Goal: Task Accomplishment & Management: Complete application form

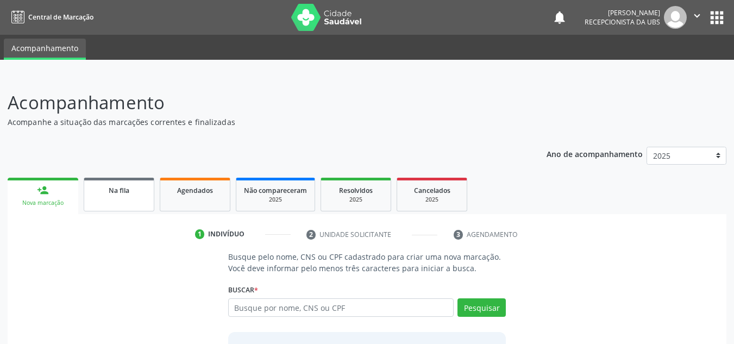
click at [140, 194] on div "Na fila" at bounding box center [119, 189] width 54 height 11
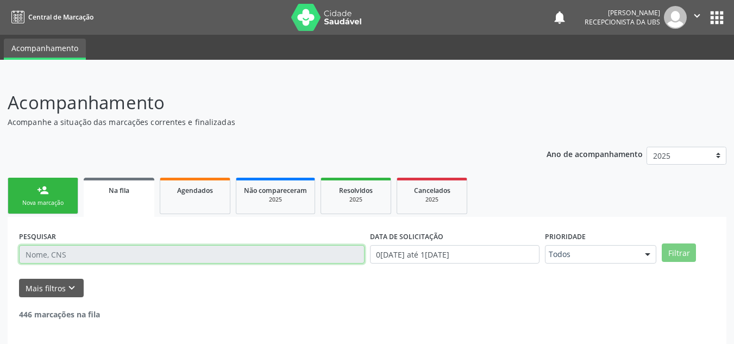
click at [124, 249] on input "text" at bounding box center [191, 254] width 345 height 18
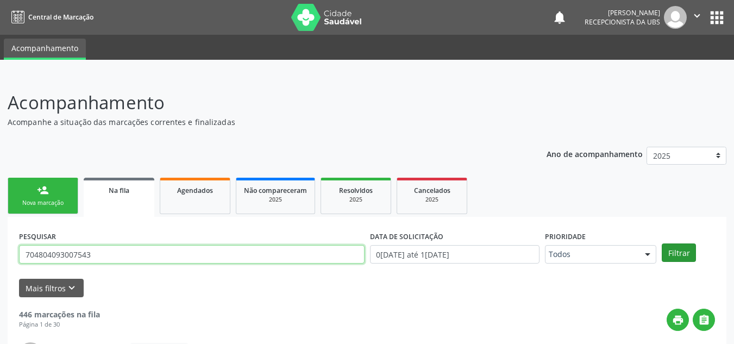
type input "704804093007543"
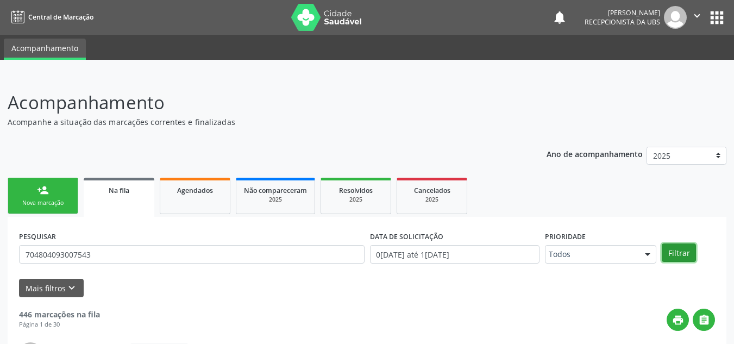
click at [676, 253] on button "Filtrar" at bounding box center [679, 252] width 34 height 18
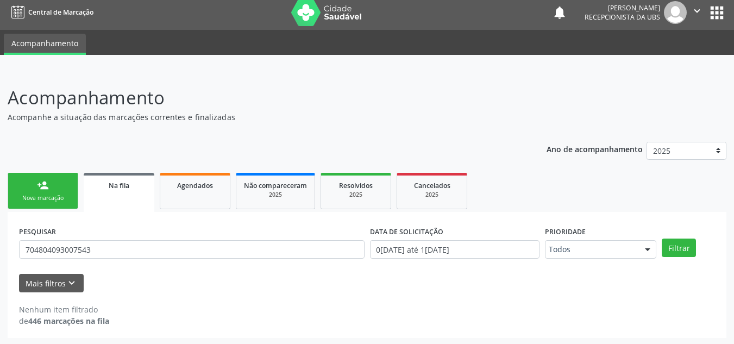
scroll to position [7, 0]
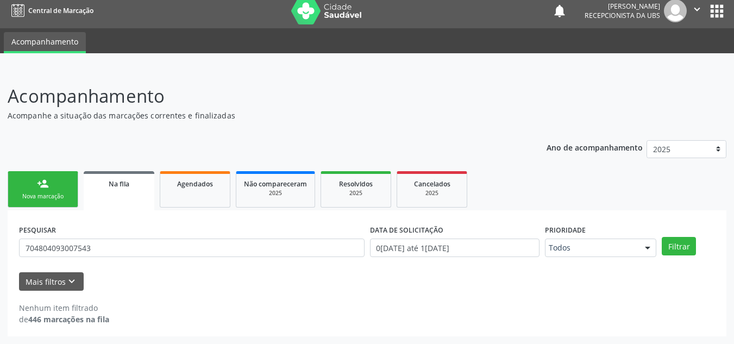
drag, startPoint x: 61, startPoint y: 204, endPoint x: 62, endPoint y: 193, distance: 10.9
click at [61, 204] on link "person_add Nova marcação" at bounding box center [43, 189] width 71 height 36
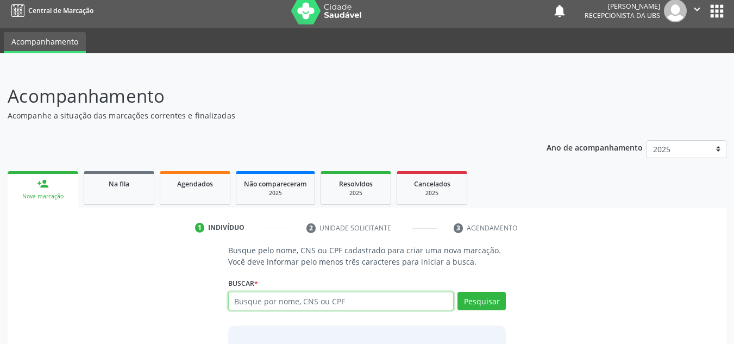
click at [293, 300] on input "text" at bounding box center [341, 301] width 226 height 18
type input "700605975266164"
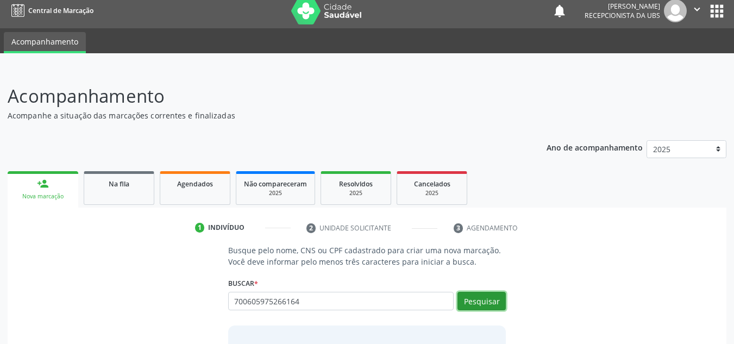
click at [492, 300] on button "Pesquisar" at bounding box center [481, 301] width 48 height 18
type input "700605975266164"
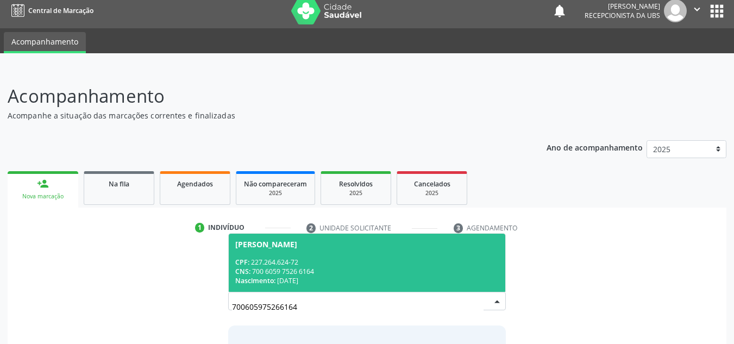
click at [297, 244] on div "Lindaura Lessa da Silva" at bounding box center [266, 244] width 62 height 9
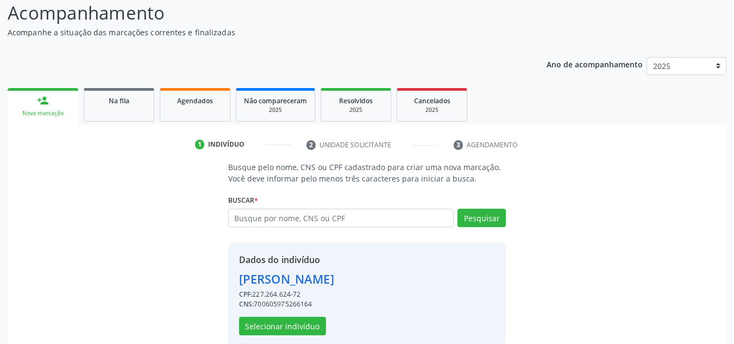
scroll to position [107, 0]
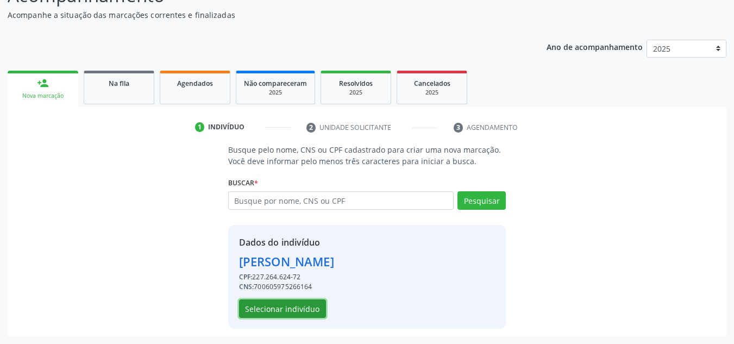
click at [286, 315] on button "Selecionar indivíduo" at bounding box center [282, 308] width 87 height 18
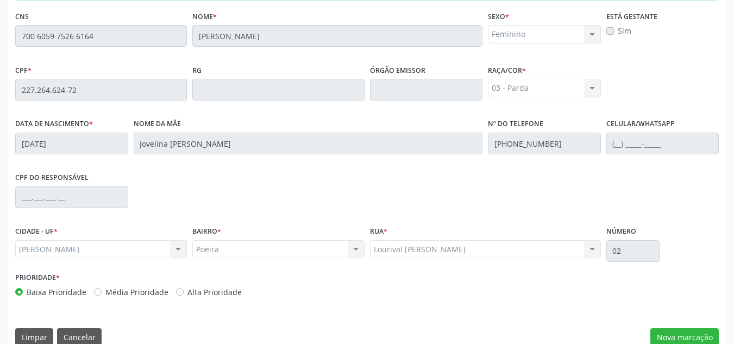
scroll to position [292, 0]
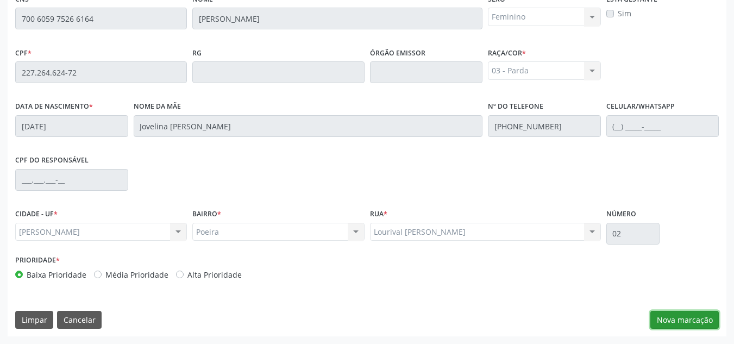
click at [670, 311] on button "Nova marcação" at bounding box center [684, 320] width 68 height 18
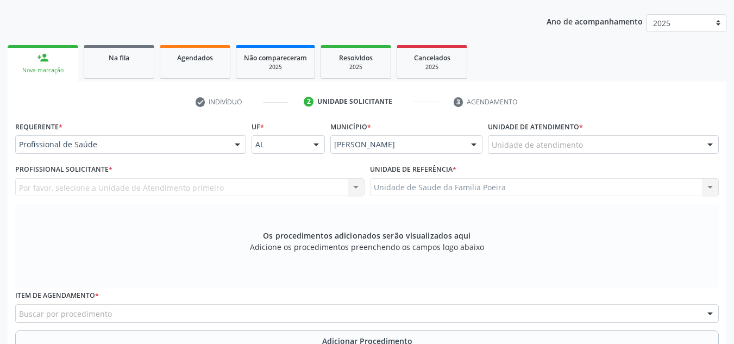
scroll to position [74, 0]
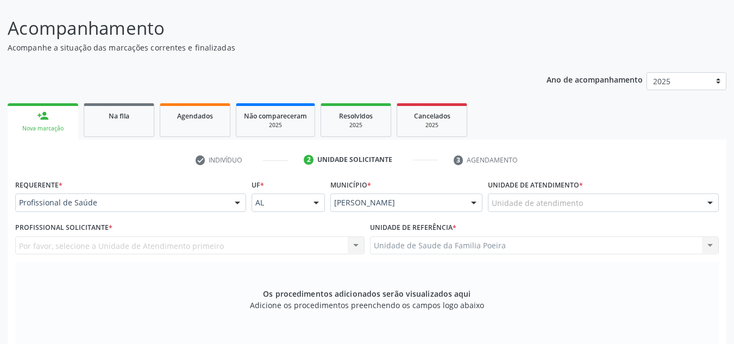
click at [557, 197] on div "Unidade de atendimento" at bounding box center [603, 202] width 231 height 18
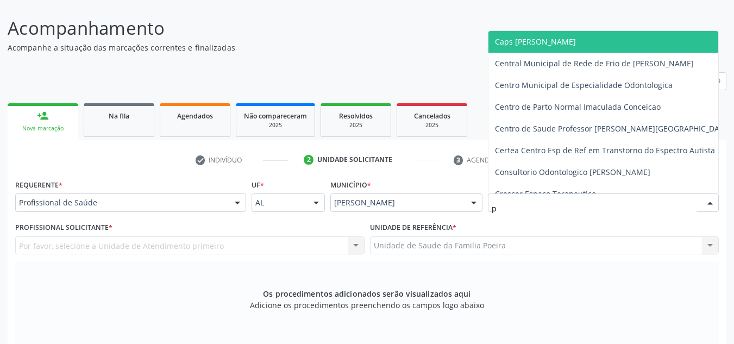
type input "po"
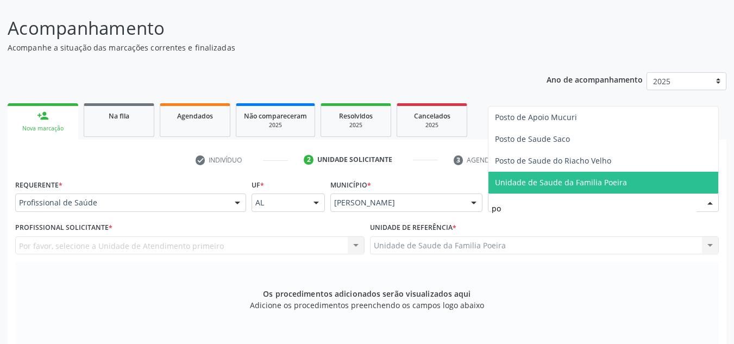
click at [568, 185] on span "Unidade de Saude da Familia Poeira" at bounding box center [561, 182] width 132 height 10
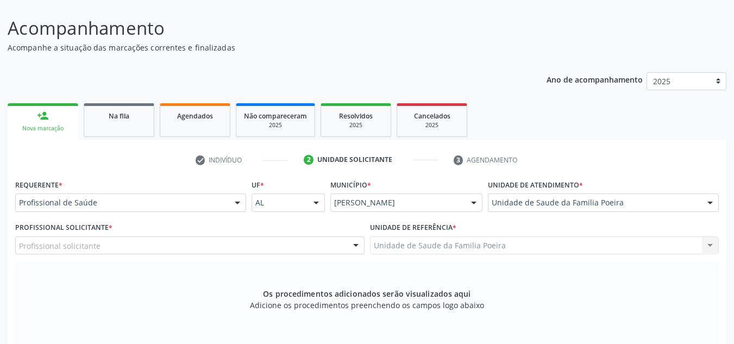
click at [152, 244] on div "Profissional solicitante" at bounding box center [189, 245] width 349 height 18
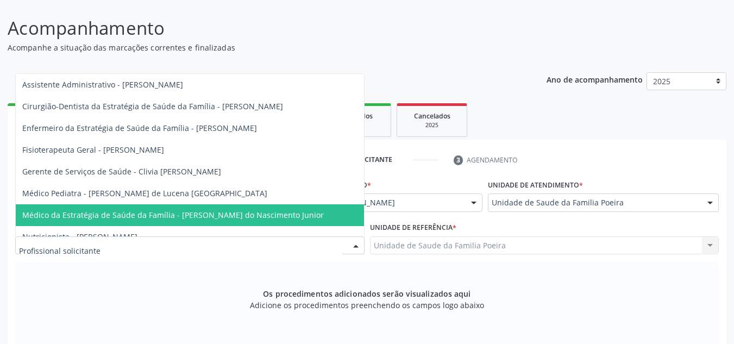
click at [159, 210] on span "Médico da Estratégia de Saúde da Família - [PERSON_NAME] do Nascimento Junior" at bounding box center [172, 215] width 301 height 10
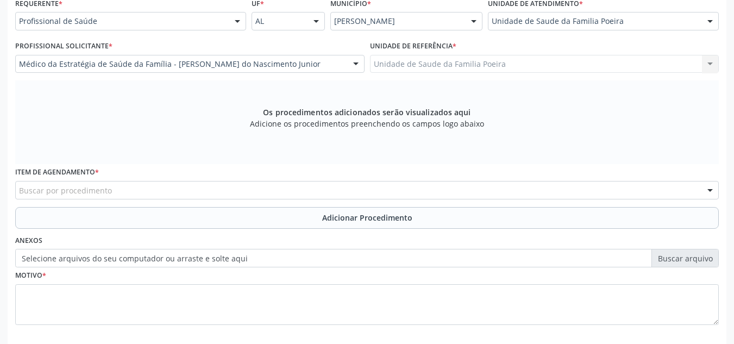
scroll to position [292, 0]
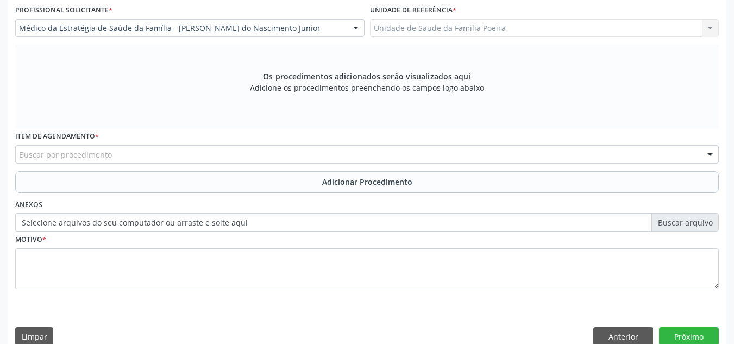
click at [117, 154] on div "Buscar por procedimento" at bounding box center [366, 154] width 703 height 18
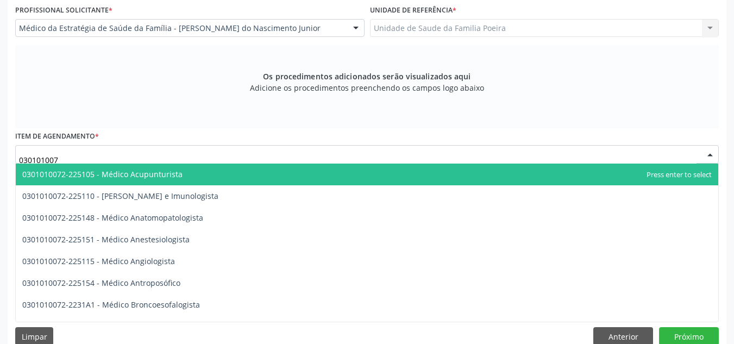
type input "0301010072"
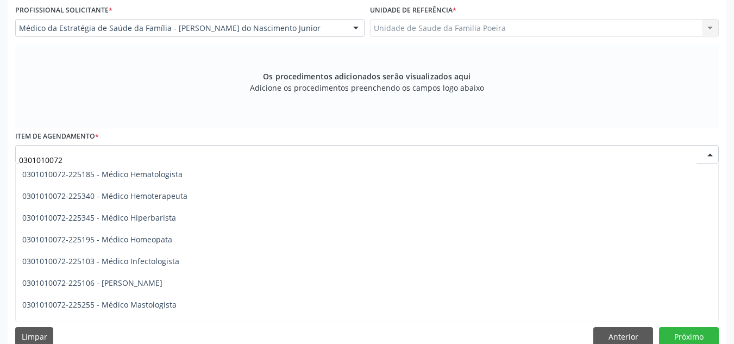
scroll to position [761, 0]
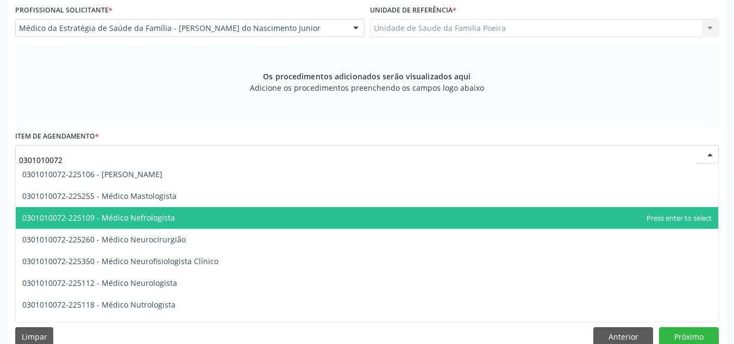
click at [149, 221] on span "0301010072-225109 - Médico Nefrologista" at bounding box center [98, 217] width 153 height 10
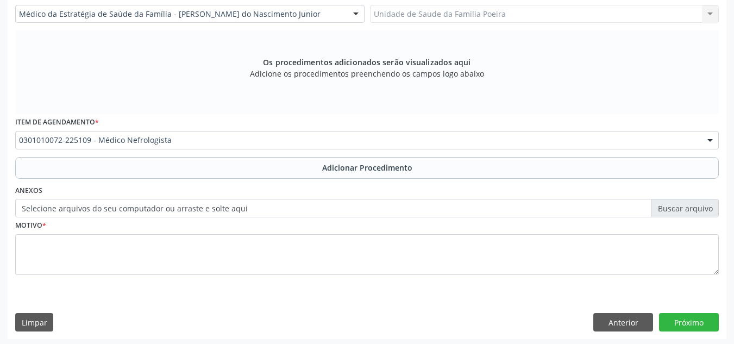
scroll to position [309, 0]
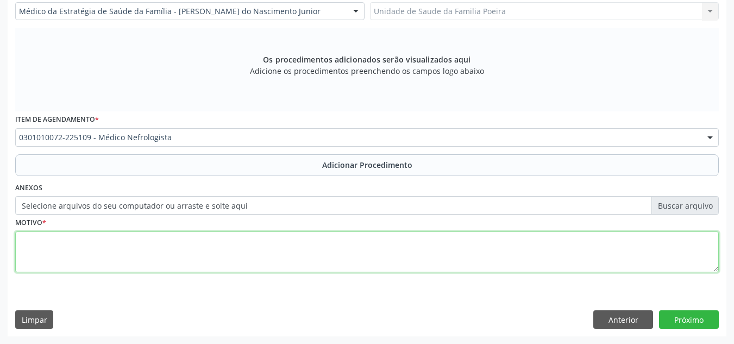
click at [149, 243] on textarea at bounding box center [366, 251] width 703 height 41
type textarea "p"
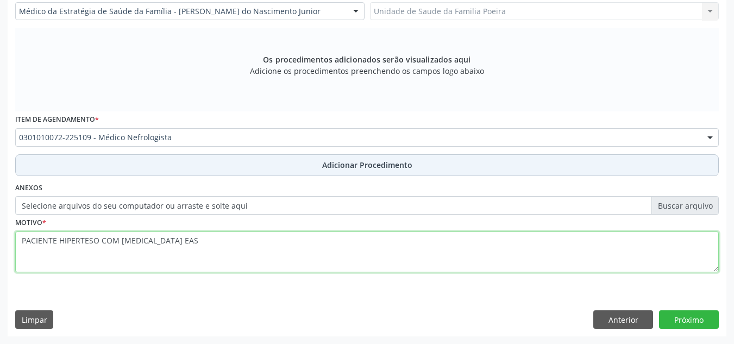
type textarea "PACIENTE HIPERTESO COM PROTEINURIA EAS"
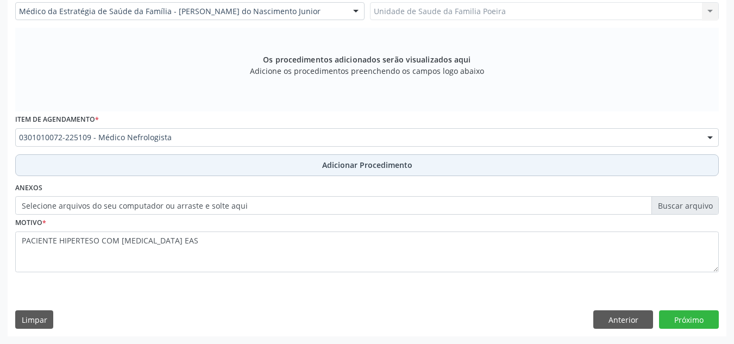
click at [311, 162] on button "Adicionar Procedimento" at bounding box center [366, 165] width 703 height 22
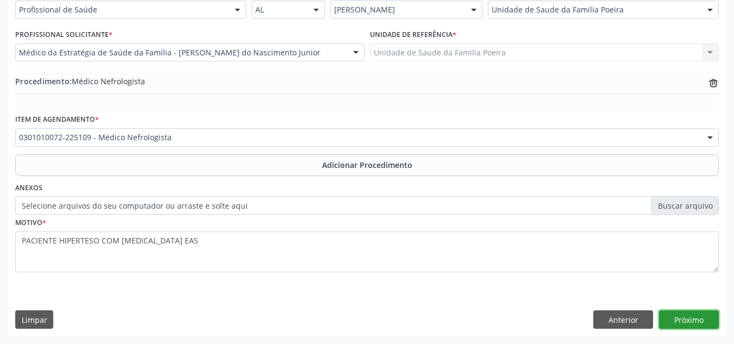
click at [677, 319] on button "Próximo" at bounding box center [689, 319] width 60 height 18
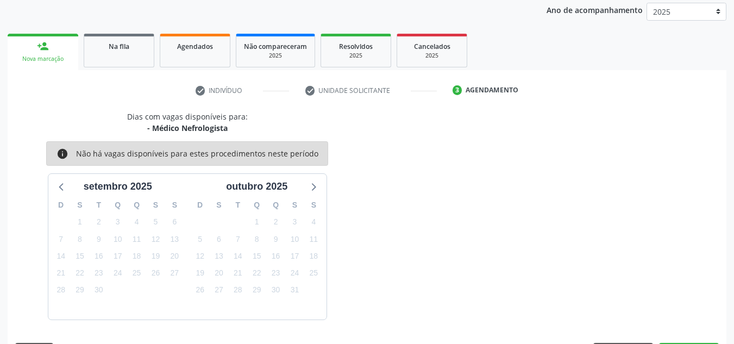
scroll to position [176, 0]
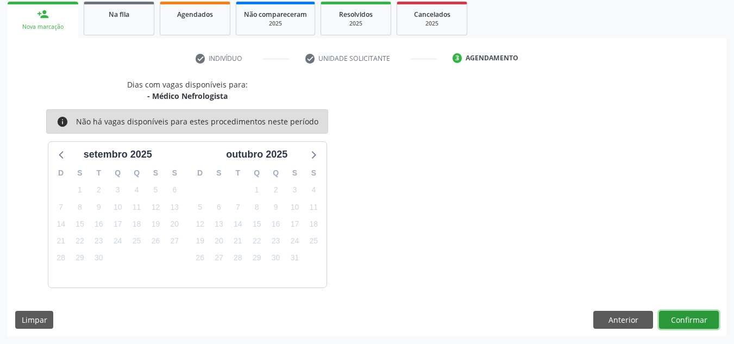
click at [678, 318] on button "Confirmar" at bounding box center [689, 320] width 60 height 18
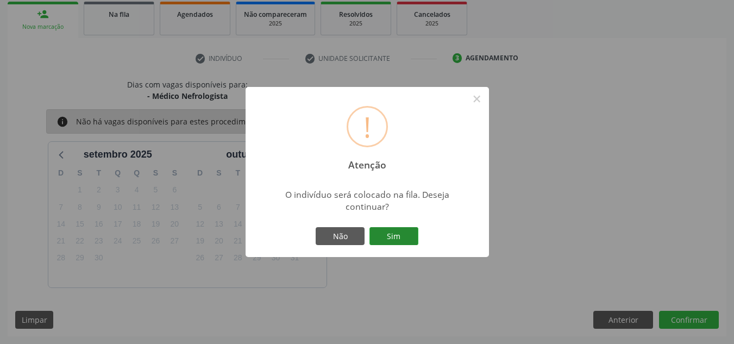
click at [405, 238] on button "Sim" at bounding box center [393, 236] width 49 height 18
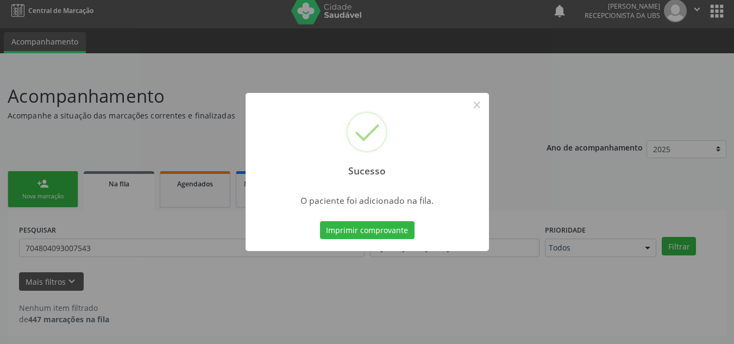
scroll to position [7, 0]
click at [475, 108] on button "×" at bounding box center [477, 105] width 18 height 18
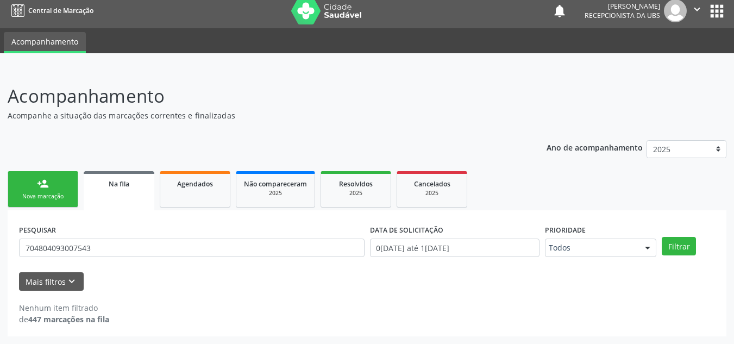
click at [104, 182] on div "Na fila" at bounding box center [118, 183] width 55 height 11
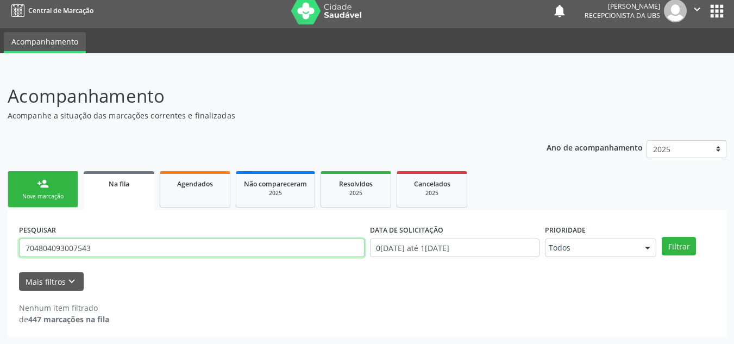
click at [0, 254] on div "Acompanhamento Acompanhe a situação das marcações correntes e finalizadas Relat…" at bounding box center [367, 205] width 734 height 275
type input "706009383258547"
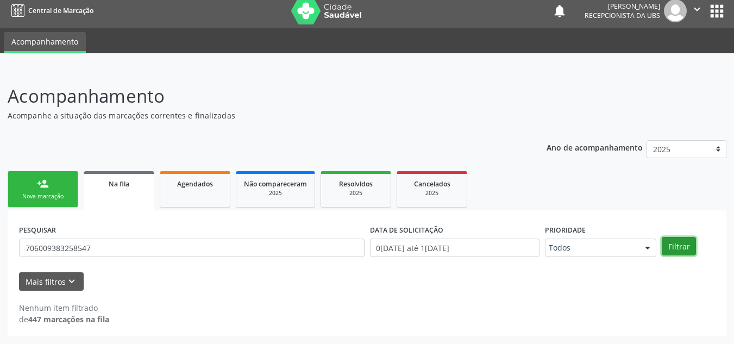
click at [688, 247] on button "Filtrar" at bounding box center [679, 246] width 34 height 18
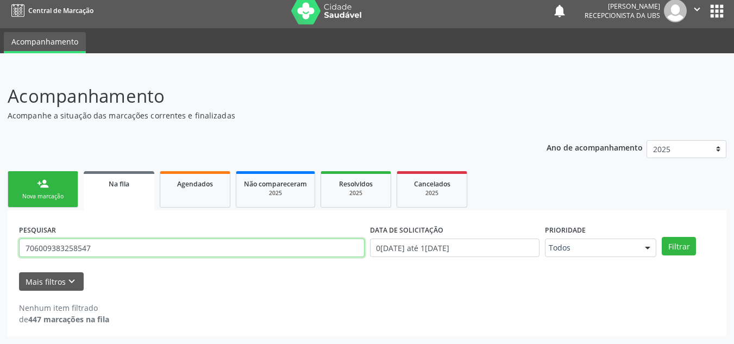
drag, startPoint x: 91, startPoint y: 249, endPoint x: 17, endPoint y: 257, distance: 73.8
click at [17, 257] on div "PESQUISAR 706009383258547" at bounding box center [191, 243] width 351 height 42
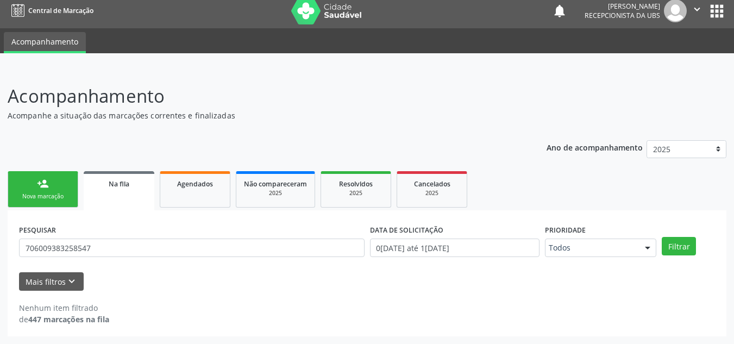
click at [52, 186] on link "person_add Nova marcação" at bounding box center [43, 189] width 71 height 36
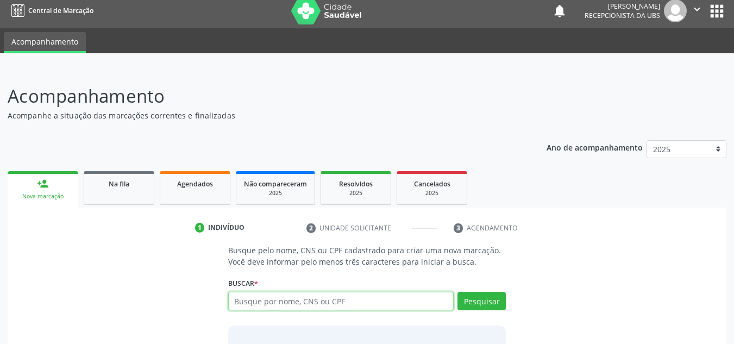
drag, startPoint x: 296, startPoint y: 300, endPoint x: 261, endPoint y: 303, distance: 35.4
paste input "706009383258547"
type input "706009383258547"
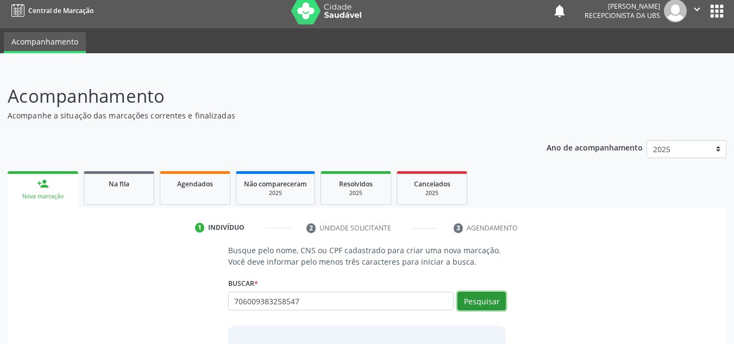
click at [484, 294] on button "Pesquisar" at bounding box center [481, 301] width 48 height 18
type input "706009383258547"
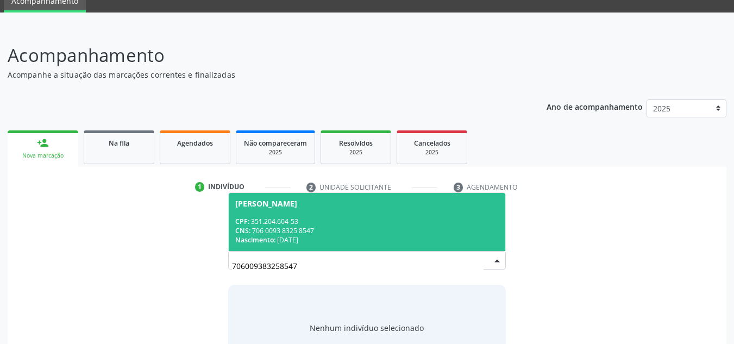
scroll to position [90, 0]
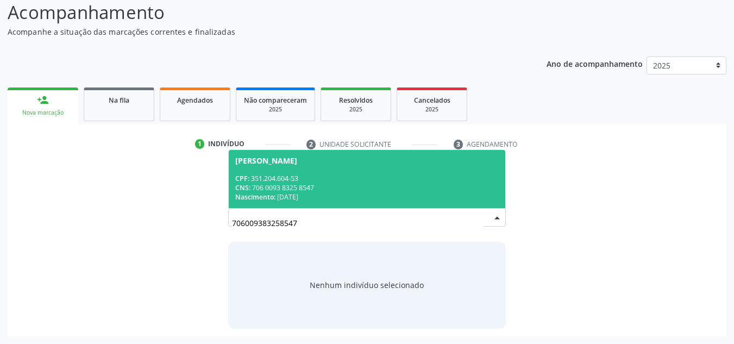
click at [272, 196] on span "Nascimento:" at bounding box center [255, 196] width 40 height 9
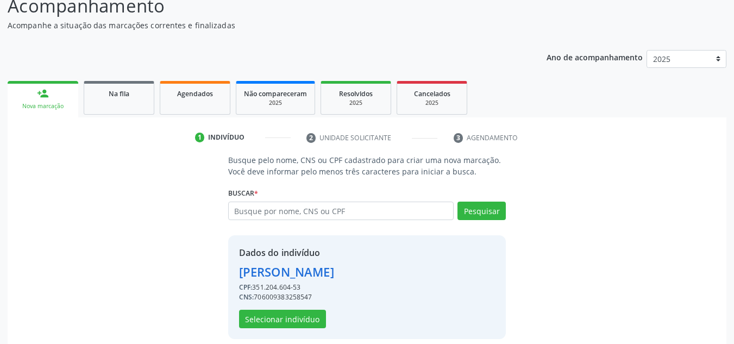
scroll to position [107, 0]
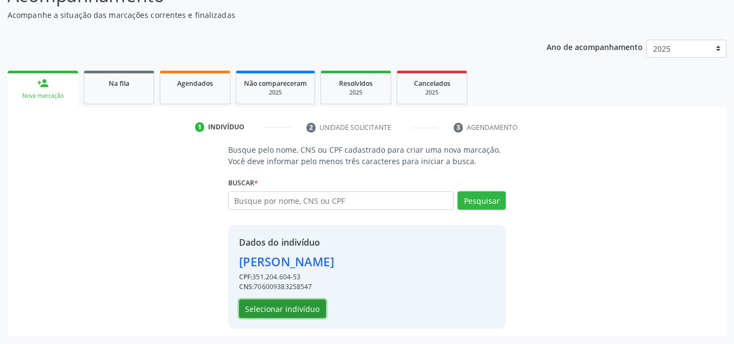
click at [274, 307] on button "Selecionar indivíduo" at bounding box center [282, 308] width 87 height 18
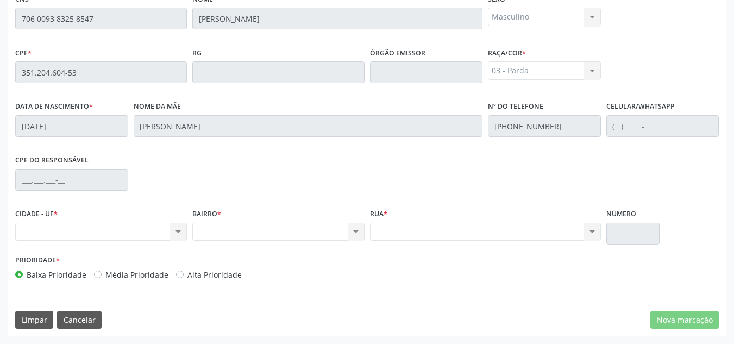
scroll to position [237, 0]
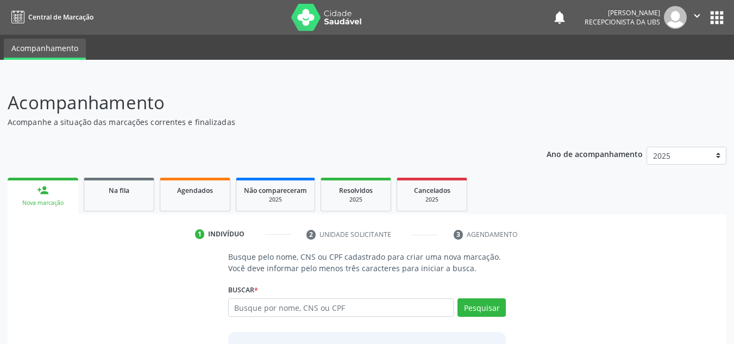
click at [288, 307] on input "text" at bounding box center [341, 307] width 226 height 18
type input "14374365443"
click at [495, 306] on button "Pesquisar" at bounding box center [481, 307] width 48 height 18
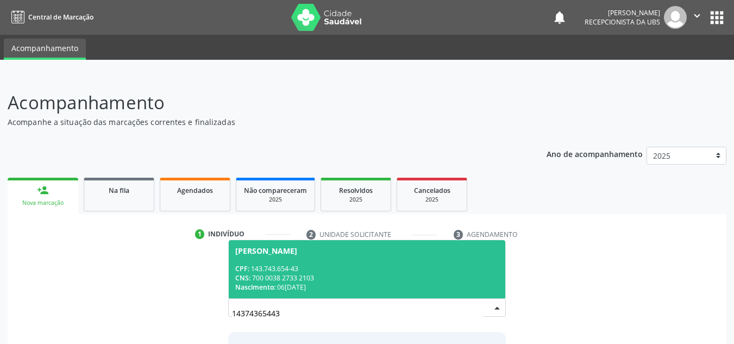
click at [376, 280] on div "CNS: 700 0038 2733 2103" at bounding box center [367, 277] width 264 height 9
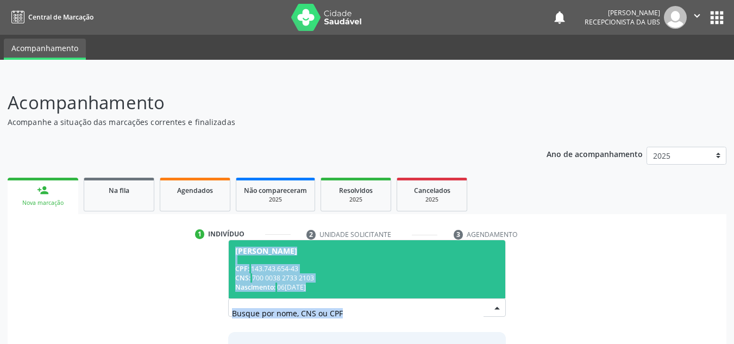
click at [376, 280] on div "Busque pelo nome, CNS ou CPF cadastrado para criar uma nova marcação. Você deve…" at bounding box center [367, 334] width 293 height 167
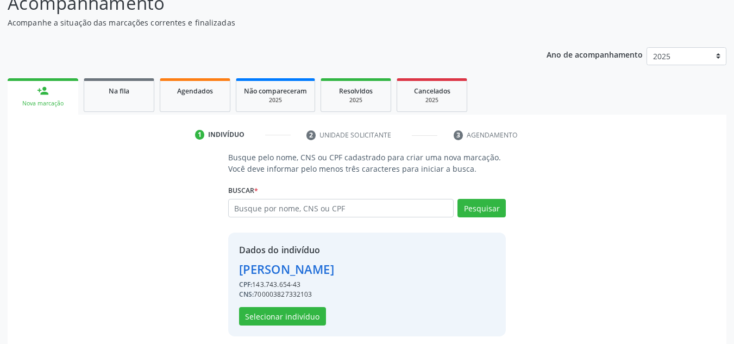
scroll to position [107, 0]
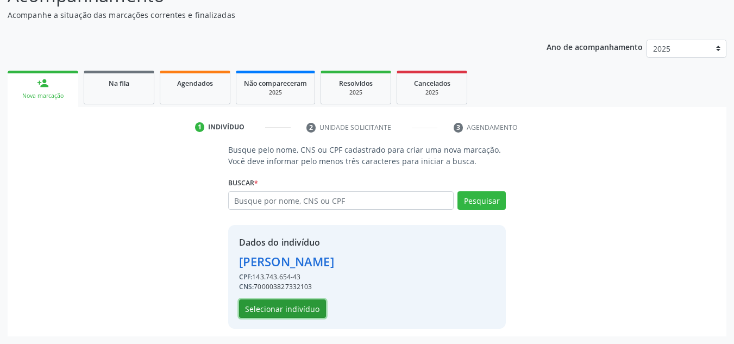
click at [300, 302] on button "Selecionar indivíduo" at bounding box center [282, 308] width 87 height 18
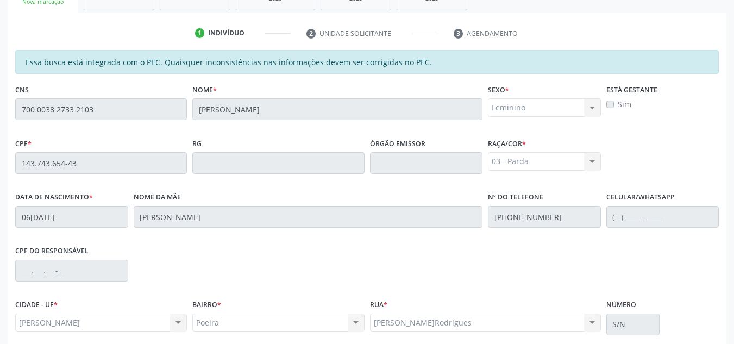
scroll to position [292, 0]
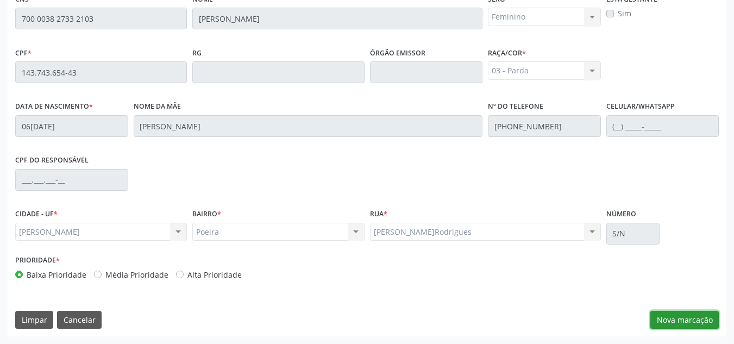
click at [687, 321] on button "Nova marcação" at bounding box center [684, 320] width 68 height 18
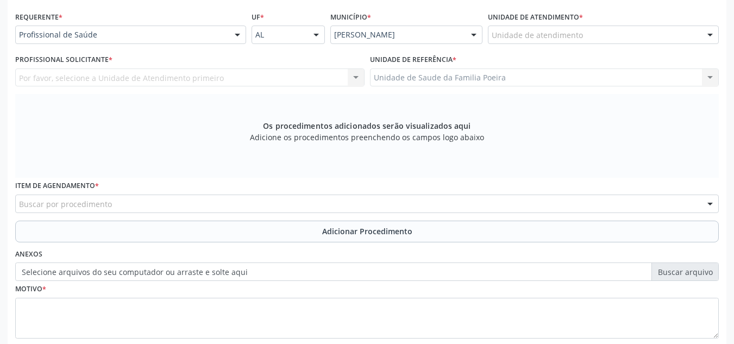
scroll to position [183, 0]
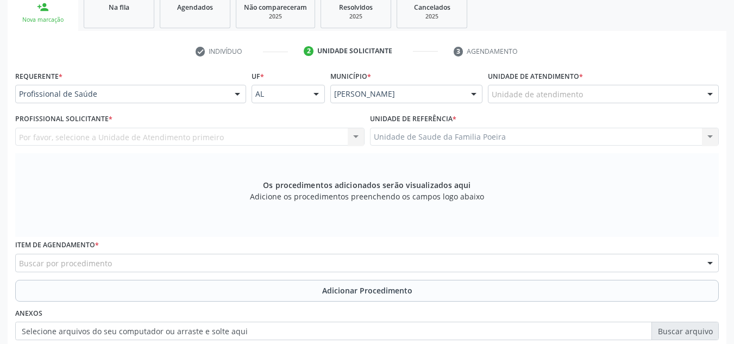
click at [640, 92] on div "Unidade de atendimento" at bounding box center [603, 94] width 231 height 18
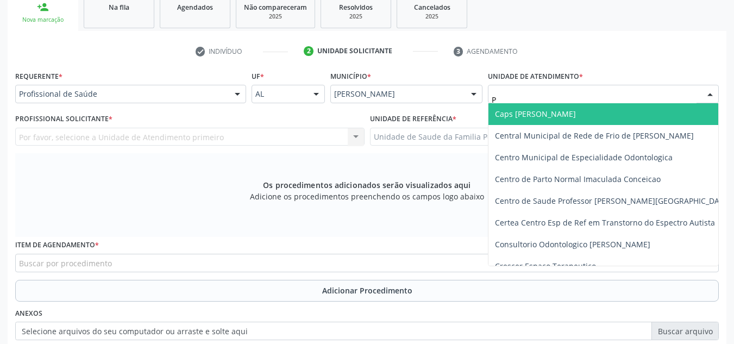
type input "PO"
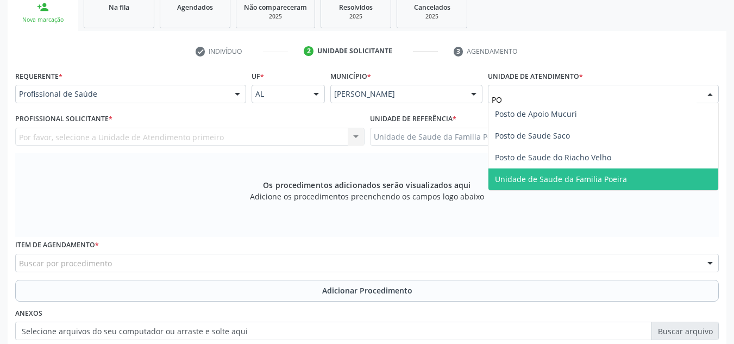
click at [615, 184] on span "Unidade de Saude da Familia Poeira" at bounding box center [603, 179] width 230 height 22
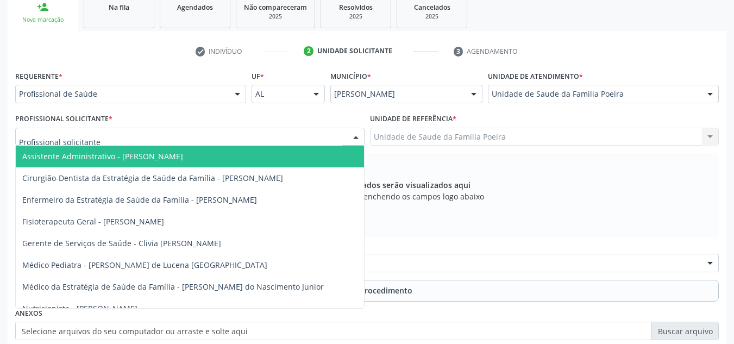
click at [154, 135] on div at bounding box center [189, 137] width 349 height 18
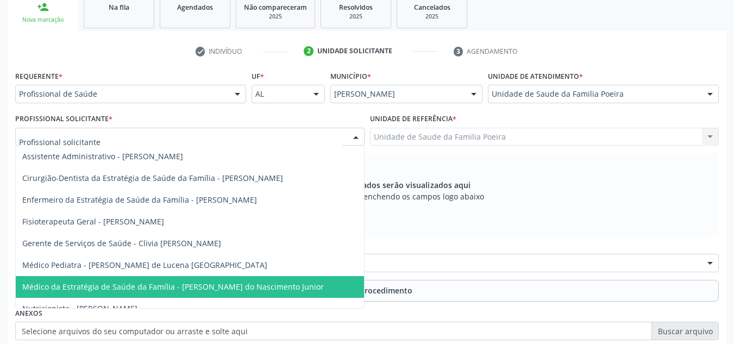
click at [200, 289] on span "Médico da Estratégia de Saúde da Família - Cosmo Faustino do Nascimento Junior" at bounding box center [172, 286] width 301 height 10
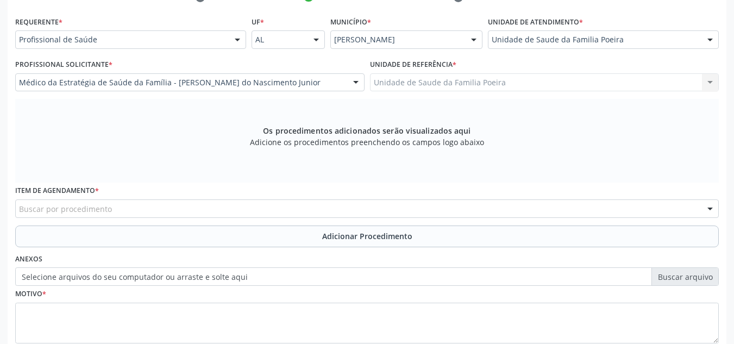
scroll to position [309, 0]
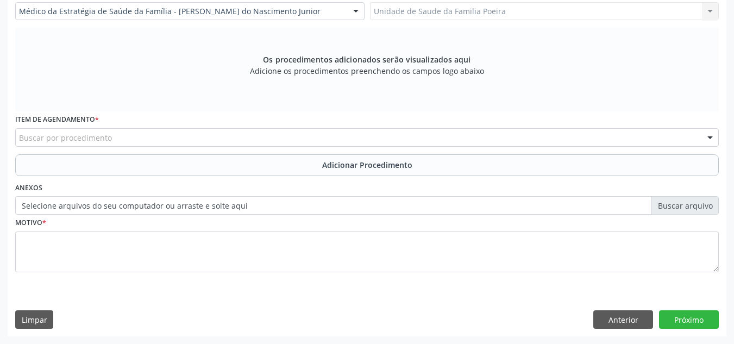
click at [164, 134] on div "Buscar por procedimento" at bounding box center [366, 137] width 703 height 18
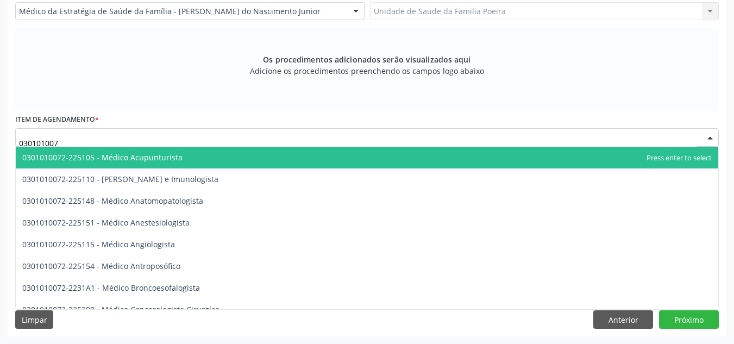
type input "0301010072"
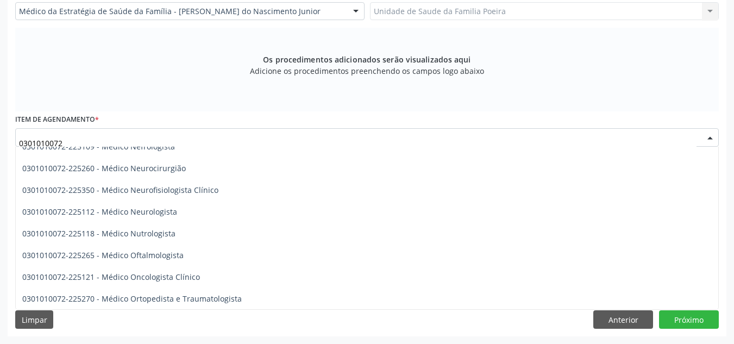
scroll to position [869, 0]
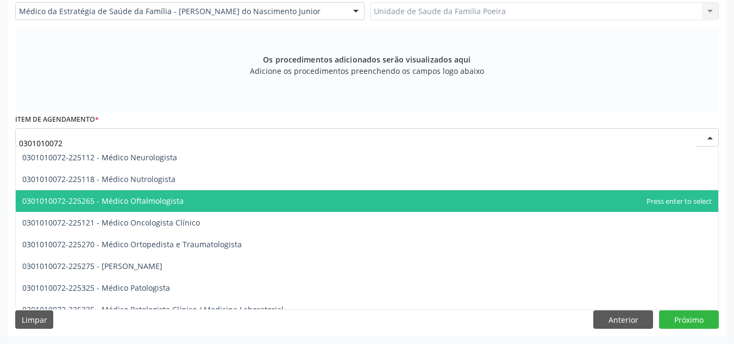
click at [225, 199] on span "0301010072-225265 - Médico Oftalmologista" at bounding box center [367, 201] width 702 height 22
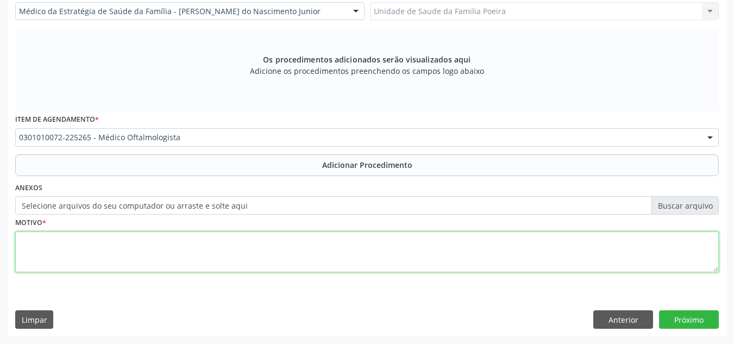
click at [215, 258] on textarea at bounding box center [366, 251] width 703 height 41
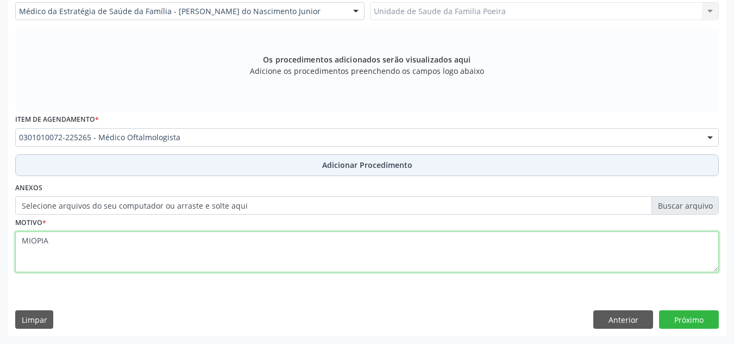
type textarea "MIOPIA"
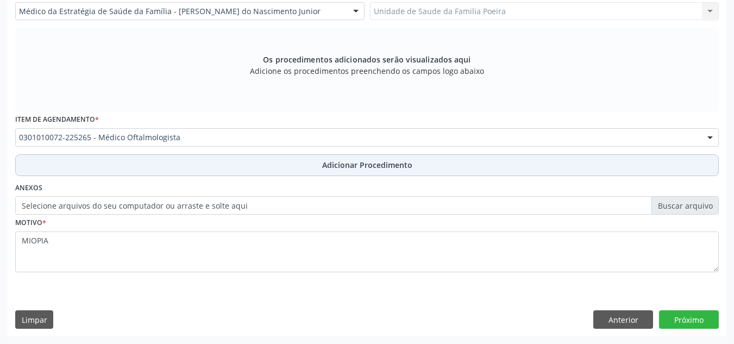
click at [316, 166] on button "Adicionar Procedimento" at bounding box center [366, 165] width 703 height 22
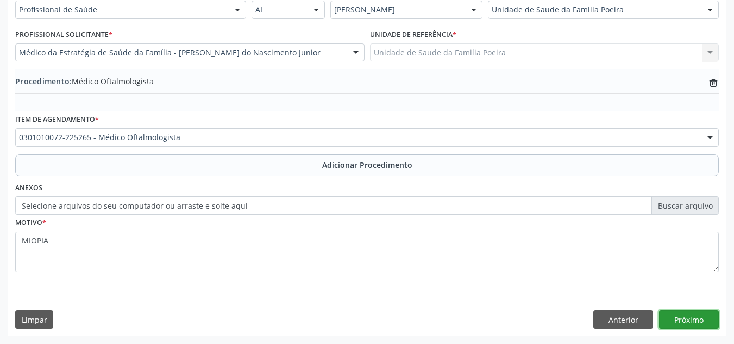
click at [703, 320] on button "Próximo" at bounding box center [689, 319] width 60 height 18
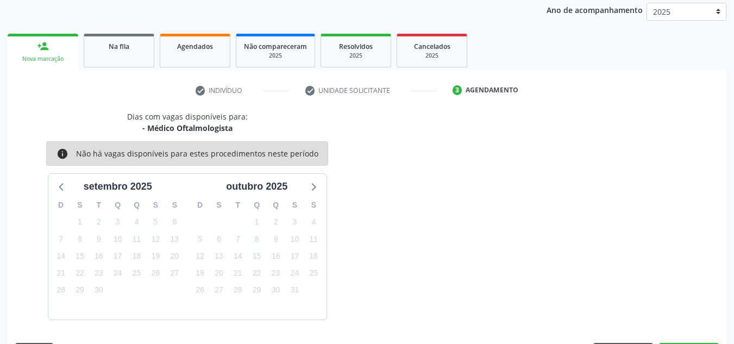
scroll to position [176, 0]
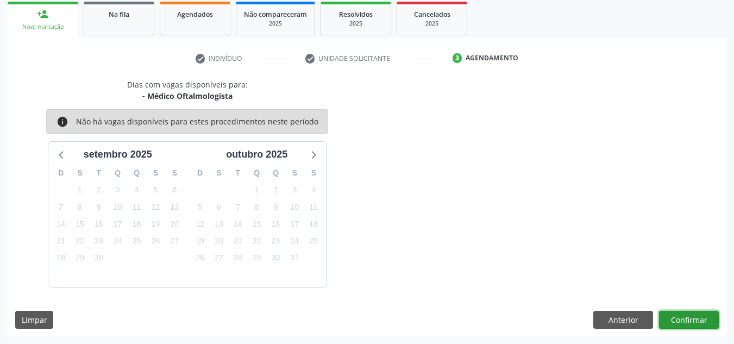
click at [703, 322] on button "Confirmar" at bounding box center [689, 320] width 60 height 18
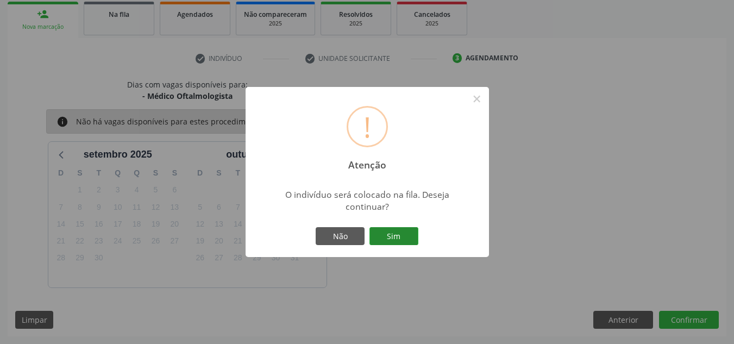
click at [413, 237] on button "Sim" at bounding box center [393, 236] width 49 height 18
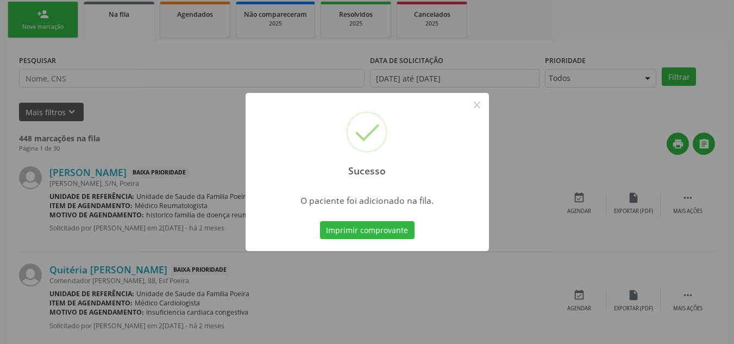
scroll to position [30, 0]
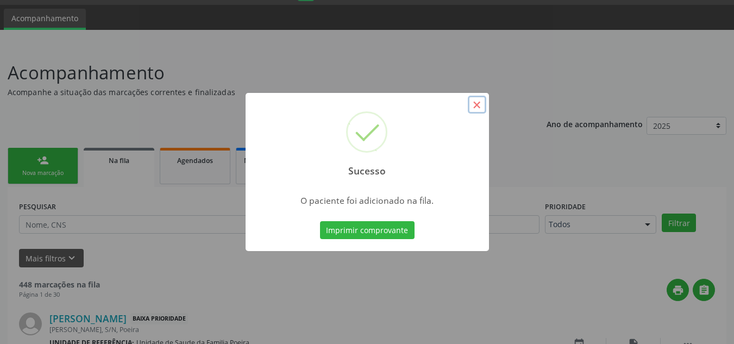
click at [481, 106] on button "×" at bounding box center [477, 105] width 18 height 18
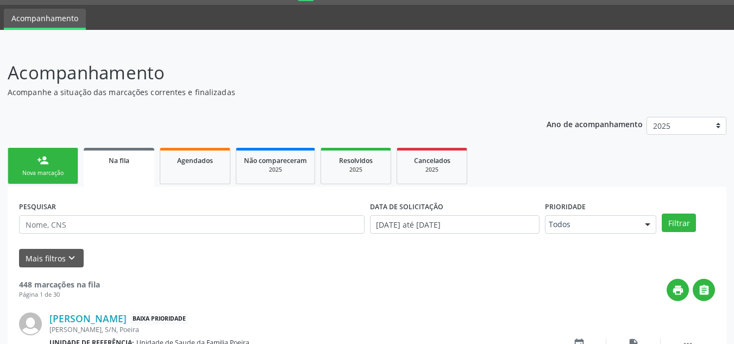
click at [52, 162] on link "person_add Nova marcação" at bounding box center [43, 166] width 71 height 36
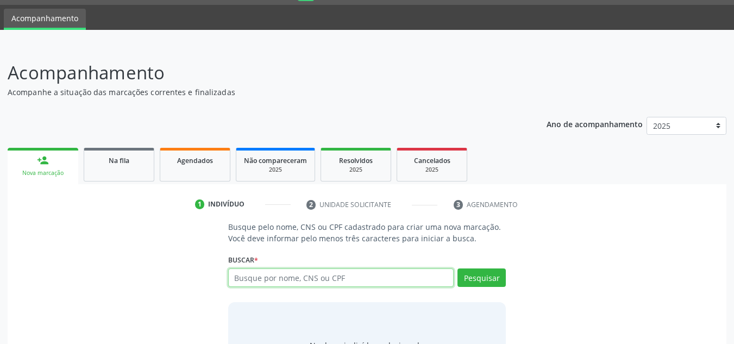
click at [262, 270] on input "text" at bounding box center [341, 277] width 226 height 18
type input "704705783091031"
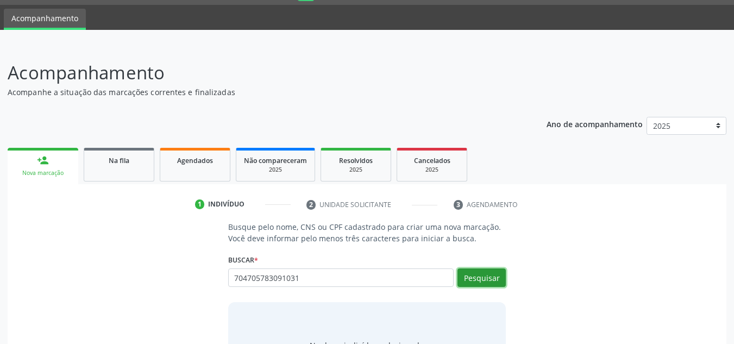
click at [495, 280] on button "Pesquisar" at bounding box center [481, 277] width 48 height 18
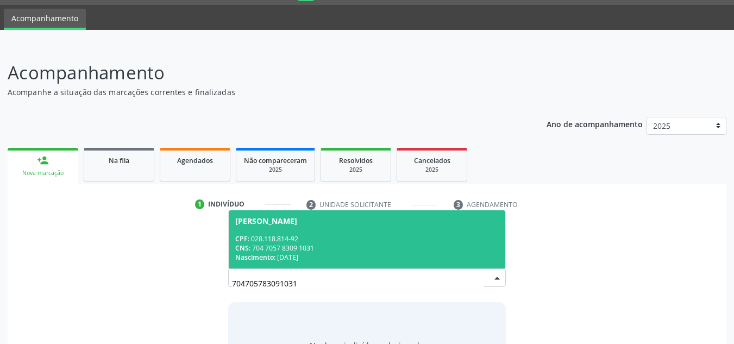
click at [331, 244] on div "CNS: 704 7057 8309 1031" at bounding box center [367, 247] width 264 height 9
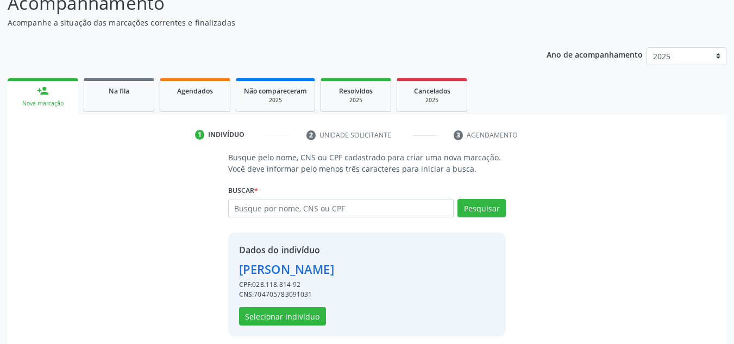
scroll to position [107, 0]
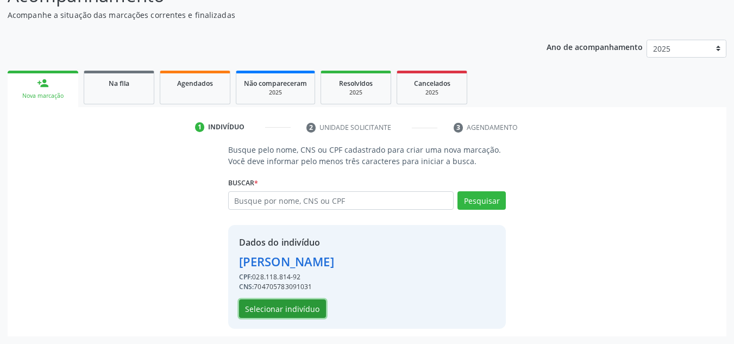
click at [297, 305] on button "Selecionar indivíduo" at bounding box center [282, 308] width 87 height 18
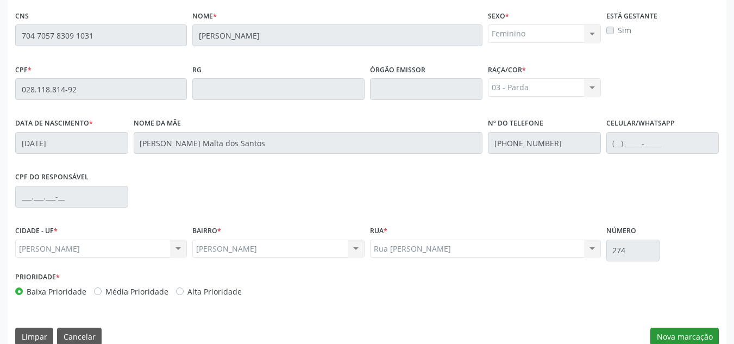
scroll to position [292, 0]
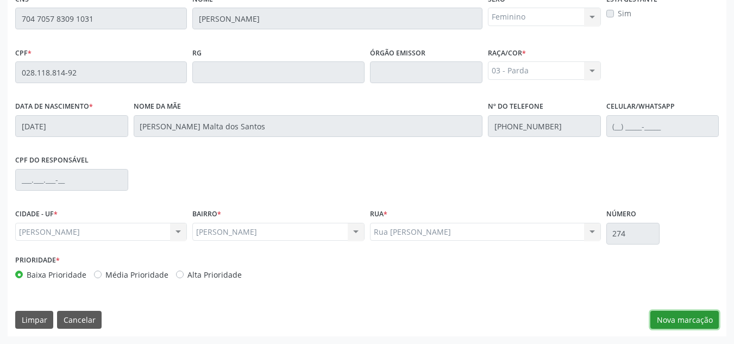
click at [689, 324] on button "Nova marcação" at bounding box center [684, 320] width 68 height 18
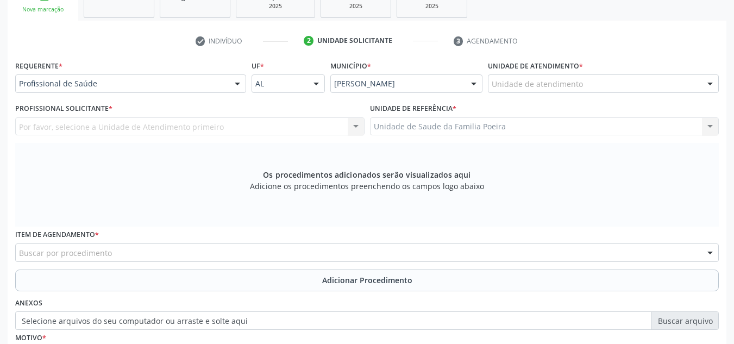
scroll to position [183, 0]
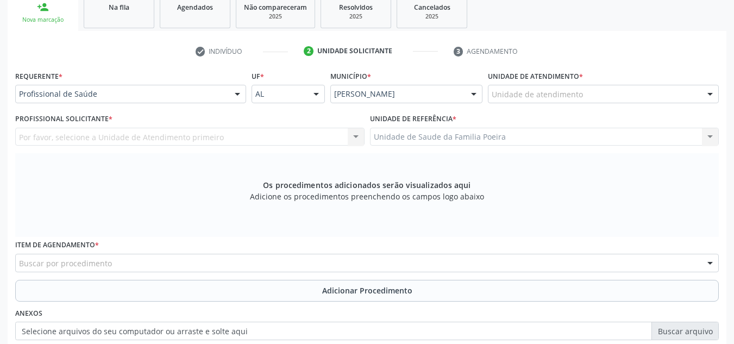
click at [548, 84] on label "Unidade de atendimento *" at bounding box center [535, 76] width 95 height 17
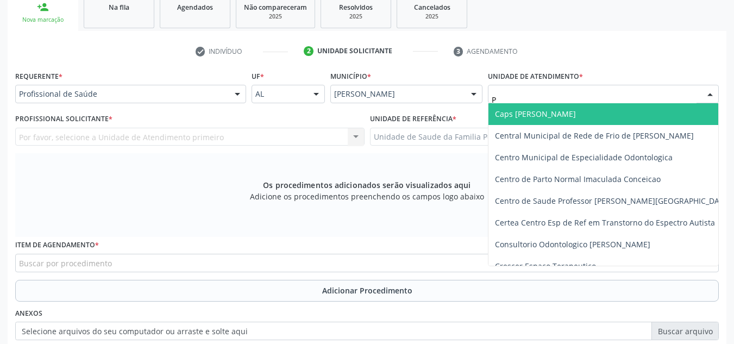
type input "PO"
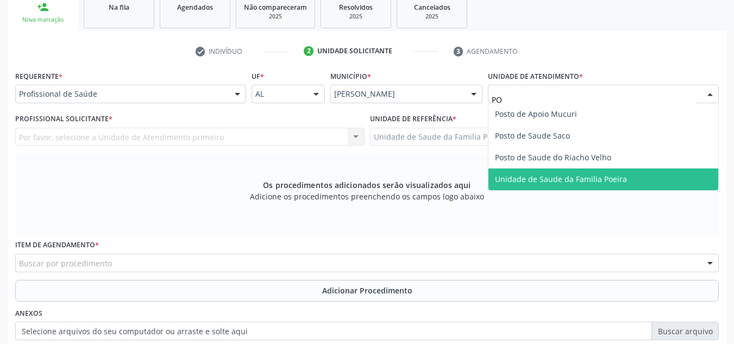
click at [554, 180] on span "Unidade de Saude da Familia Poeira" at bounding box center [561, 179] width 132 height 10
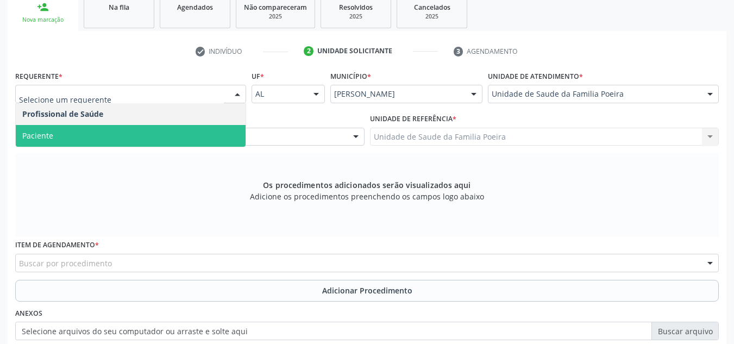
click at [83, 132] on span "Paciente" at bounding box center [131, 136] width 230 height 22
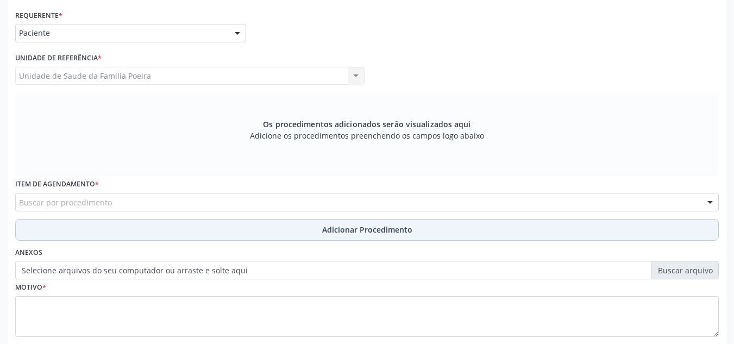
scroll to position [309, 0]
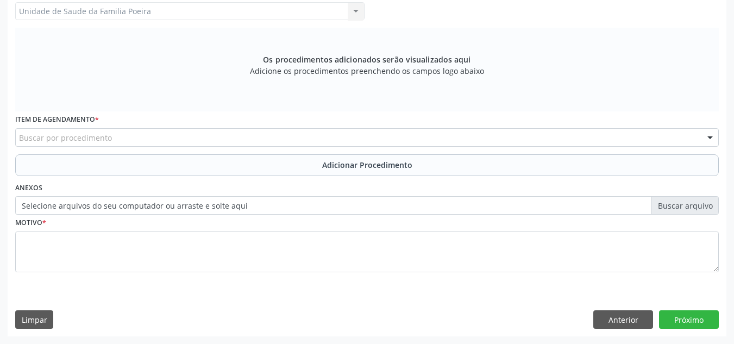
click at [112, 139] on div "Buscar por procedimento" at bounding box center [366, 137] width 703 height 18
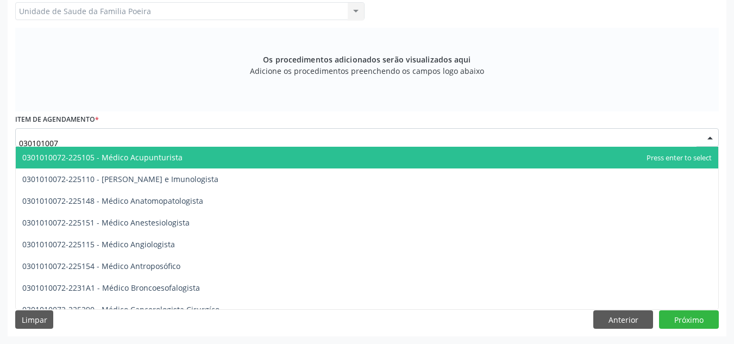
type input "0301010072"
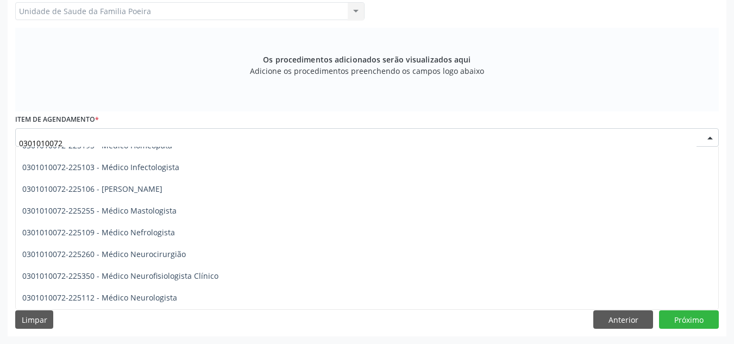
scroll to position [761, 0]
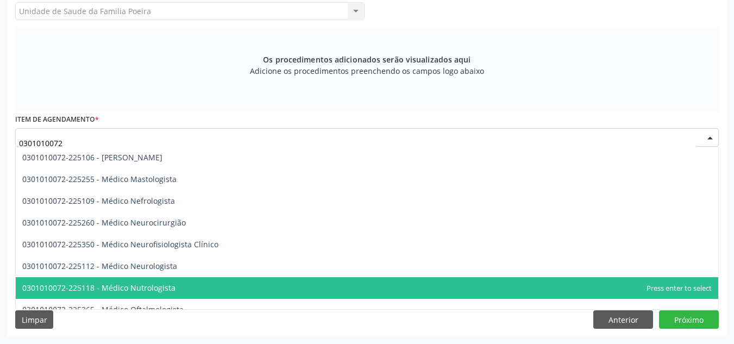
click at [156, 283] on span "0301010072-225118 - Médico Nutrologista" at bounding box center [98, 287] width 153 height 10
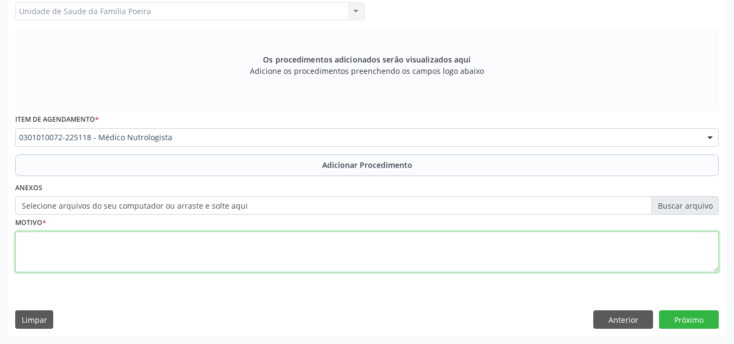
click at [155, 262] on textarea at bounding box center [366, 251] width 703 height 41
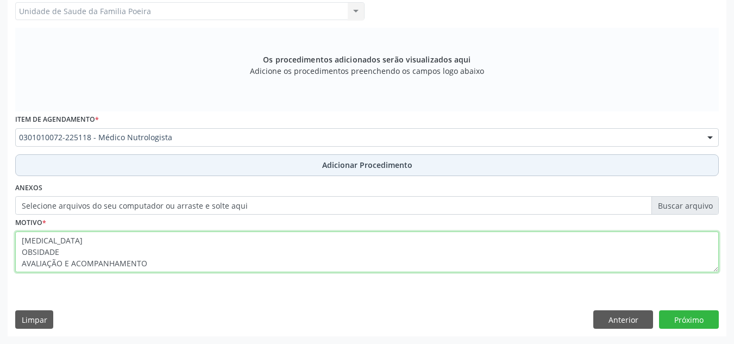
type textarea "LIPEDEMA OBSIDADE AVALIAÇÃO E ACOMPANHAMENTO"
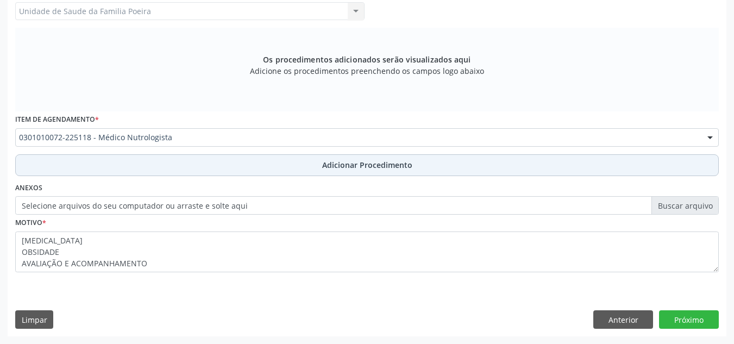
click at [292, 161] on button "Adicionar Procedimento" at bounding box center [366, 165] width 703 height 22
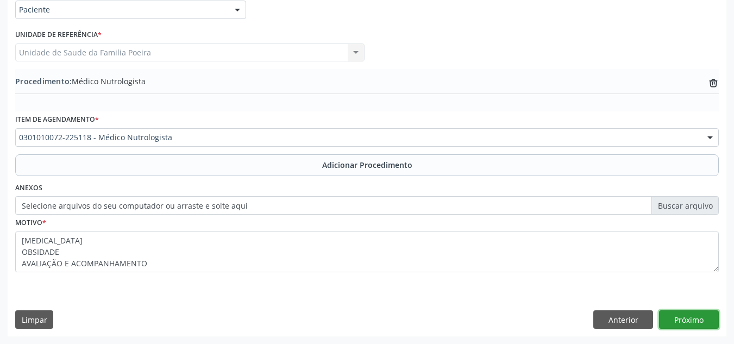
click at [682, 319] on button "Próximo" at bounding box center [689, 319] width 60 height 18
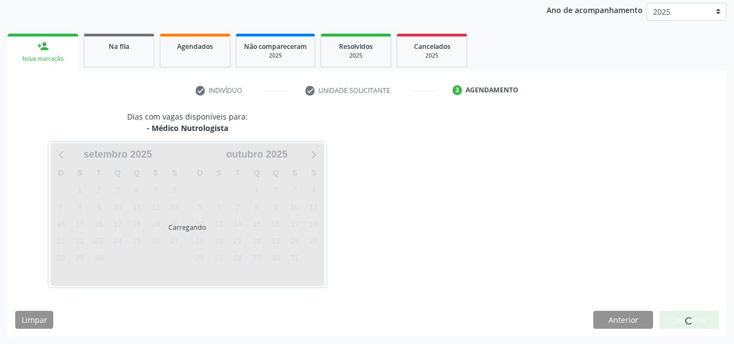
scroll to position [176, 0]
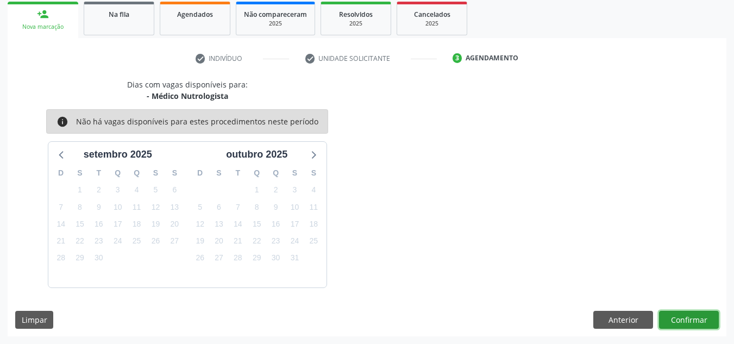
click at [676, 318] on button "Confirmar" at bounding box center [689, 320] width 60 height 18
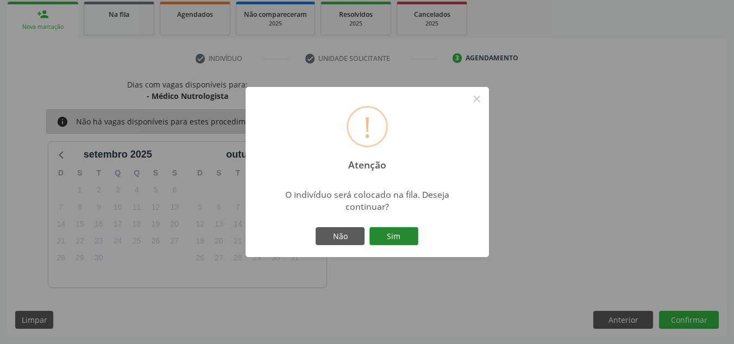
click at [399, 231] on button "Sim" at bounding box center [393, 236] width 49 height 18
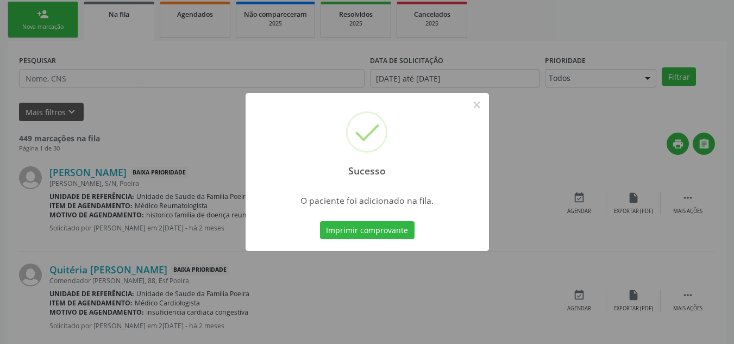
scroll to position [30, 0]
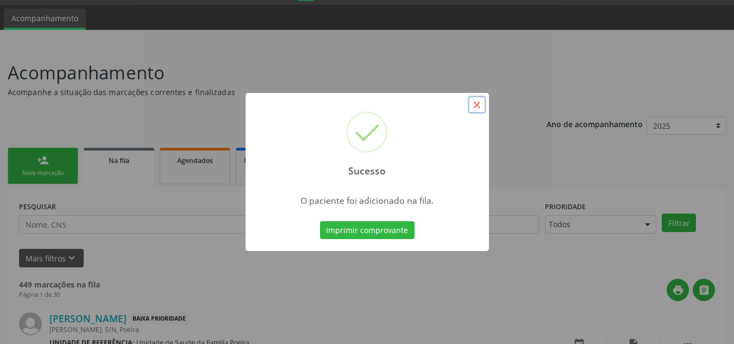
click at [475, 113] on button "×" at bounding box center [477, 105] width 18 height 18
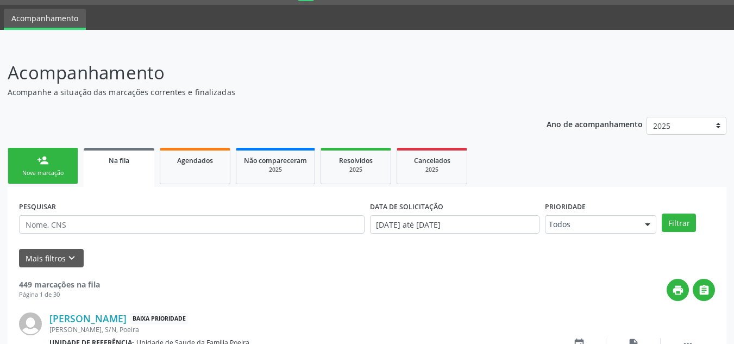
click at [55, 160] on link "person_add Nova marcação" at bounding box center [43, 166] width 71 height 36
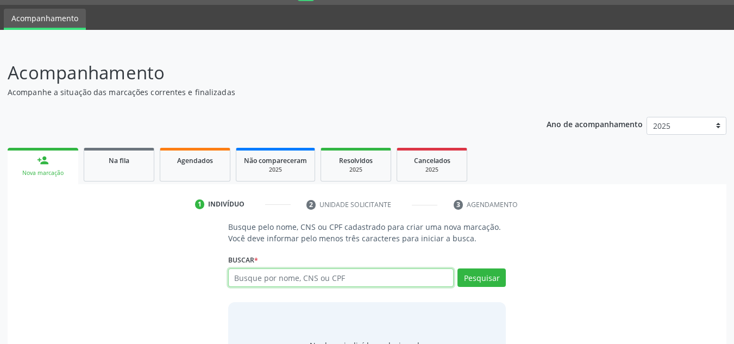
click at [300, 277] on input "text" at bounding box center [341, 277] width 226 height 18
type input "704505326462810"
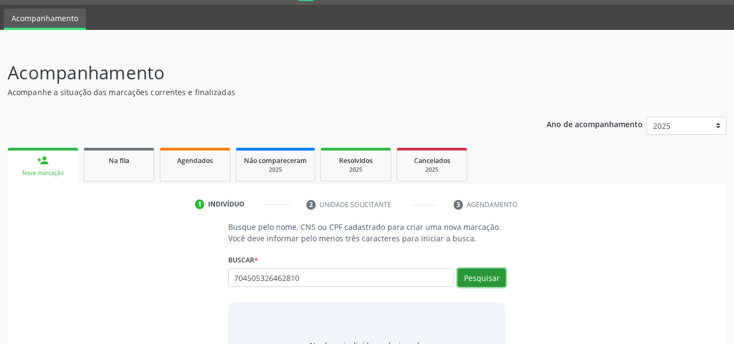
click at [483, 282] on button "Pesquisar" at bounding box center [481, 277] width 48 height 18
type input "704505326462810"
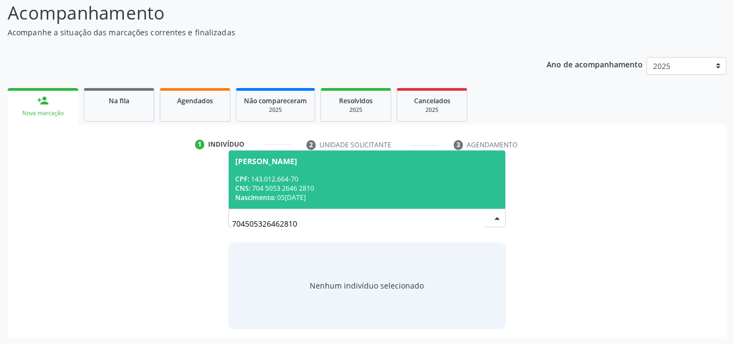
scroll to position [90, 0]
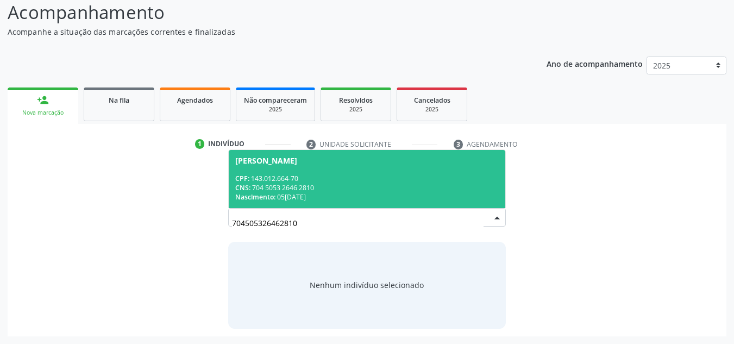
drag, startPoint x: 342, startPoint y: 190, endPoint x: 335, endPoint y: 193, distance: 7.6
click at [335, 193] on div "CPF: 143.012.664-70 CNS: 704 5053 2646 2810 Nascimento: 05/04/2001" at bounding box center [367, 188] width 264 height 28
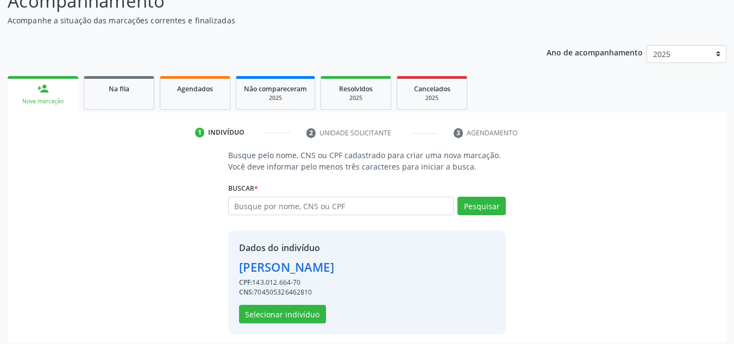
scroll to position [107, 0]
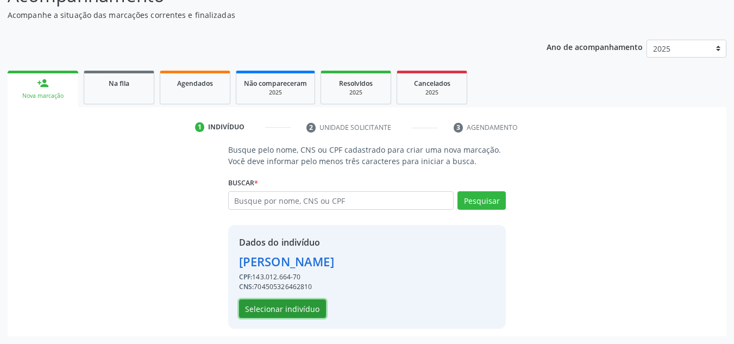
click at [283, 315] on button "Selecionar indivíduo" at bounding box center [282, 308] width 87 height 18
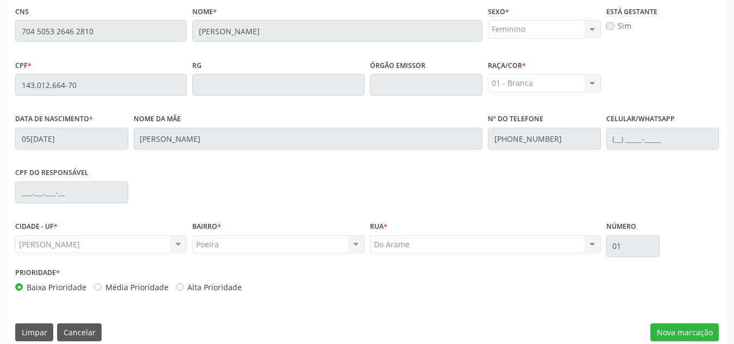
scroll to position [292, 0]
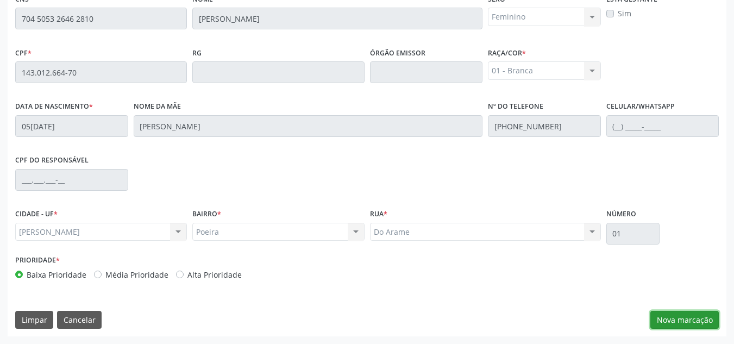
click at [706, 322] on button "Nova marcação" at bounding box center [684, 320] width 68 height 18
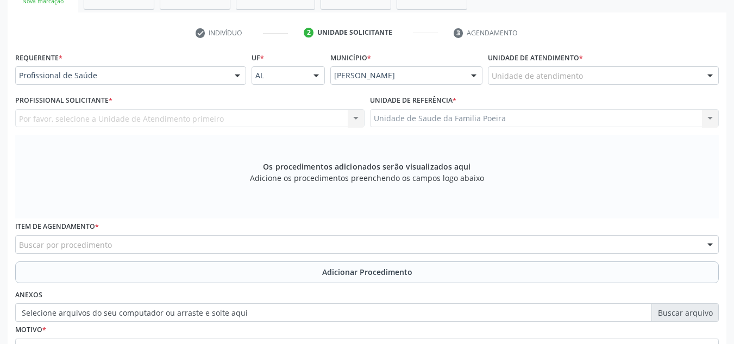
scroll to position [183, 0]
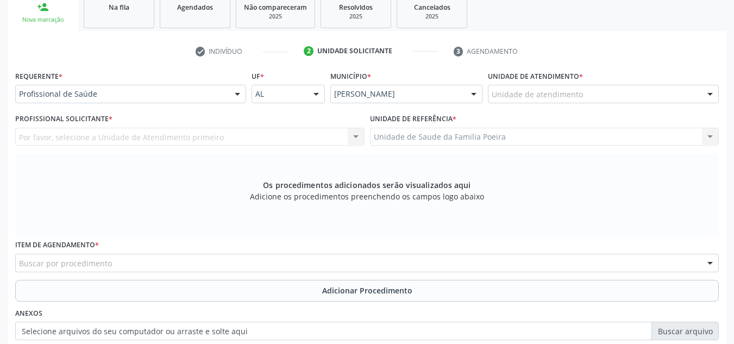
click at [656, 95] on div "Unidade de atendimento" at bounding box center [603, 94] width 231 height 18
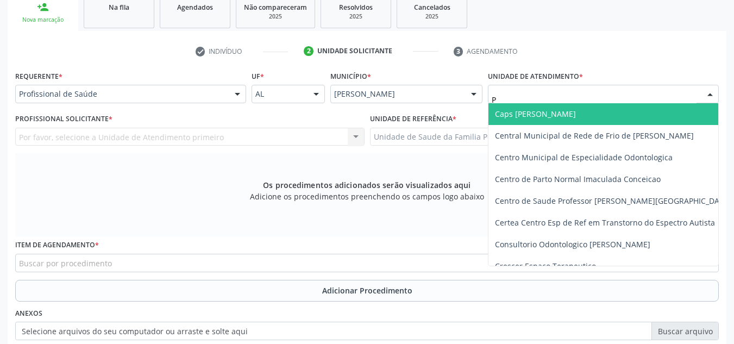
type input "PO"
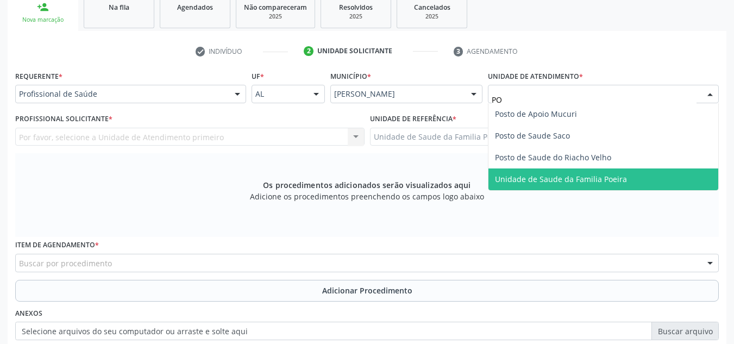
click at [612, 182] on span "Unidade de Saude da Familia Poeira" at bounding box center [561, 179] width 132 height 10
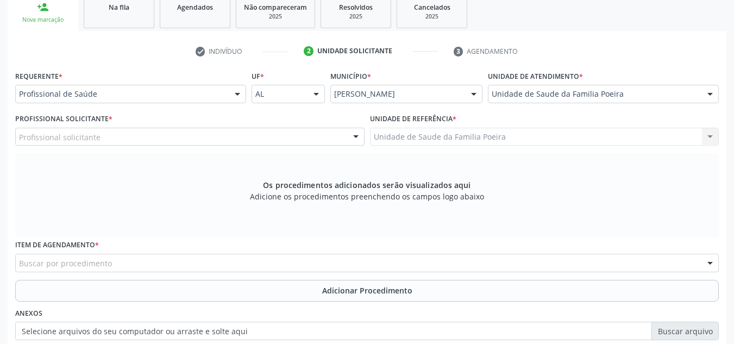
click at [155, 135] on div "Profissional solicitante" at bounding box center [189, 137] width 349 height 18
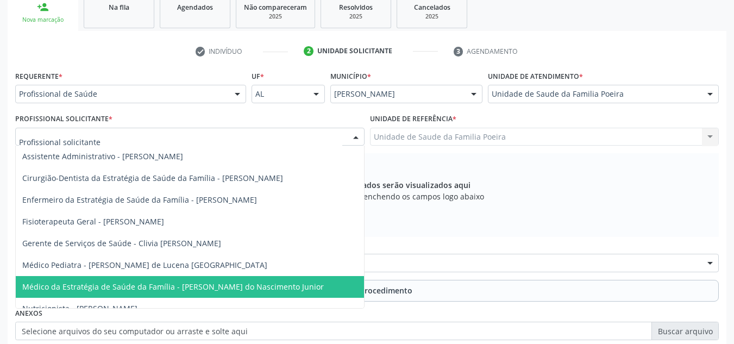
click at [185, 286] on span "Médico da Estratégia de Saúde da Família - Cosmo Faustino do Nascimento Junior" at bounding box center [172, 286] width 301 height 10
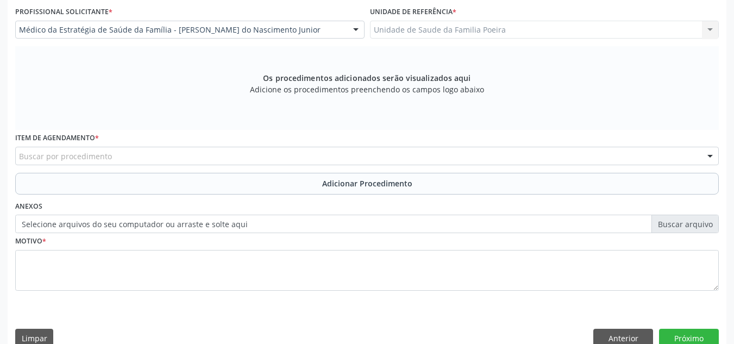
scroll to position [309, 0]
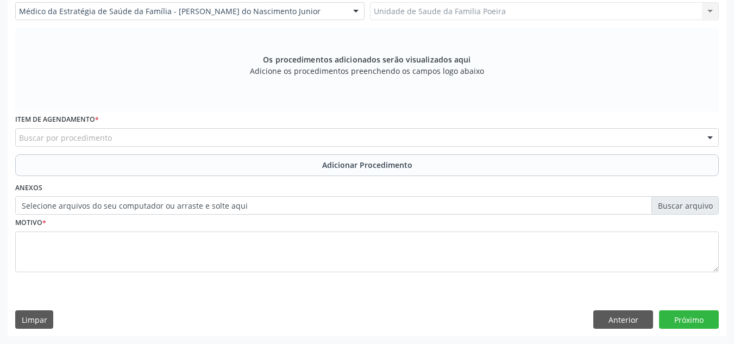
click at [147, 136] on div "Buscar por procedimento" at bounding box center [366, 137] width 703 height 18
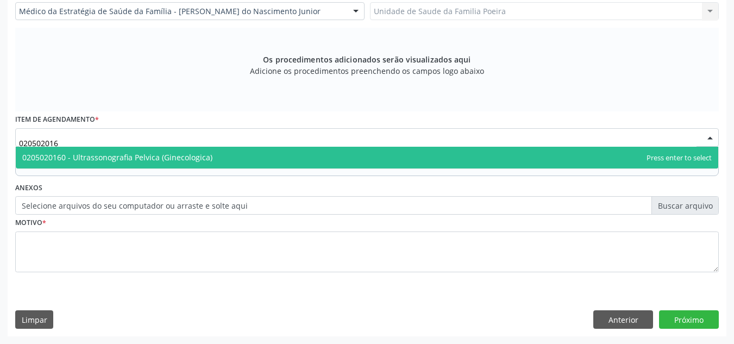
type input "0205020160"
click at [156, 155] on span "0205020160 - Ultrassonografia Pelvica (Ginecologica)" at bounding box center [117, 157] width 190 height 10
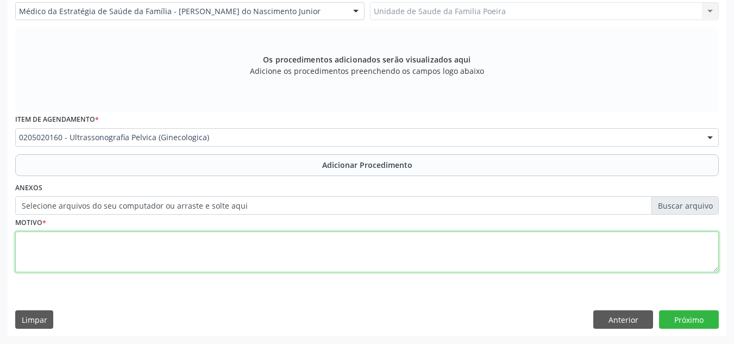
click at [155, 253] on textarea at bounding box center [366, 251] width 703 height 41
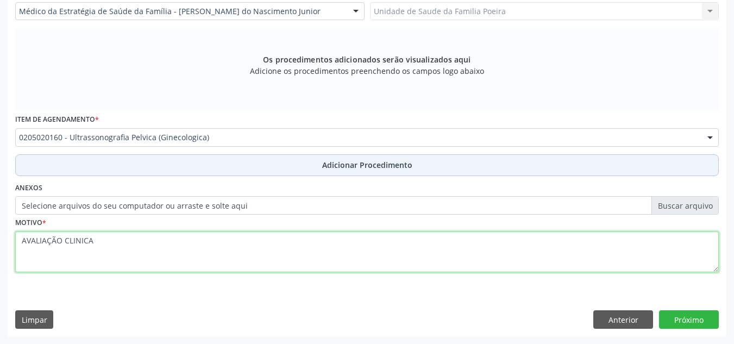
type textarea "AVALIAÇÃO CLINICA"
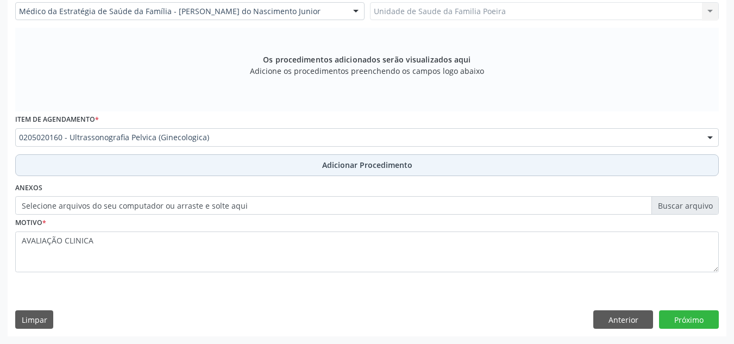
click at [369, 164] on span "Adicionar Procedimento" at bounding box center [367, 164] width 90 height 11
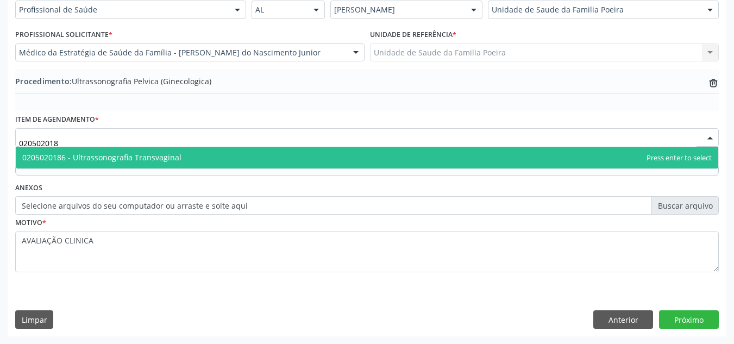
type input "0205020186"
click at [267, 159] on span "0205020186 - Ultrassonografia Transvaginal" at bounding box center [367, 158] width 702 height 22
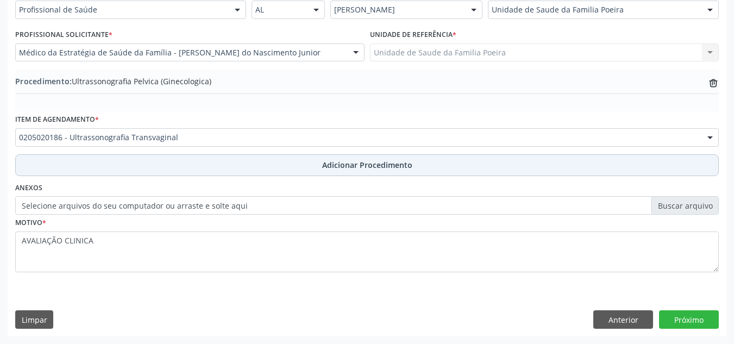
click at [282, 162] on button "Adicionar Procedimento" at bounding box center [366, 165] width 703 height 22
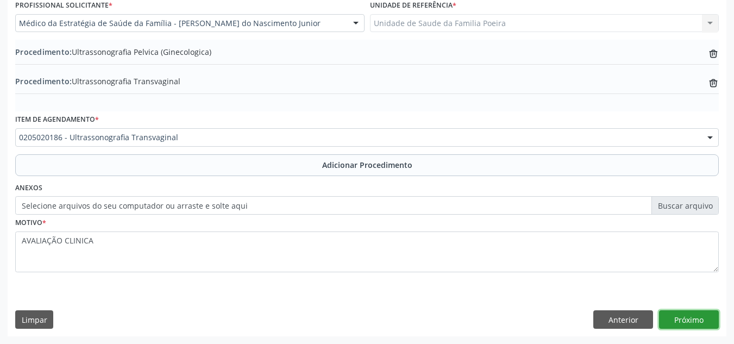
click at [683, 322] on button "Próximo" at bounding box center [689, 319] width 60 height 18
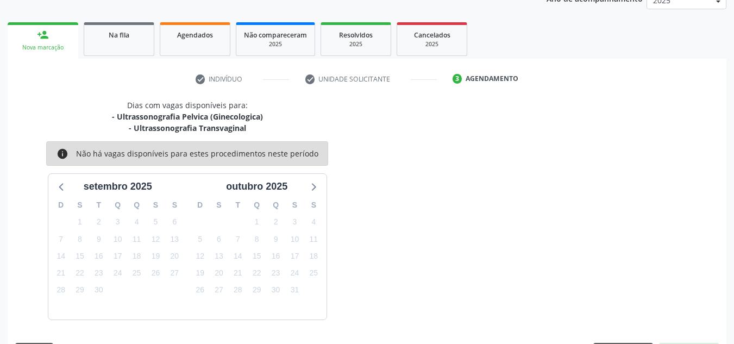
scroll to position [187, 0]
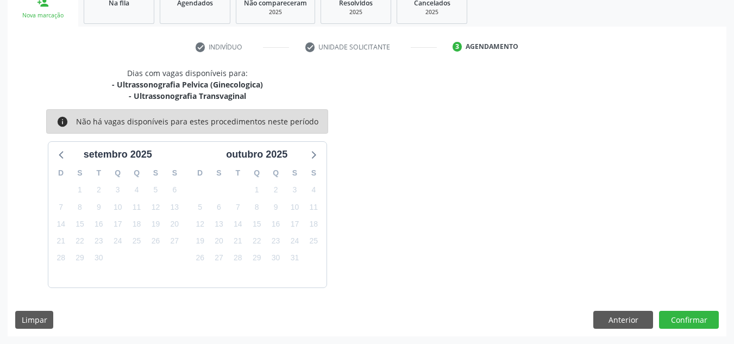
click at [667, 308] on div "Dias com vagas disponíveis para: - Ultrassonografia Pelvica (Ginecologica) - Ul…" at bounding box center [367, 201] width 719 height 269
click at [681, 313] on button "Confirmar" at bounding box center [689, 320] width 60 height 18
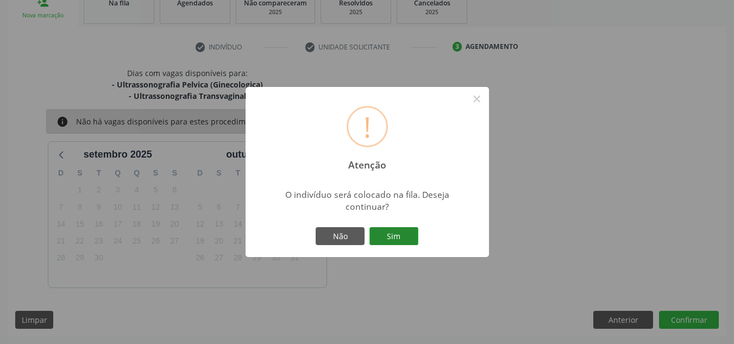
click at [402, 236] on button "Sim" at bounding box center [393, 236] width 49 height 18
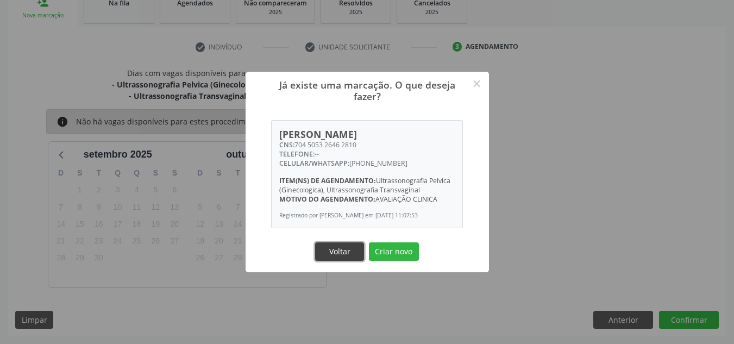
click at [344, 259] on button "Voltar" at bounding box center [339, 251] width 49 height 18
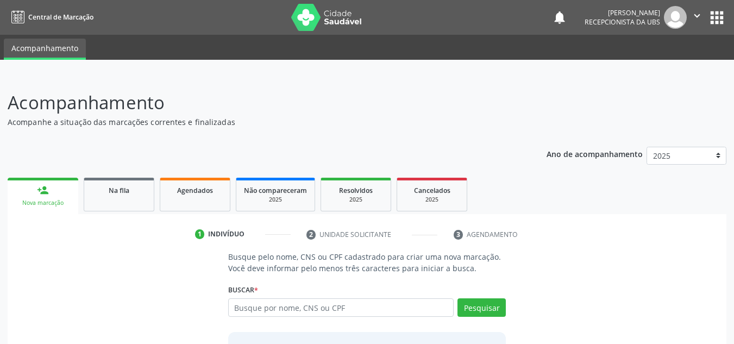
click at [298, 307] on input "text" at bounding box center [341, 307] width 226 height 18
type input "7"
type input "703206684855294"
click at [489, 313] on button "Pesquisar" at bounding box center [481, 307] width 48 height 18
type input "703206684855294"
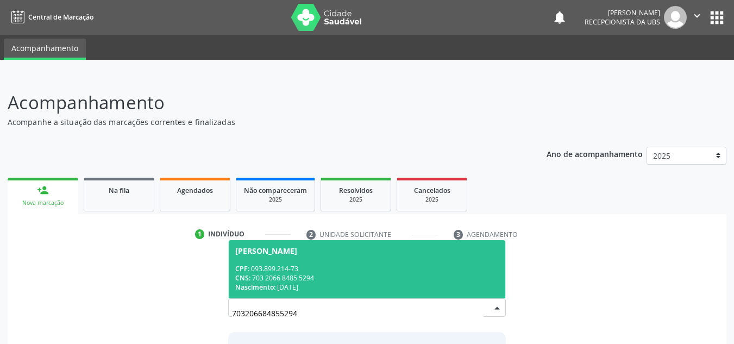
scroll to position [90, 0]
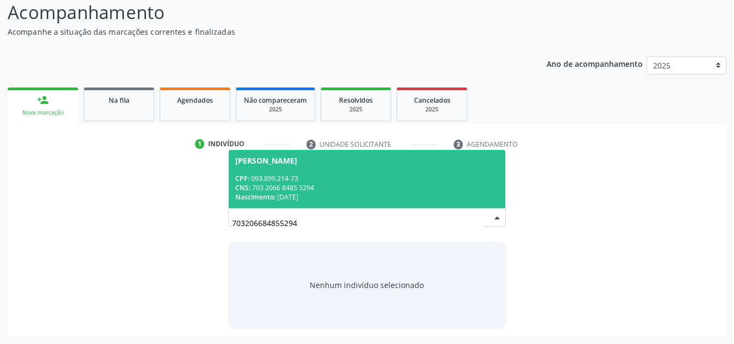
click at [316, 186] on div "CNS: 703 2066 8485 5294" at bounding box center [367, 187] width 264 height 9
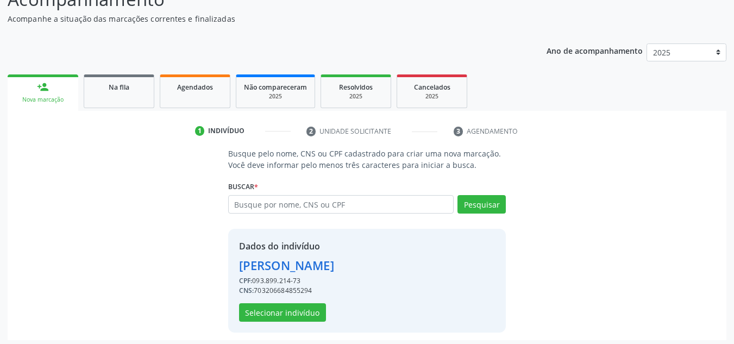
scroll to position [107, 0]
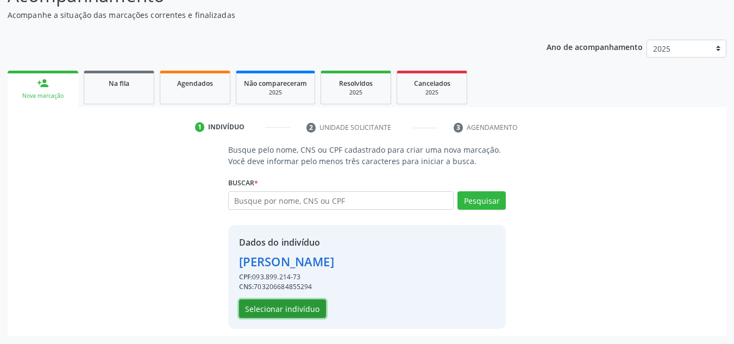
click at [302, 308] on button "Selecionar indivíduo" at bounding box center [282, 308] width 87 height 18
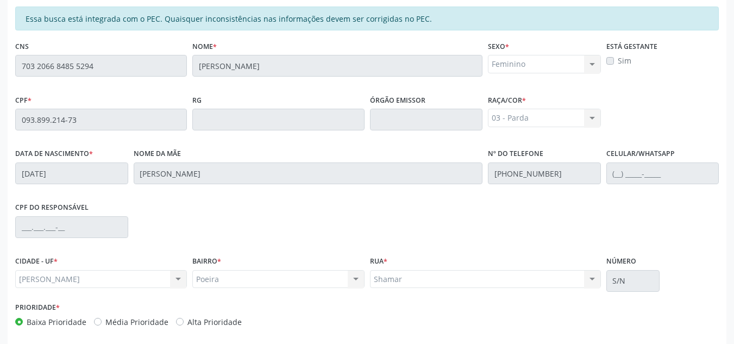
scroll to position [292, 0]
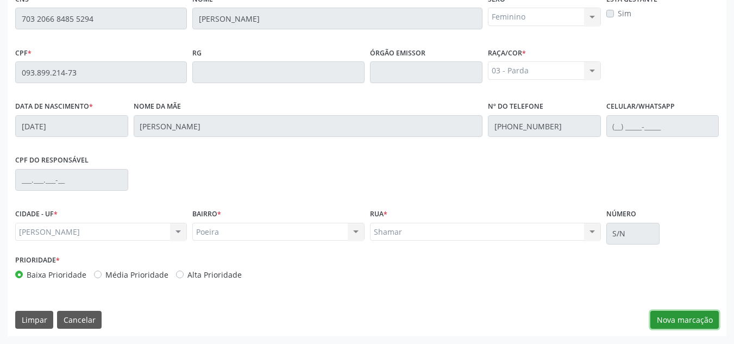
click at [701, 322] on button "Nova marcação" at bounding box center [684, 320] width 68 height 18
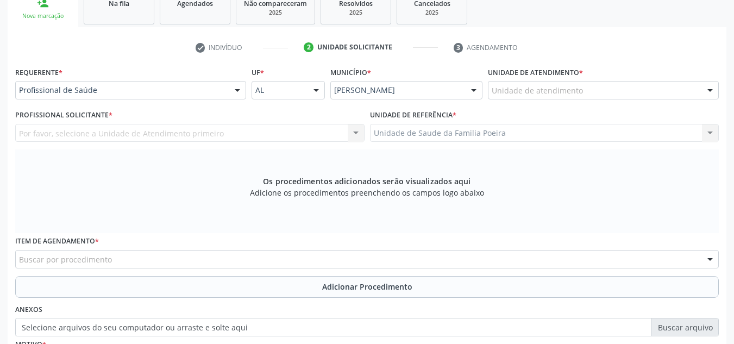
scroll to position [183, 0]
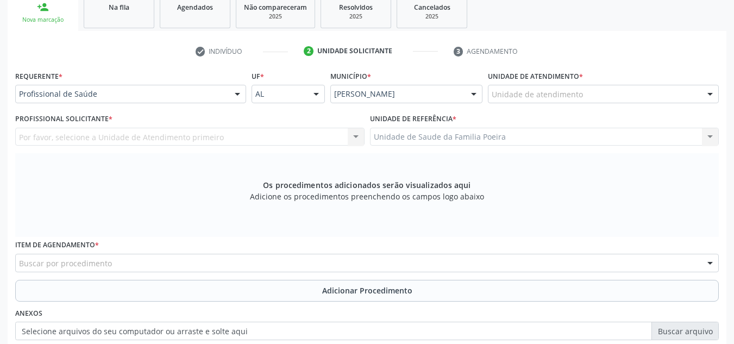
click at [641, 97] on div "Unidade de atendimento" at bounding box center [603, 94] width 231 height 18
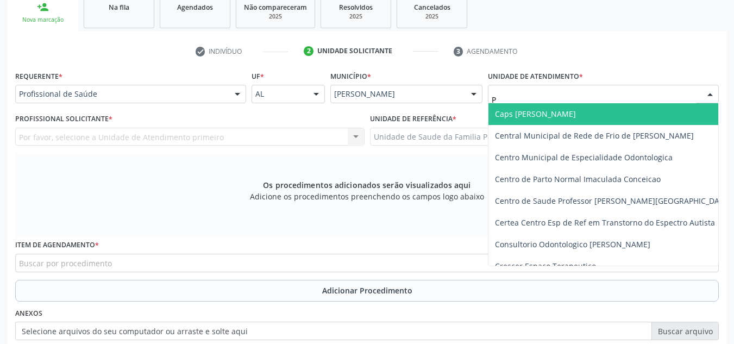
type input "PO"
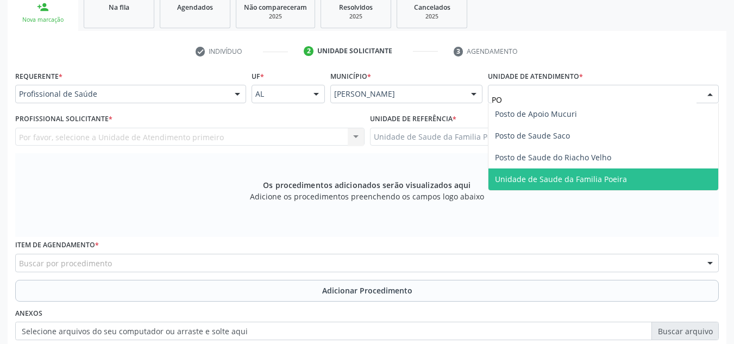
click at [626, 179] on span "Unidade de Saude da Familia Poeira" at bounding box center [603, 179] width 230 height 22
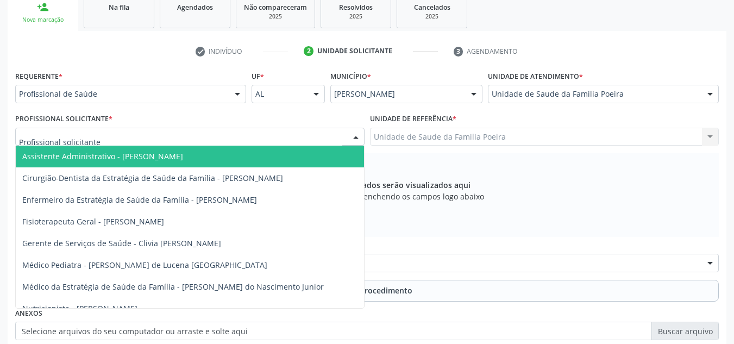
click at [134, 139] on div at bounding box center [189, 137] width 349 height 18
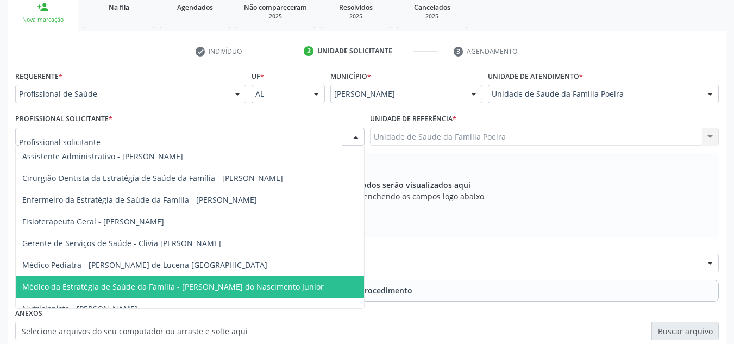
click at [157, 292] on span "Médico da Estratégia de Saúde da Família - [PERSON_NAME] do Nascimento Junior" at bounding box center [172, 286] width 301 height 10
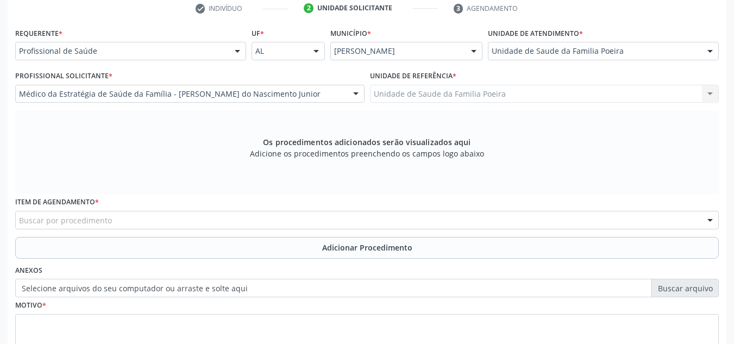
scroll to position [309, 0]
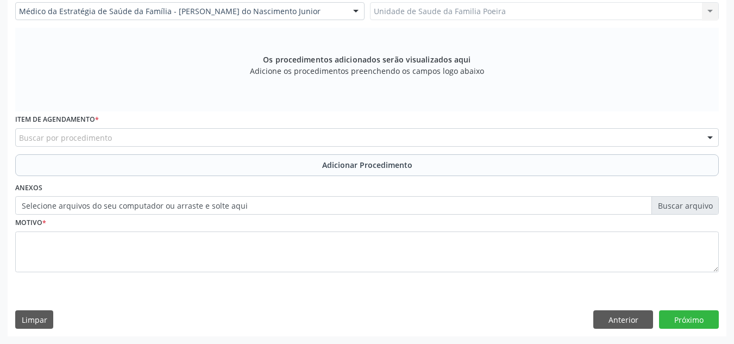
click at [53, 131] on div "Buscar por procedimento" at bounding box center [366, 137] width 703 height 18
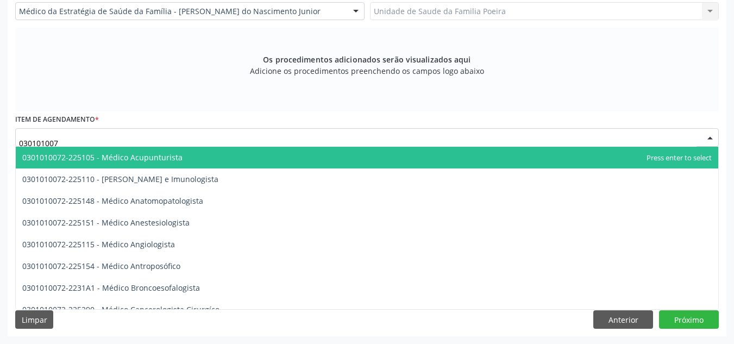
type input "0301010072"
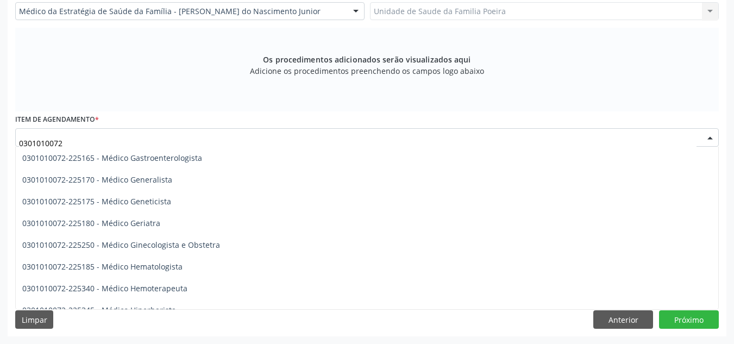
scroll to position [543, 0]
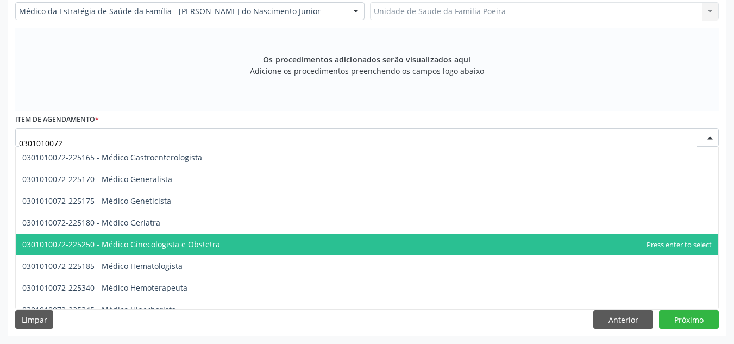
click at [103, 240] on span "0301010072-225250 - Médico Ginecologista e Obstetra" at bounding box center [121, 244] width 198 height 10
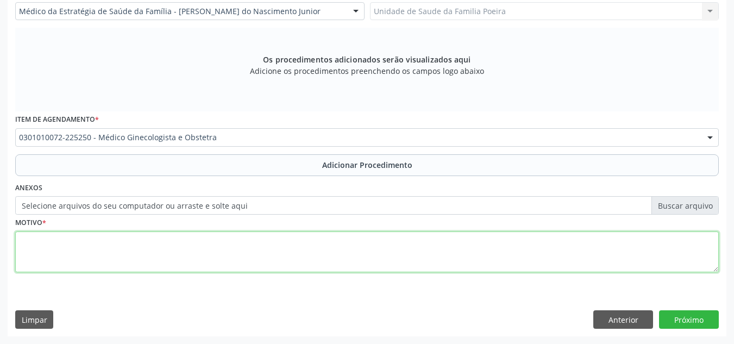
click at [103, 240] on textarea at bounding box center [366, 251] width 703 height 41
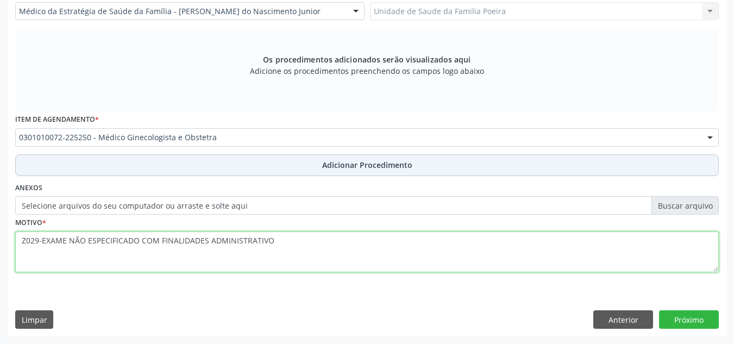
type textarea "Z029-EXAME NÃO ESPECIFICADO COM FINALIDADES ADMINISTRATIVO"
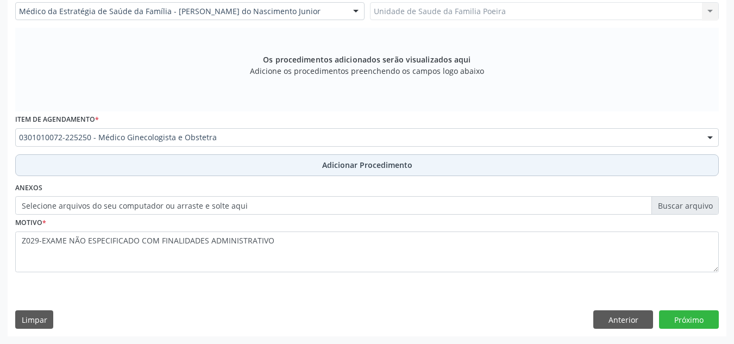
click at [286, 159] on button "Adicionar Procedimento" at bounding box center [366, 165] width 703 height 22
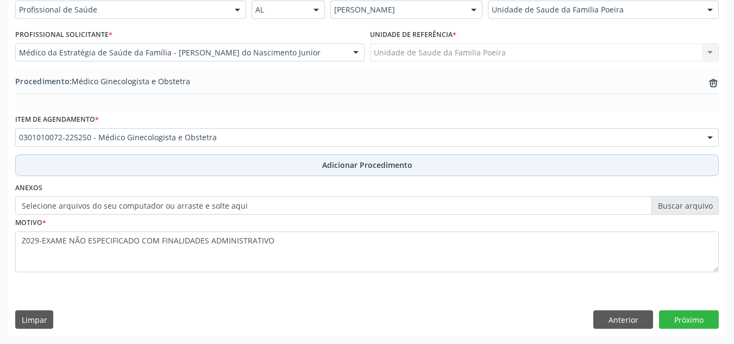
scroll to position [267, 0]
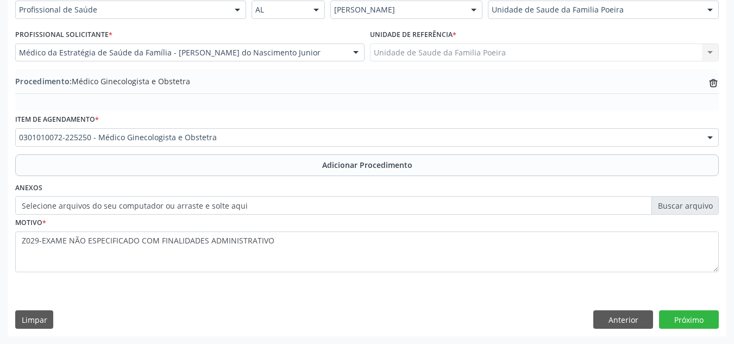
click at [684, 309] on div "Requerente * Profissional de Saúde Profissional de Saúde Paciente Nenhum result…" at bounding box center [367, 160] width 719 height 352
click at [684, 321] on button "Próximo" at bounding box center [689, 319] width 60 height 18
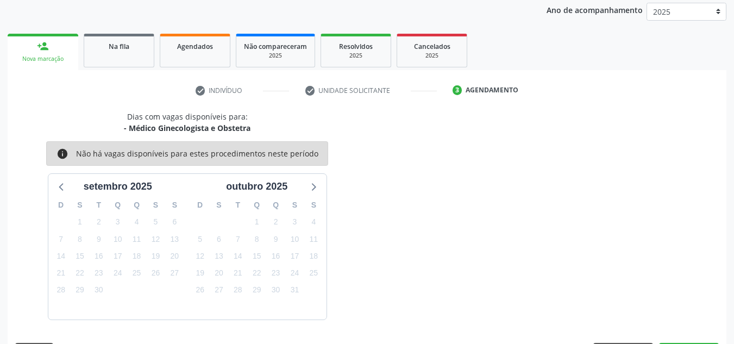
scroll to position [176, 0]
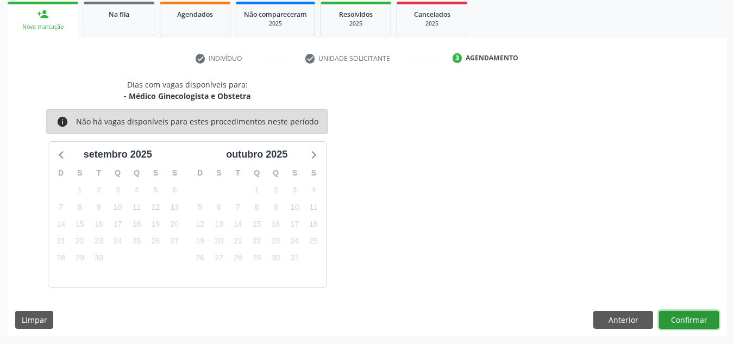
click at [673, 321] on button "Confirmar" at bounding box center [689, 320] width 60 height 18
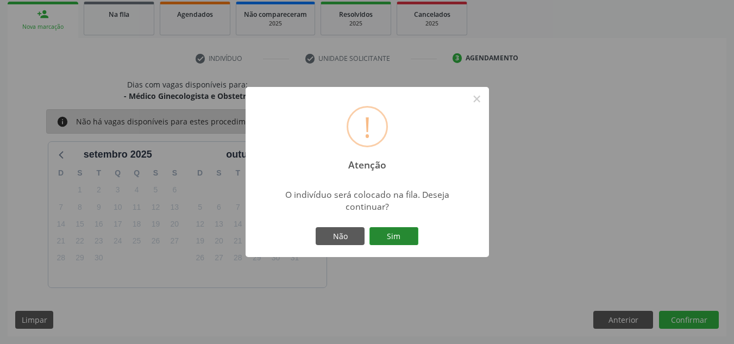
click at [401, 235] on button "Sim" at bounding box center [393, 236] width 49 height 18
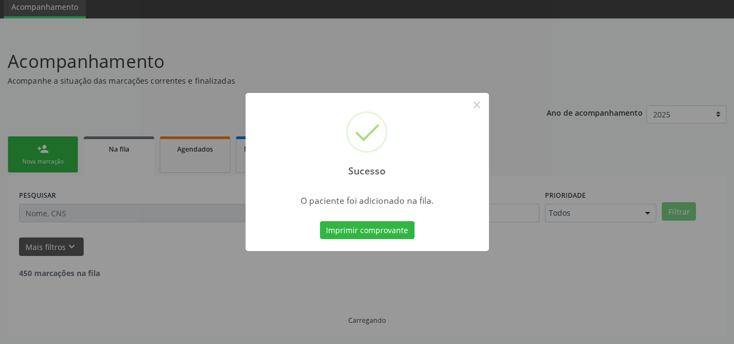
scroll to position [30, 0]
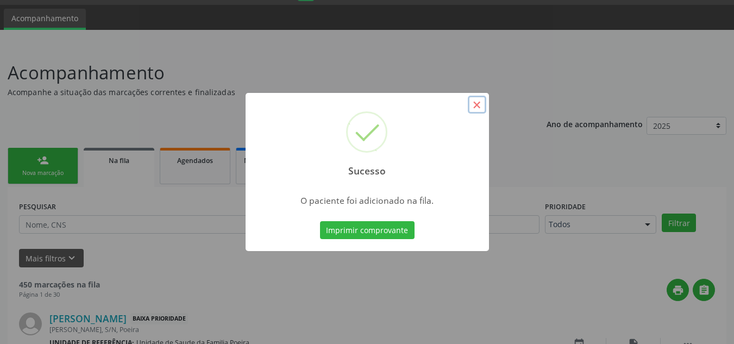
click at [474, 100] on button "×" at bounding box center [477, 105] width 18 height 18
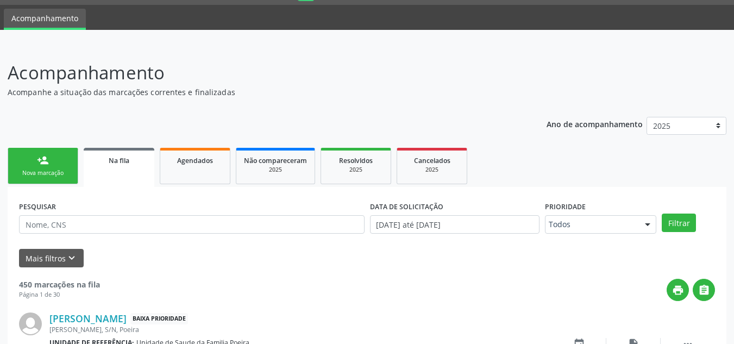
click at [36, 161] on link "person_add Nova marcação" at bounding box center [43, 166] width 71 height 36
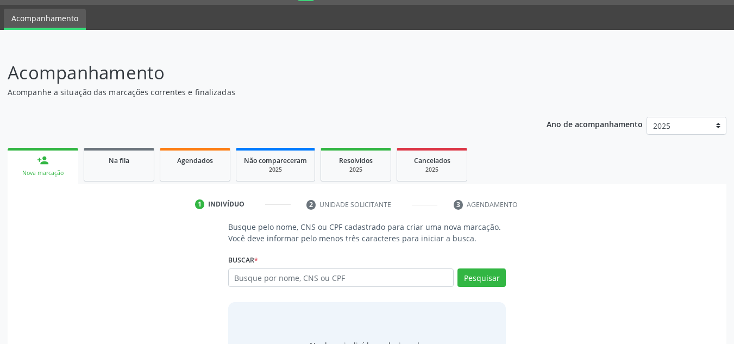
scroll to position [90, 0]
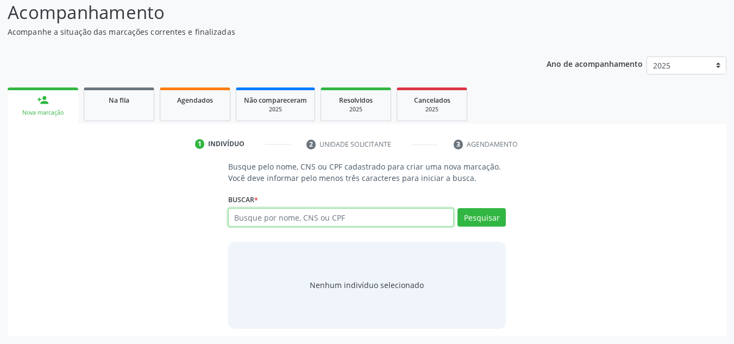
click at [262, 219] on input "text" at bounding box center [341, 217] width 226 height 18
type input "13117410465"
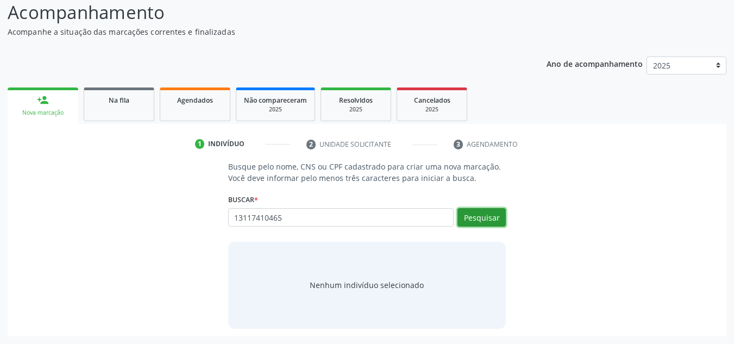
click at [486, 223] on button "Pesquisar" at bounding box center [481, 217] width 48 height 18
type input "13117410465"
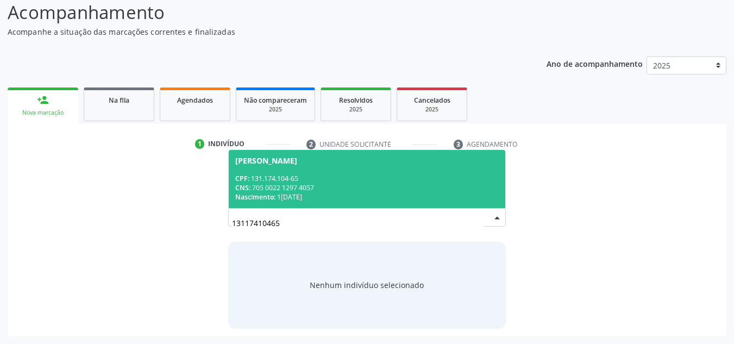
click at [330, 177] on div "CPF: 131.174.104-65" at bounding box center [367, 178] width 264 height 9
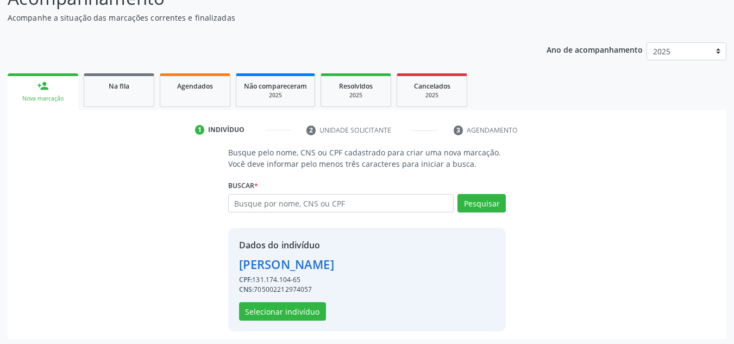
scroll to position [107, 0]
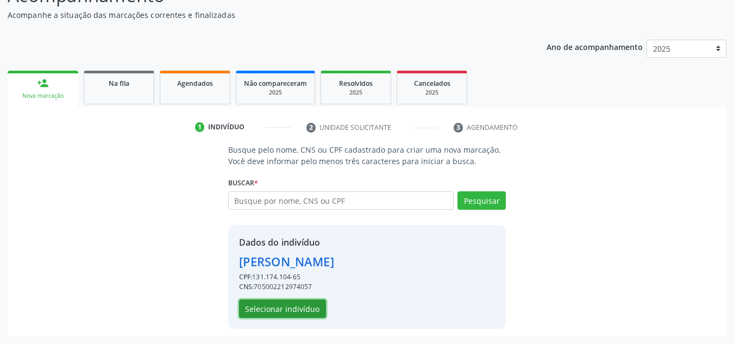
click at [294, 309] on button "Selecionar indivíduo" at bounding box center [282, 308] width 87 height 18
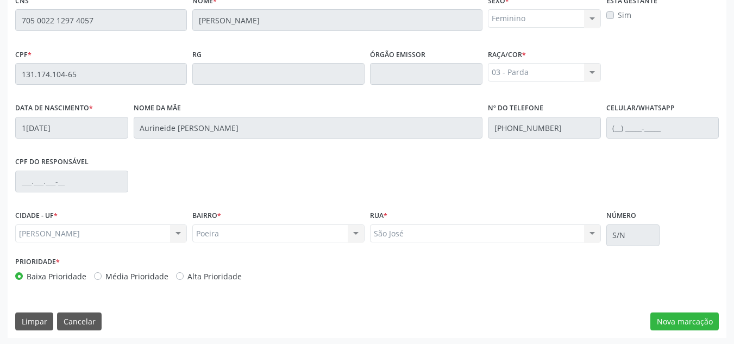
scroll to position [292, 0]
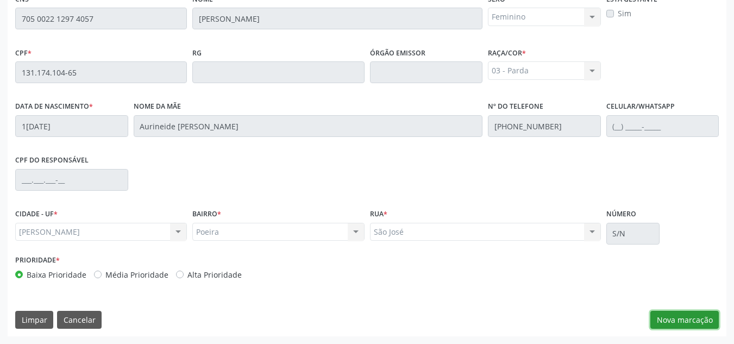
click at [678, 314] on button "Nova marcação" at bounding box center [684, 320] width 68 height 18
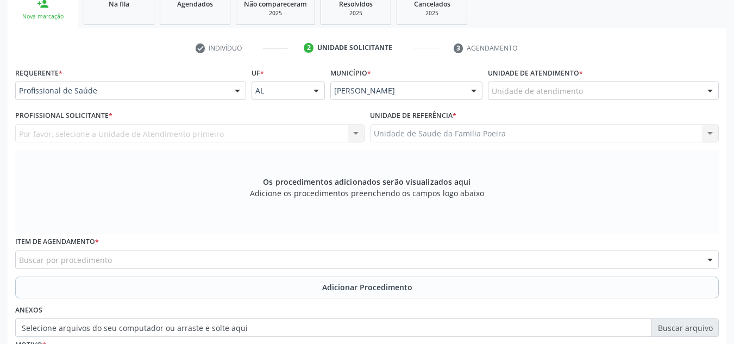
scroll to position [183, 0]
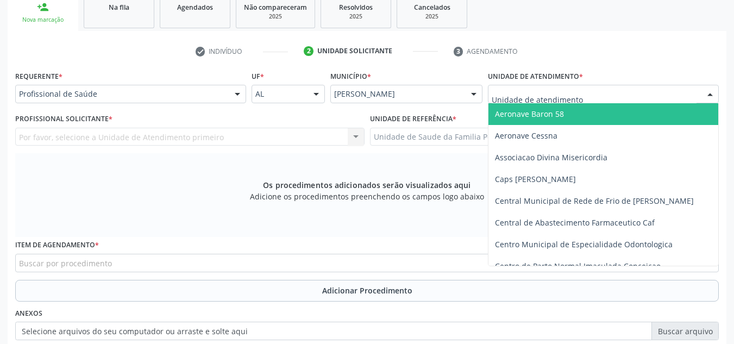
click at [650, 88] on div at bounding box center [603, 94] width 231 height 18
type input "PO"
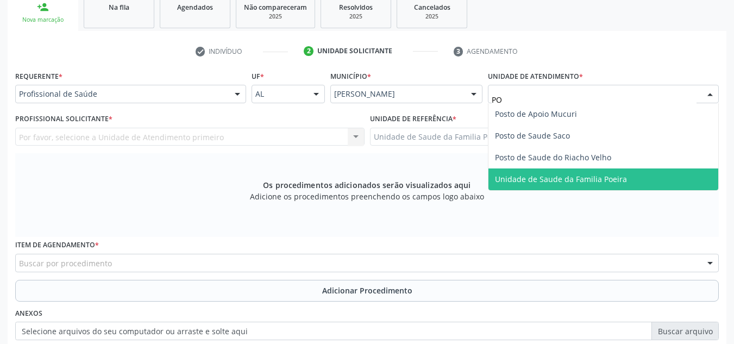
click at [611, 180] on span "Unidade de Saude da Familia Poeira" at bounding box center [561, 179] width 132 height 10
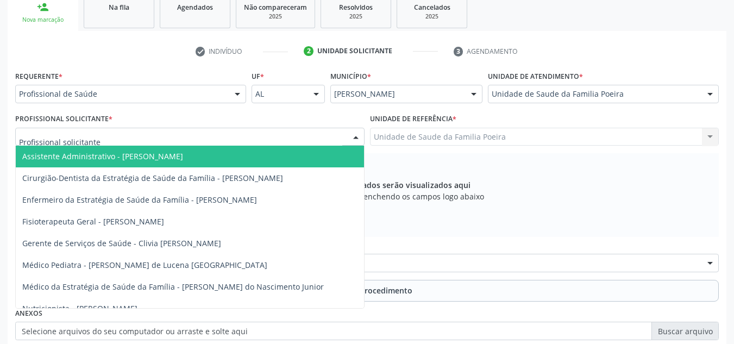
click at [199, 130] on div at bounding box center [189, 137] width 349 height 18
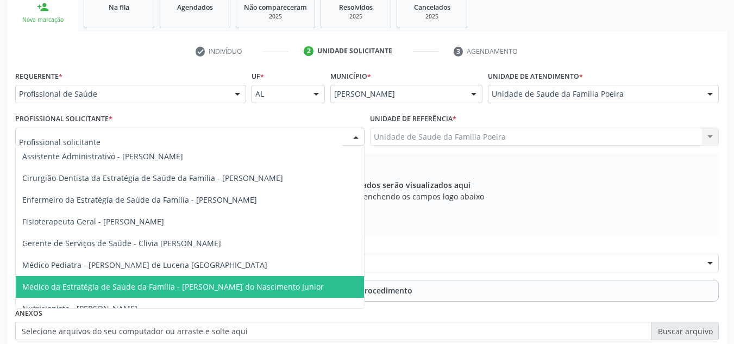
click at [197, 292] on span "Médico da Estratégia de Saúde da Família - [PERSON_NAME] do Nascimento Junior" at bounding box center [172, 286] width 301 height 10
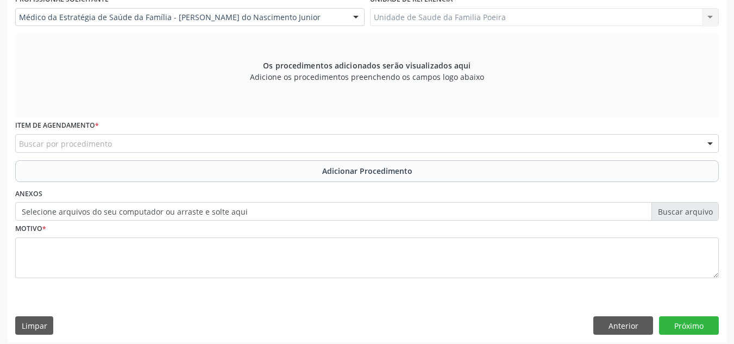
scroll to position [309, 0]
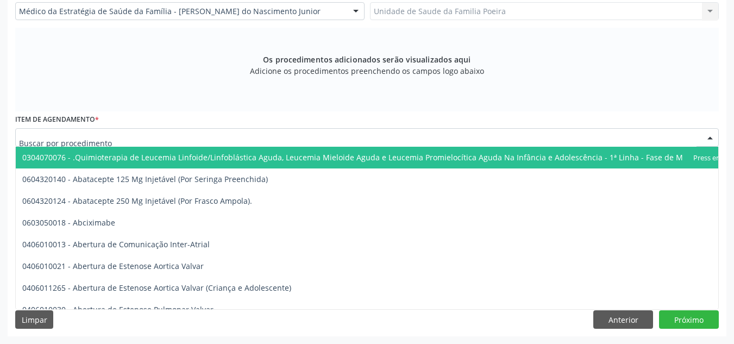
click at [128, 141] on div at bounding box center [366, 137] width 703 height 18
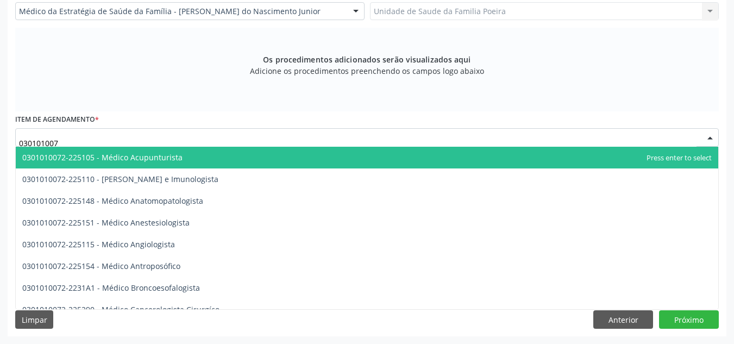
type input "0301010072"
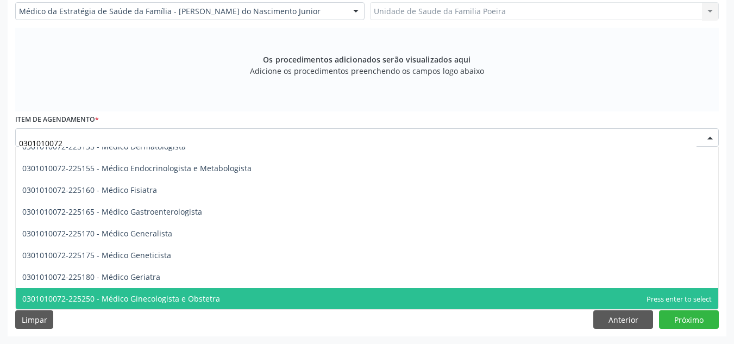
click at [188, 295] on span "0301010072-225250 - Médico Ginecologista e Obstetra" at bounding box center [121, 298] width 198 height 10
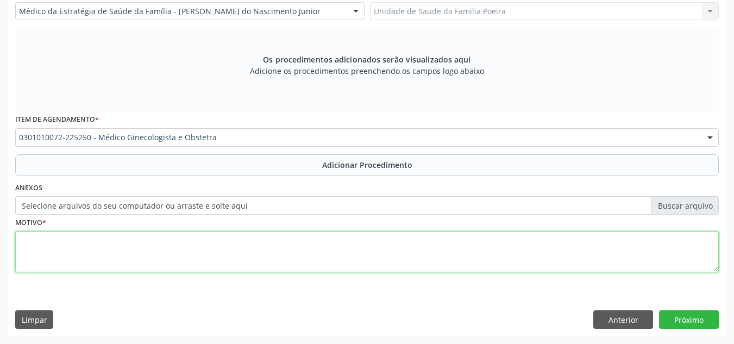
click at [160, 241] on textarea at bounding box center [366, 251] width 703 height 41
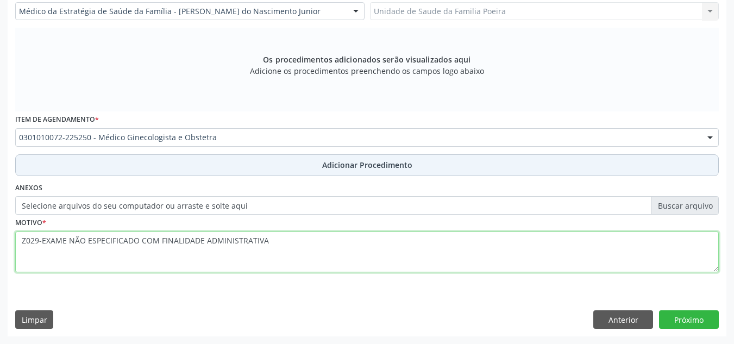
type textarea "Z029-EXAME NÃO ESPECIFICADO COM FINALIDADE ADMINISTRATIVA"
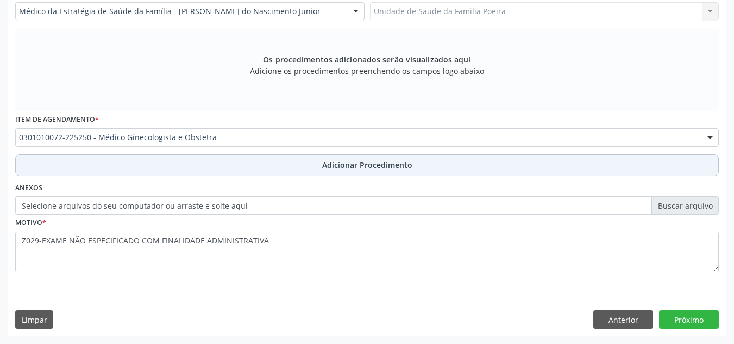
click at [368, 170] on span "Adicionar Procedimento" at bounding box center [367, 164] width 90 height 11
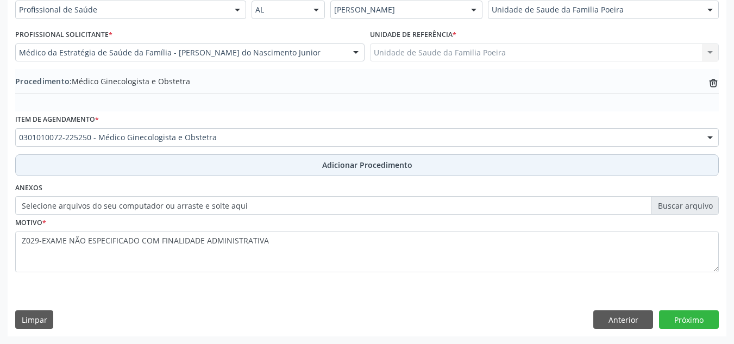
scroll to position [267, 0]
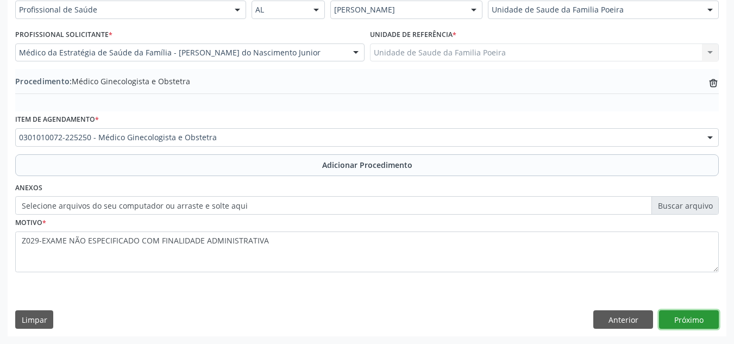
click at [692, 323] on button "Próximo" at bounding box center [689, 319] width 60 height 18
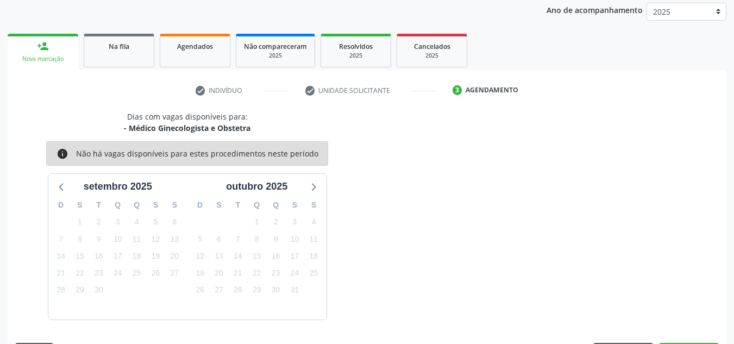
scroll to position [176, 0]
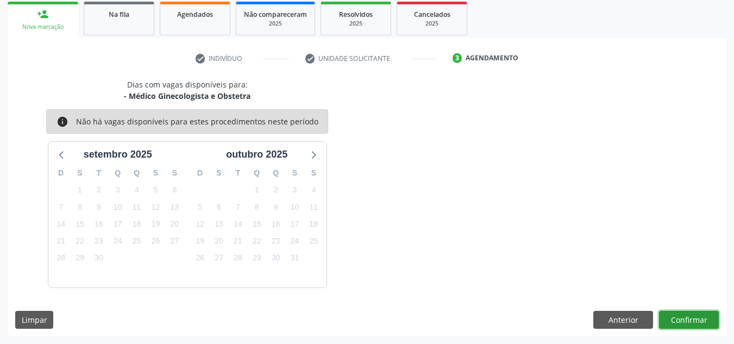
click at [684, 320] on button "Confirmar" at bounding box center [689, 320] width 60 height 18
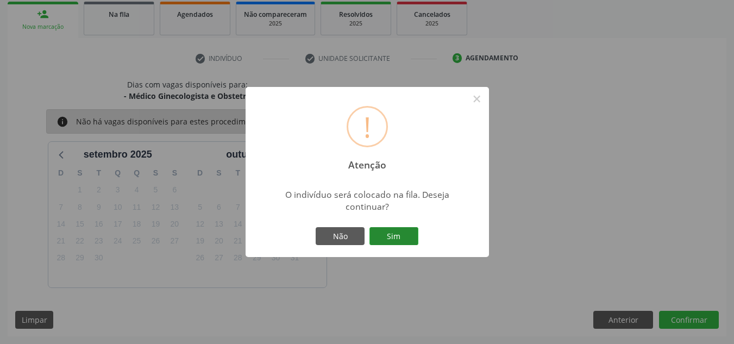
click at [387, 241] on button "Sim" at bounding box center [393, 236] width 49 height 18
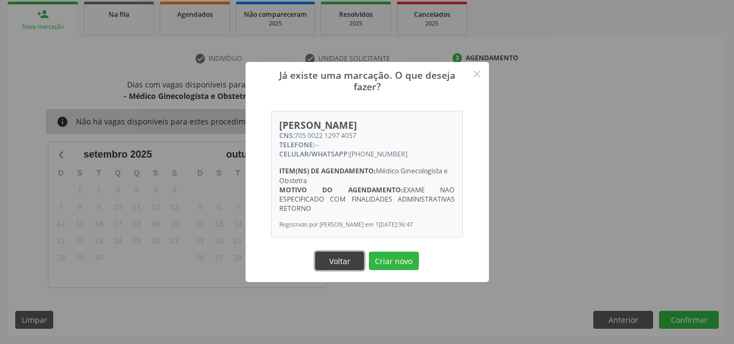
click at [337, 261] on button "Voltar" at bounding box center [339, 261] width 49 height 18
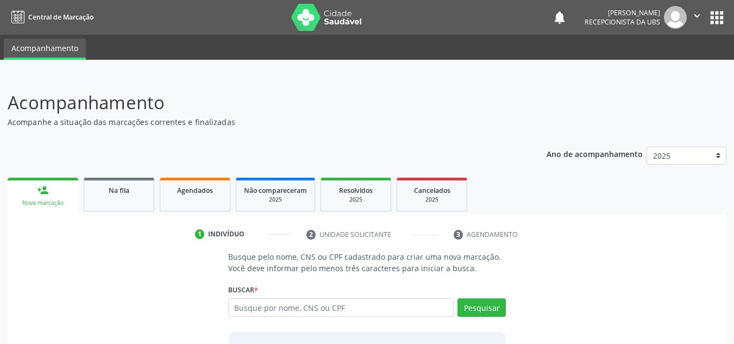
click at [134, 115] on div "Acompanhamento Acompanhe a situação das marcações correntes e finalizadas Relat…" at bounding box center [367, 257] width 719 height 337
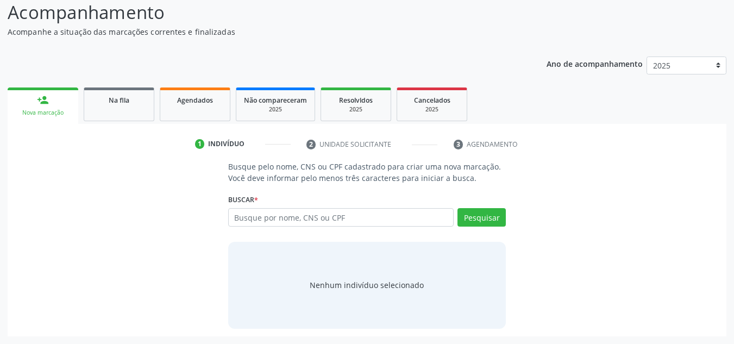
drag, startPoint x: 116, startPoint y: 107, endPoint x: 106, endPoint y: 134, distance: 28.9
click at [116, 108] on link "Na fila" at bounding box center [119, 104] width 71 height 34
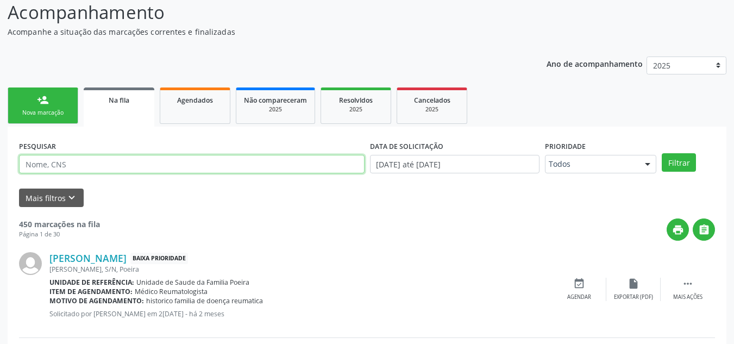
click at [95, 165] on input "text" at bounding box center [191, 164] width 345 height 18
type input "709502552266180"
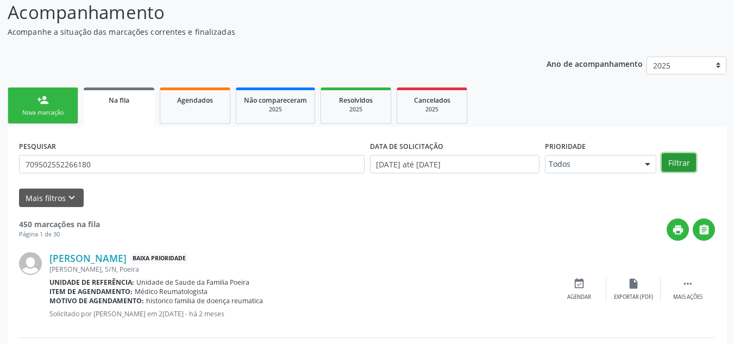
click at [669, 162] on button "Filtrar" at bounding box center [679, 162] width 34 height 18
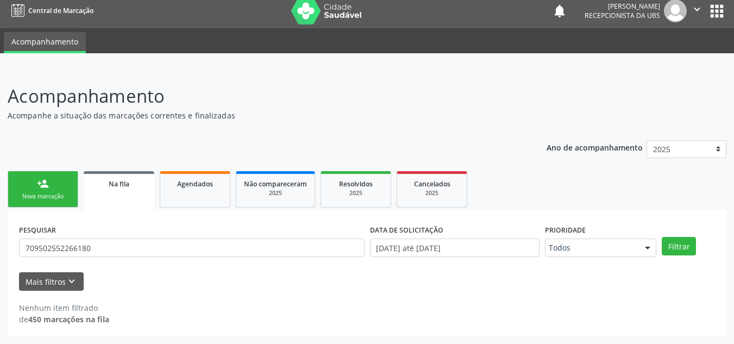
scroll to position [7, 0]
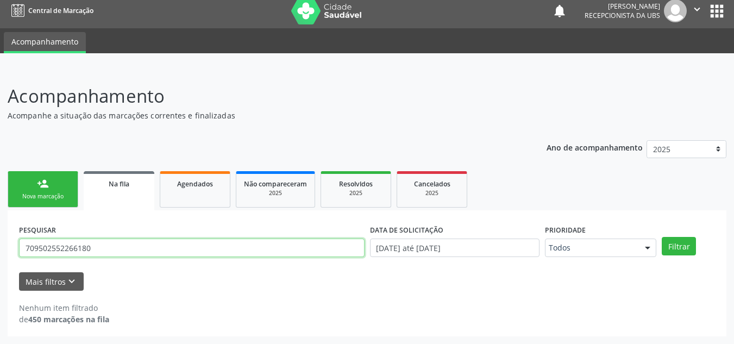
drag, startPoint x: 97, startPoint y: 248, endPoint x: 23, endPoint y: 251, distance: 74.0
click at [23, 251] on input "709502552266180" at bounding box center [191, 247] width 345 height 18
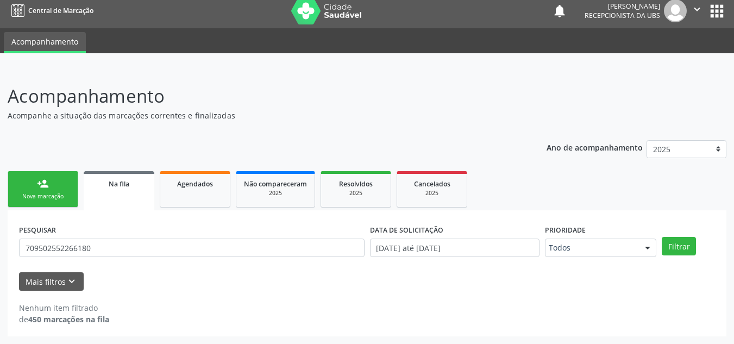
click at [56, 191] on link "person_add Nova marcação" at bounding box center [43, 189] width 71 height 36
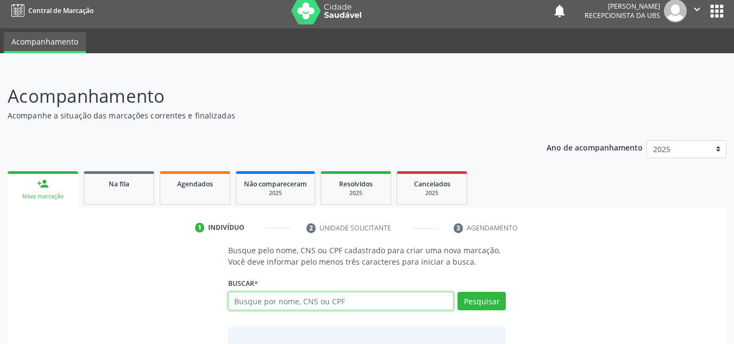
paste input "709502552266180"
type input "709502552266180"
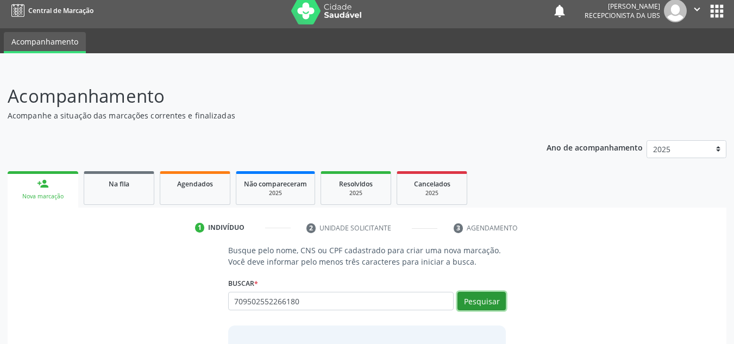
click at [480, 305] on button "Pesquisar" at bounding box center [481, 301] width 48 height 18
type input "709502552266180"
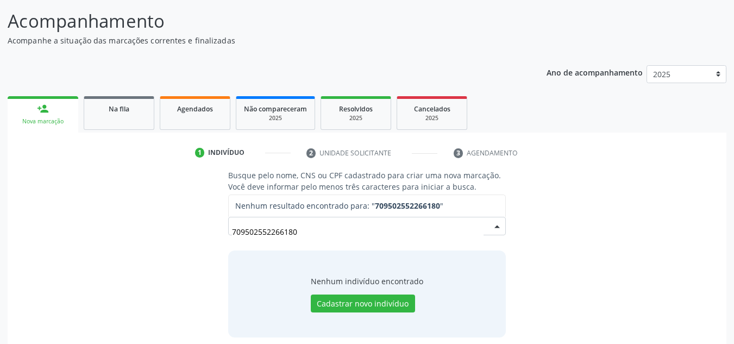
scroll to position [90, 0]
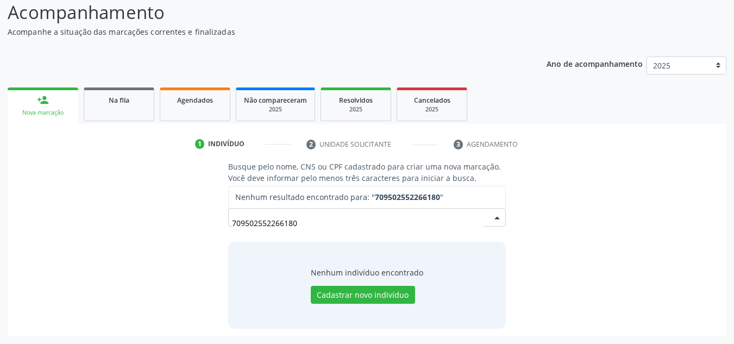
click at [315, 227] on input "709502552266180" at bounding box center [358, 223] width 252 height 22
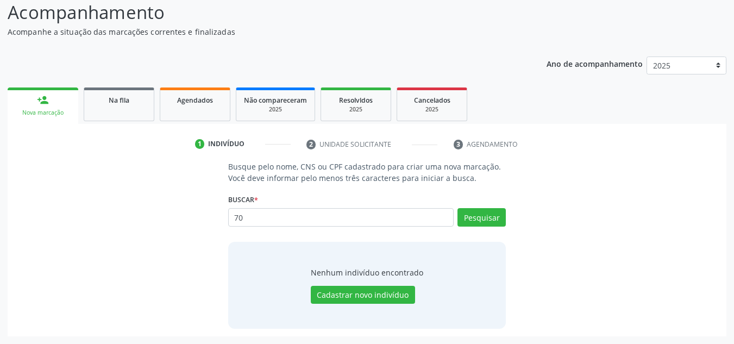
type input "7"
click at [128, 112] on link "Na fila" at bounding box center [119, 104] width 71 height 34
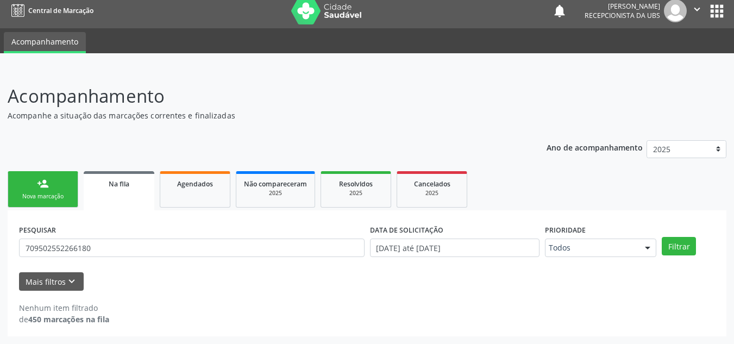
scroll to position [7, 0]
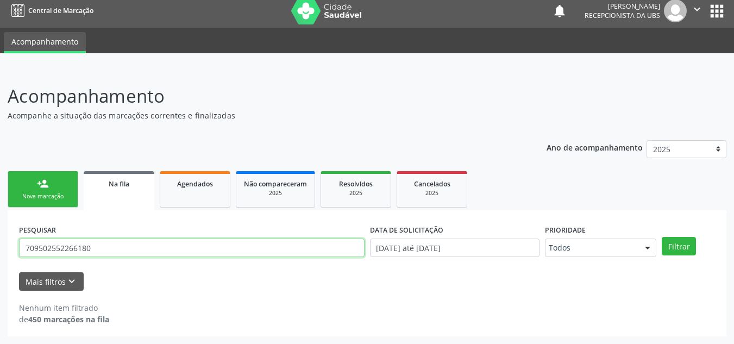
drag, startPoint x: 157, startPoint y: 249, endPoint x: 7, endPoint y: 249, distance: 150.5
click at [7, 249] on div "Acompanhamento Acompanhe a situação das marcações correntes e finalizadas Relat…" at bounding box center [367, 205] width 734 height 275
paste input "8"
type input "708502552266180"
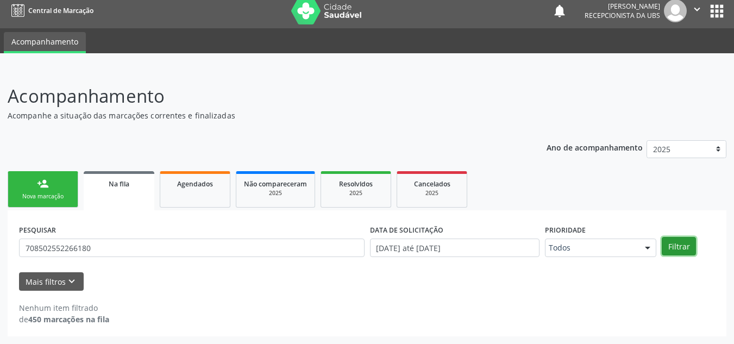
click at [690, 245] on button "Filtrar" at bounding box center [679, 246] width 34 height 18
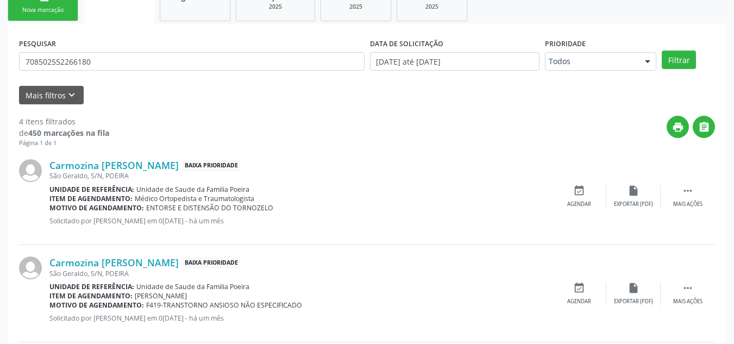
scroll to position [133, 0]
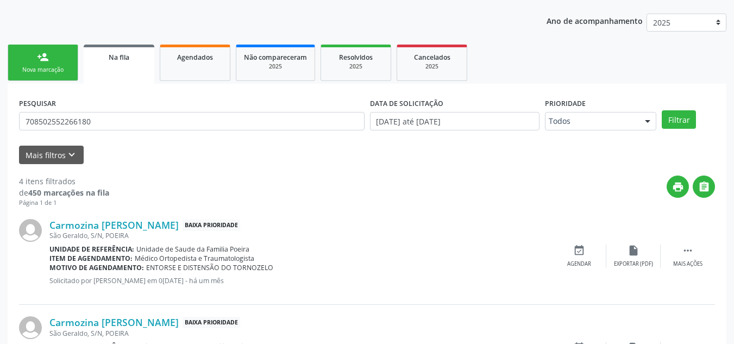
click at [61, 64] on link "person_add Nova marcação" at bounding box center [43, 63] width 71 height 36
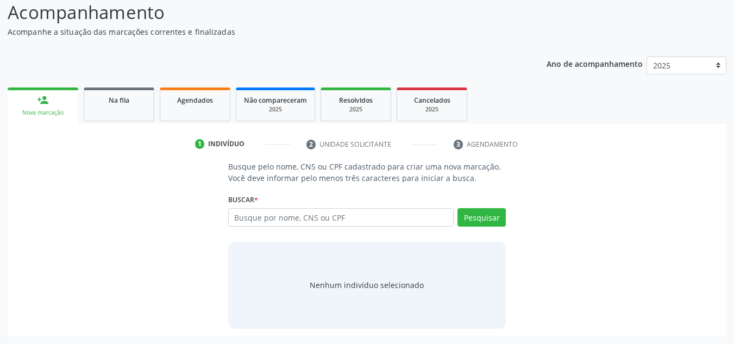
scroll to position [90, 0]
paste input "708502552266180"
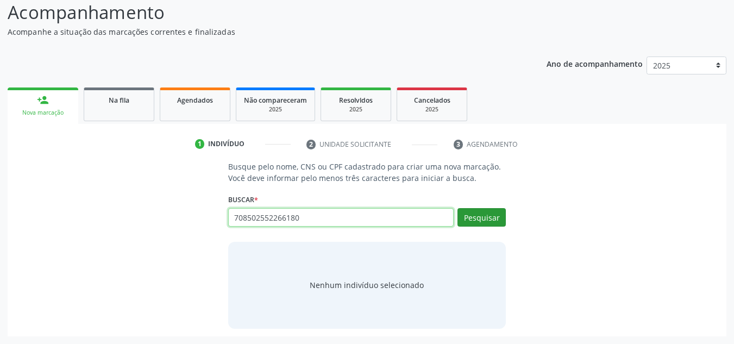
type input "708502552266180"
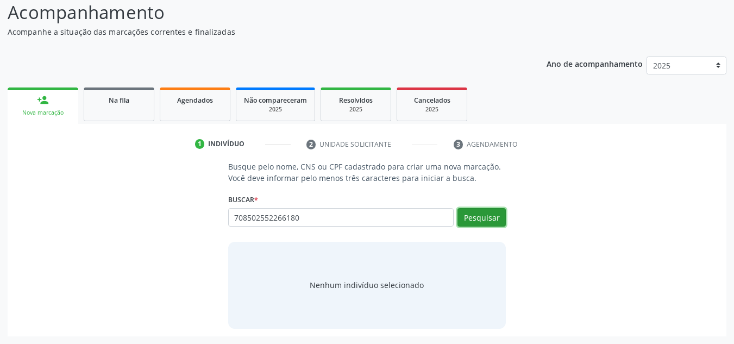
click at [488, 216] on button "Pesquisar" at bounding box center [481, 217] width 48 height 18
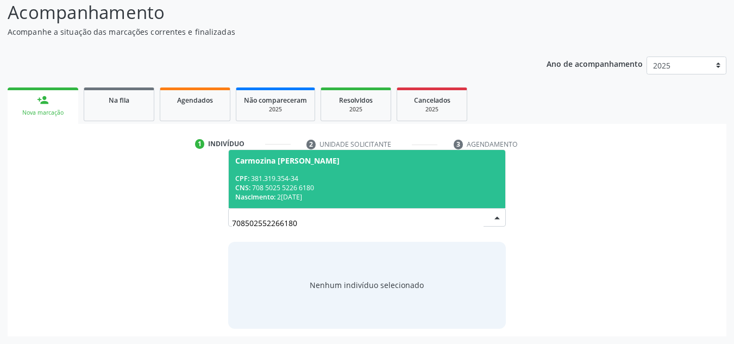
click at [322, 177] on div "CPF: 381.319.354-34" at bounding box center [367, 178] width 264 height 9
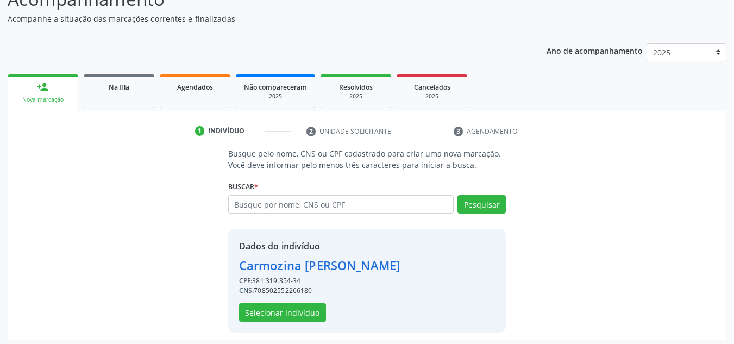
scroll to position [107, 0]
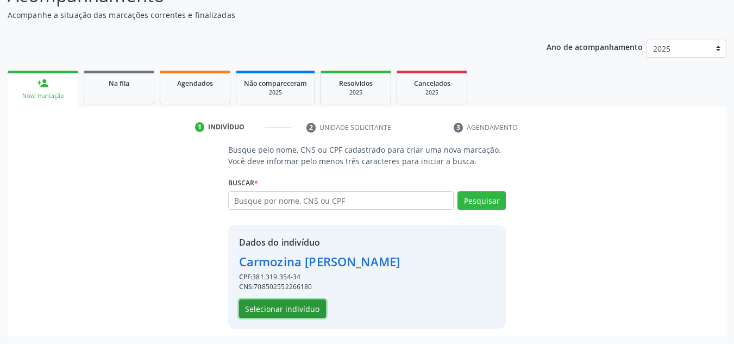
click at [293, 305] on button "Selecionar indivíduo" at bounding box center [282, 308] width 87 height 18
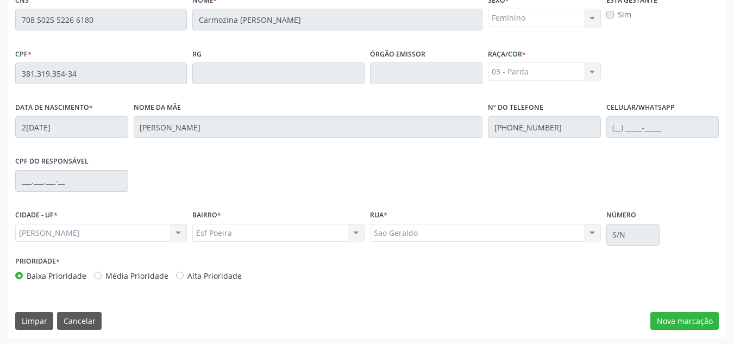
scroll to position [292, 0]
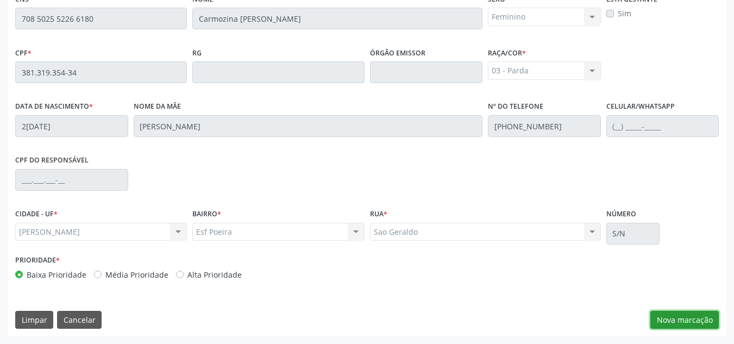
click at [681, 328] on button "Nova marcação" at bounding box center [684, 320] width 68 height 18
click at [0, 0] on button "Próximo" at bounding box center [0, 0] width 0 height 0
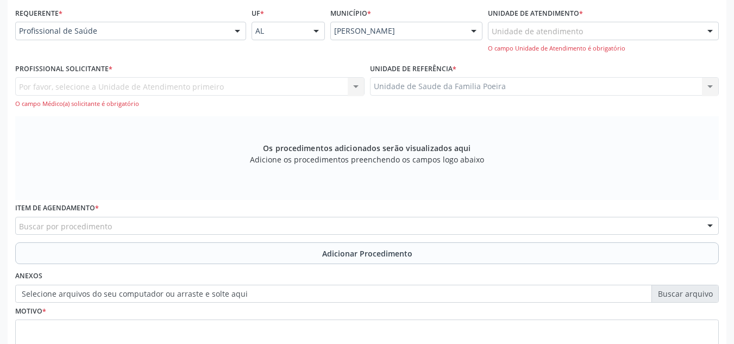
scroll to position [237, 0]
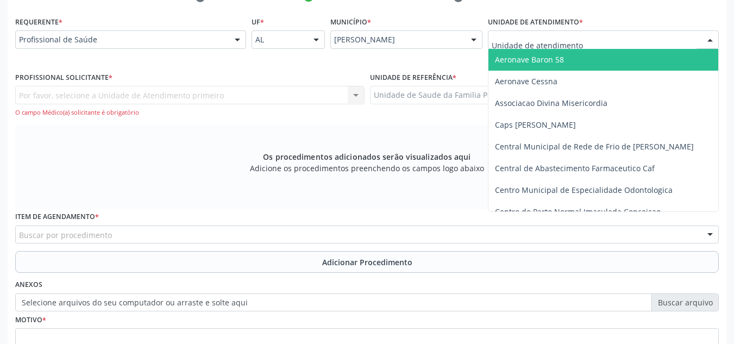
click at [582, 44] on div at bounding box center [603, 39] width 231 height 18
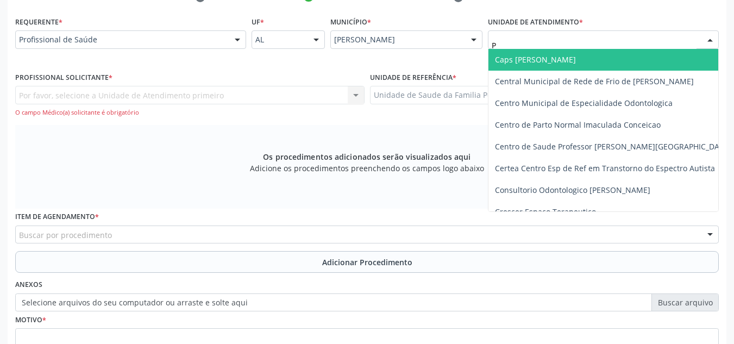
type input "PO"
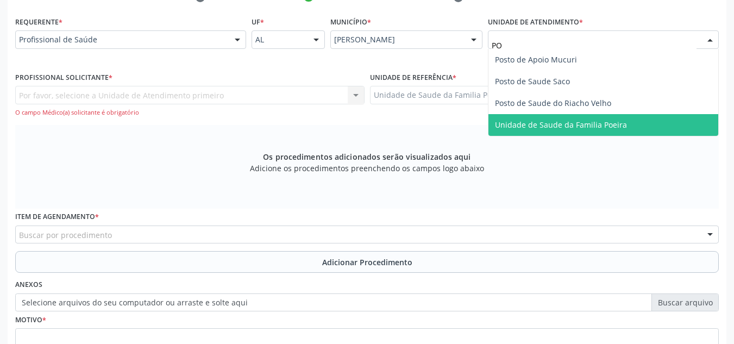
click at [583, 126] on span "Unidade de Saude da Familia Poeira" at bounding box center [561, 125] width 132 height 10
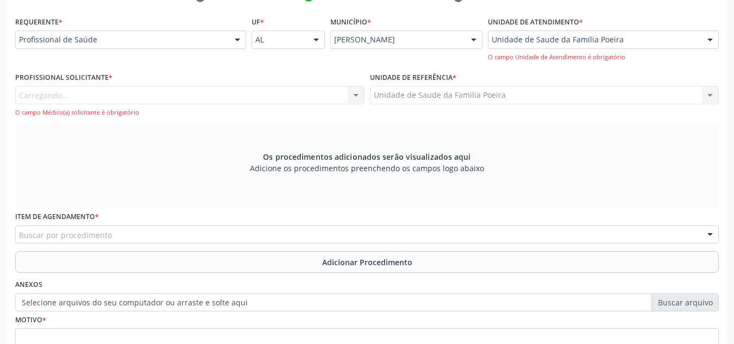
click at [203, 98] on div "Carregando... Nenhum resultado encontrado para: " " Não há nenhuma opção para s…" at bounding box center [189, 101] width 349 height 31
click at [178, 97] on div "Profissional solicitante" at bounding box center [189, 95] width 349 height 18
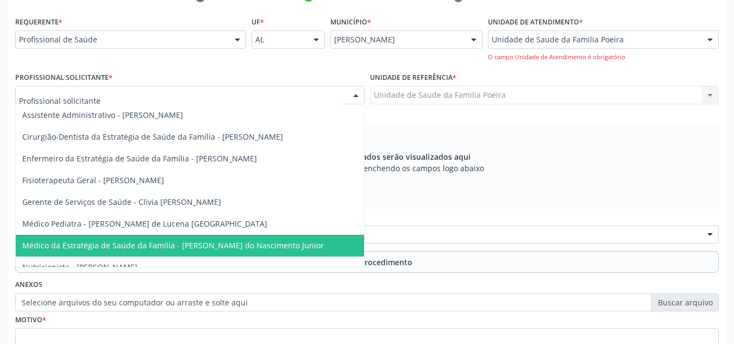
click at [179, 245] on span "Médico da Estratégia de Saúde da Família - [PERSON_NAME] do Nascimento Junior" at bounding box center [172, 245] width 301 height 10
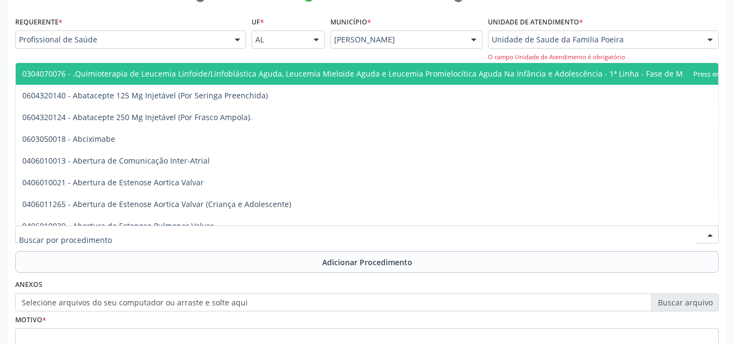
click at [177, 236] on div at bounding box center [366, 234] width 703 height 18
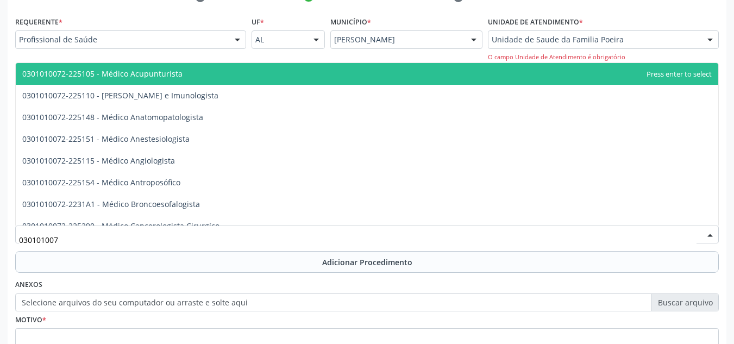
type input "0301010072"
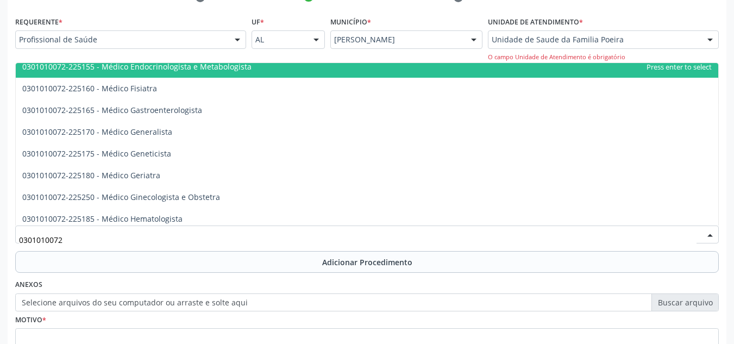
scroll to position [543, 0]
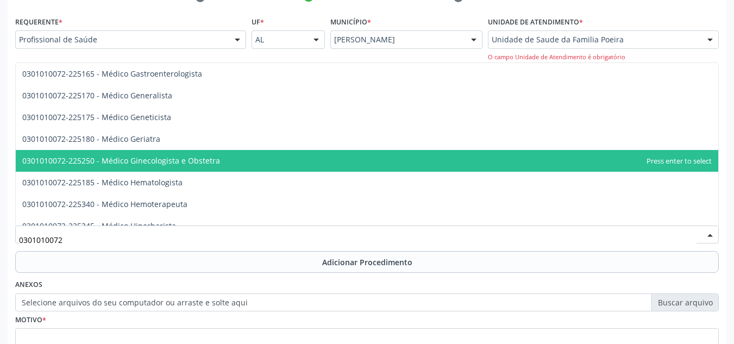
click at [199, 165] on span "0301010072-225250 - Médico Ginecologista e Obstetra" at bounding box center [121, 160] width 198 height 10
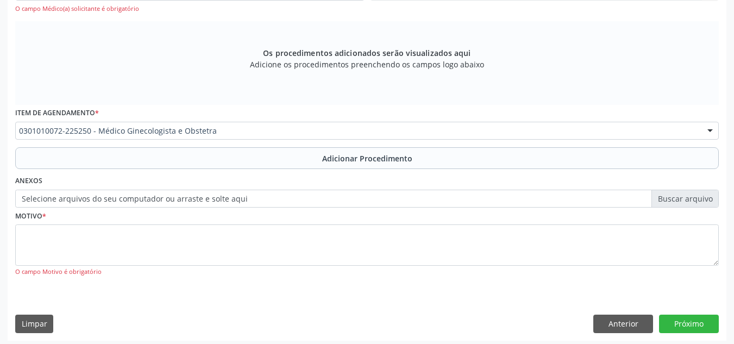
scroll to position [345, 0]
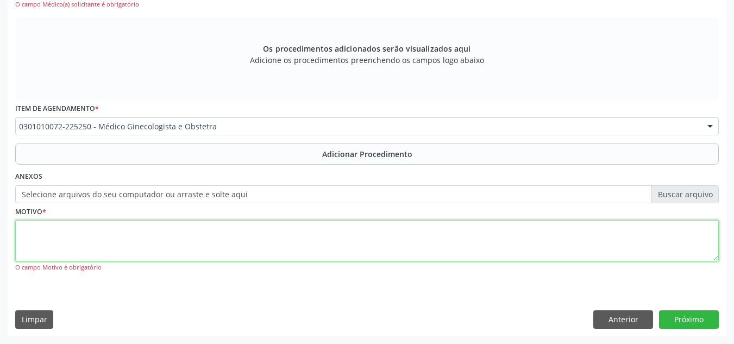
click at [178, 243] on textarea at bounding box center [366, 240] width 703 height 41
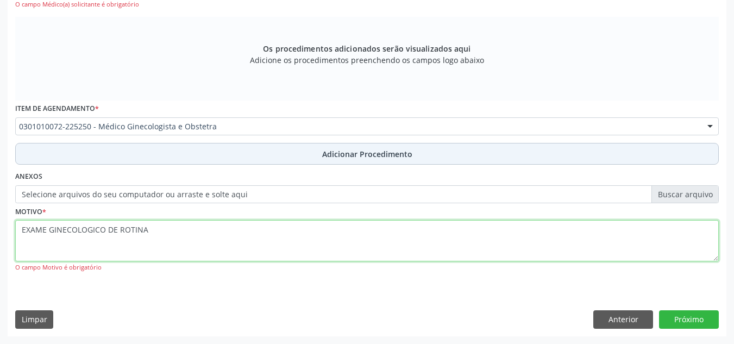
type textarea "EXAME GINECOLOGICO DE ROTINA"
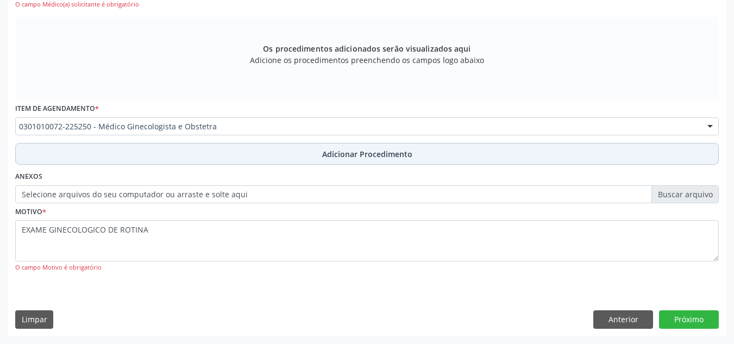
click at [326, 147] on button "Adicionar Procedimento" at bounding box center [366, 154] width 703 height 22
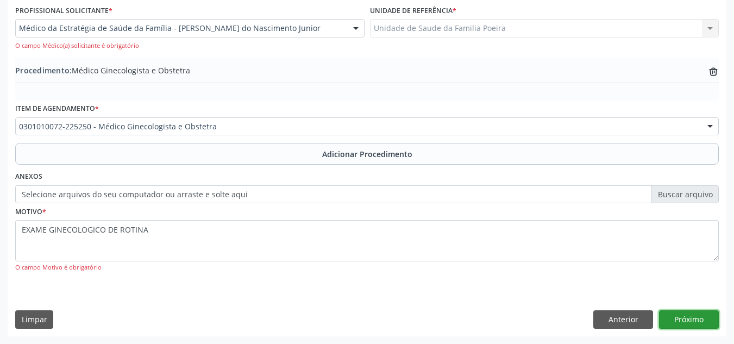
click at [689, 318] on button "Próximo" at bounding box center [689, 319] width 60 height 18
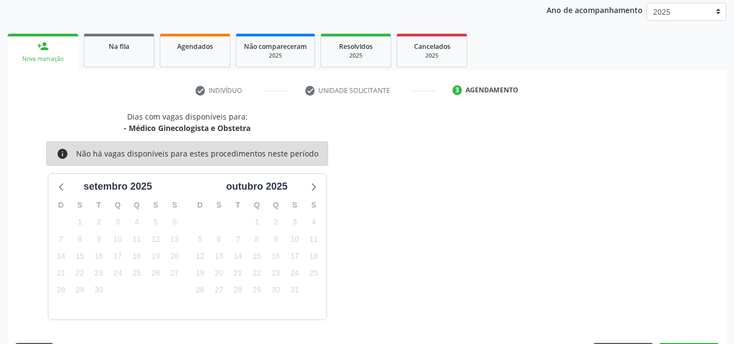
scroll to position [176, 0]
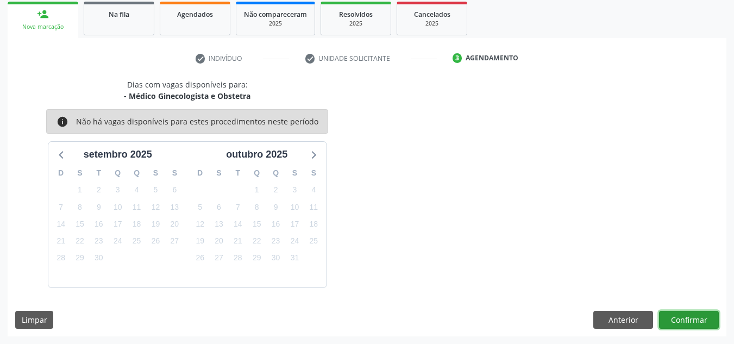
click at [675, 320] on button "Confirmar" at bounding box center [689, 320] width 60 height 18
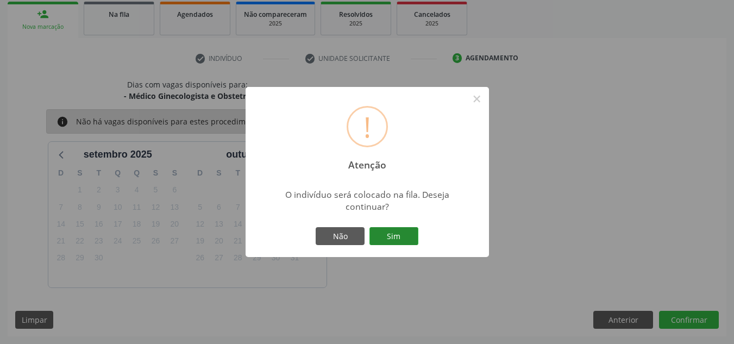
click at [404, 234] on button "Sim" at bounding box center [393, 236] width 49 height 18
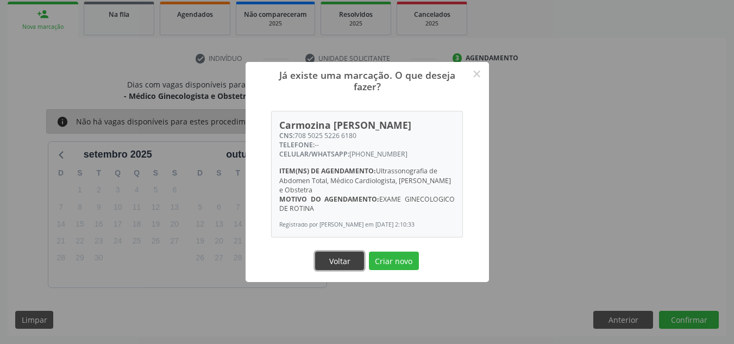
click at [341, 263] on button "Voltar" at bounding box center [339, 261] width 49 height 18
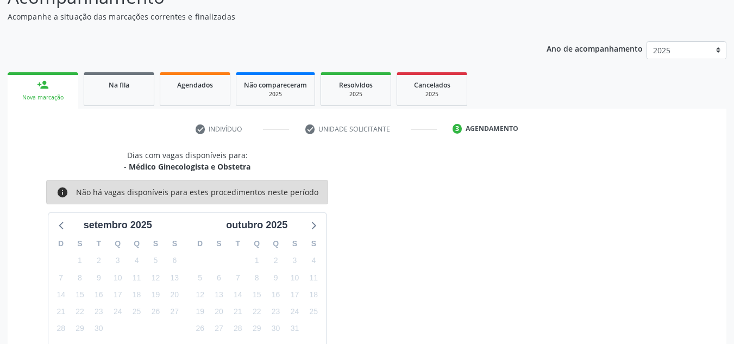
scroll to position [13, 0]
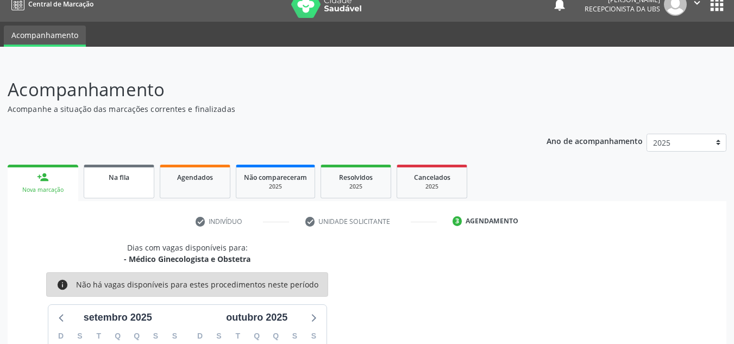
click at [121, 182] on div "Na fila" at bounding box center [119, 176] width 54 height 11
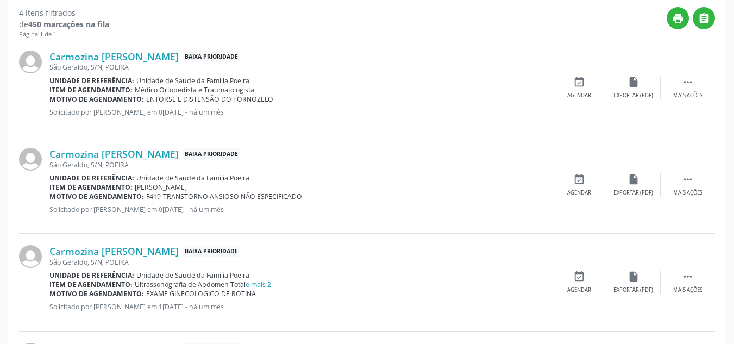
scroll to position [356, 0]
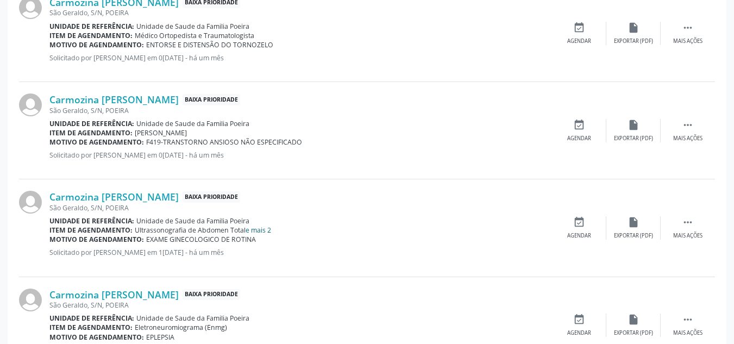
click at [262, 230] on link "e mais 2" at bounding box center [259, 229] width 26 height 9
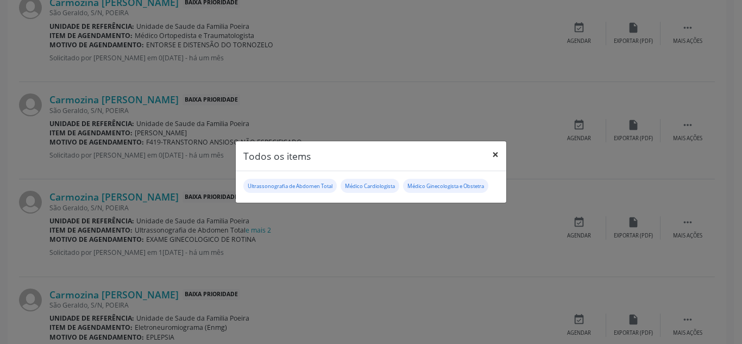
click at [498, 159] on button "×" at bounding box center [496, 154] width 22 height 27
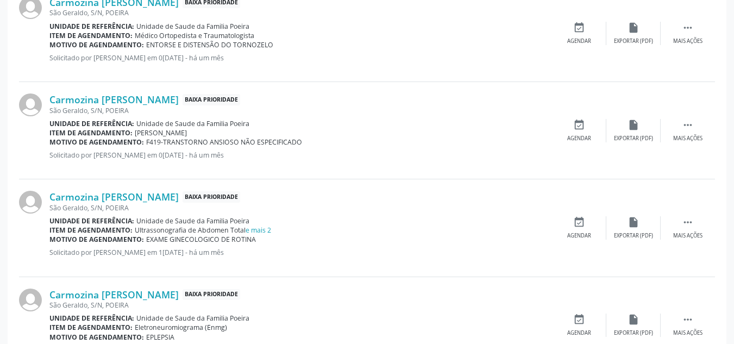
scroll to position [405, 0]
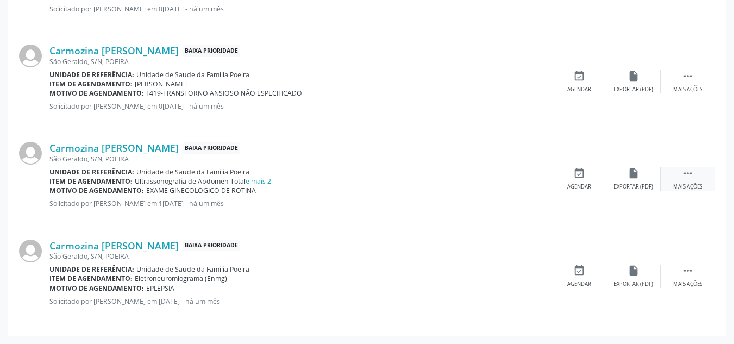
click at [691, 180] on div " Mais ações" at bounding box center [688, 178] width 54 height 23
click at [621, 185] on div "edit Editar" at bounding box center [633, 178] width 54 height 23
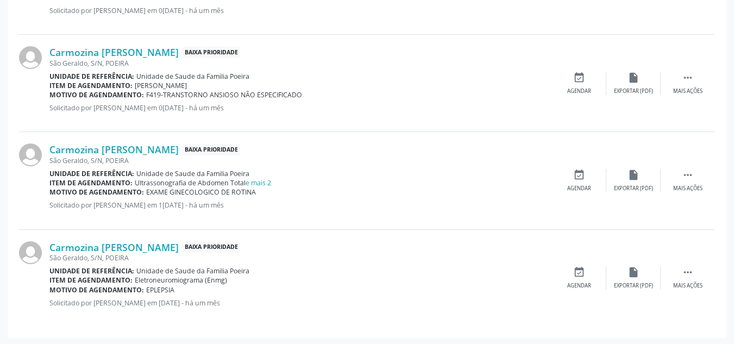
scroll to position [382, 0]
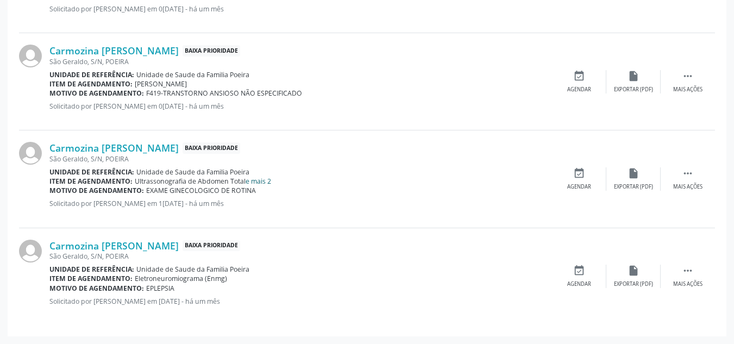
click at [262, 179] on link "e mais 2" at bounding box center [259, 181] width 26 height 9
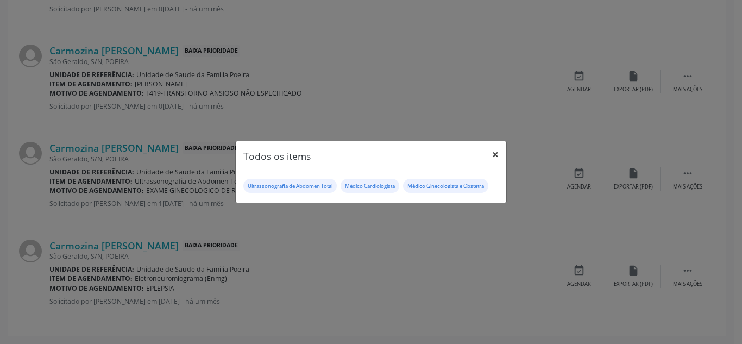
click at [493, 153] on button "×" at bounding box center [496, 154] width 22 height 27
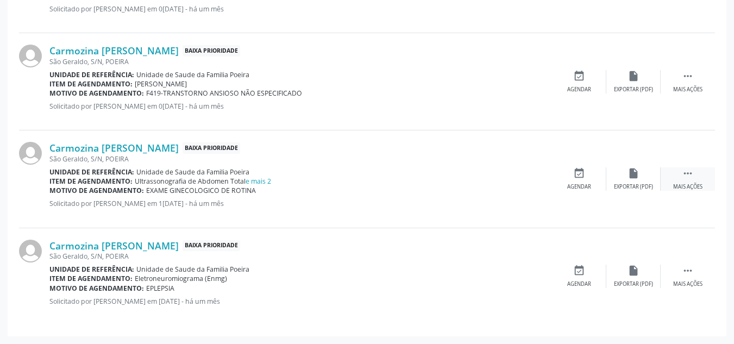
click at [714, 183] on div " Mais ações" at bounding box center [688, 178] width 54 height 23
click at [641, 181] on div "edit Editar" at bounding box center [633, 178] width 54 height 23
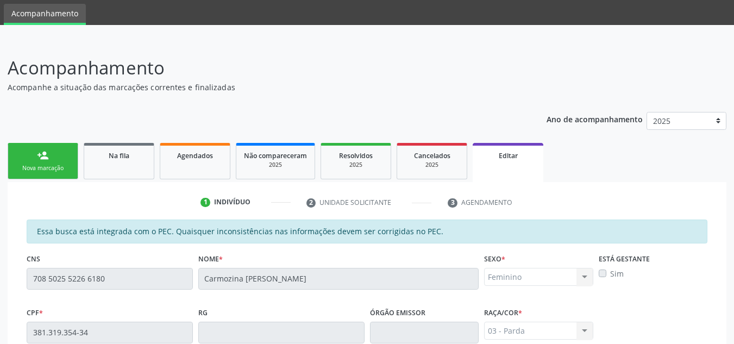
scroll to position [143, 0]
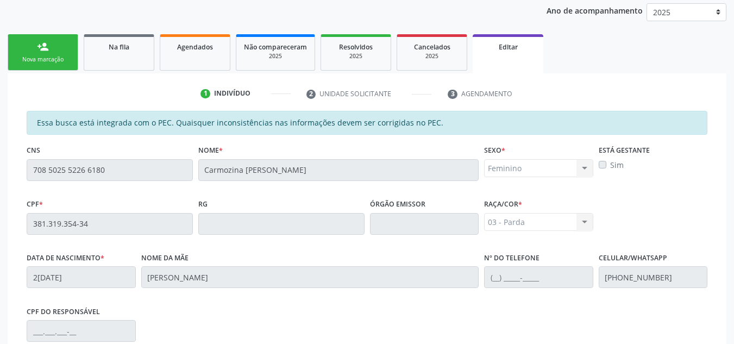
click at [474, 54] on link "Editar" at bounding box center [508, 53] width 71 height 39
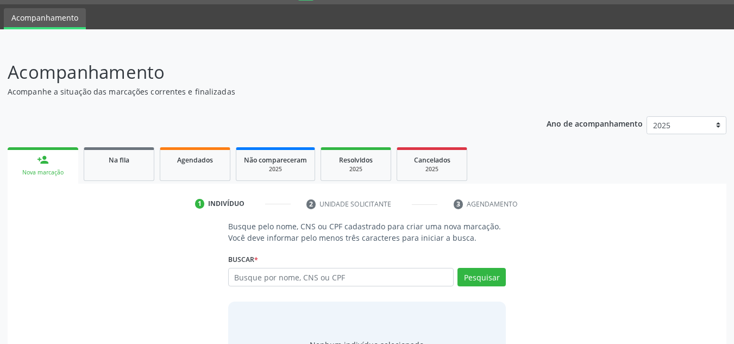
scroll to position [90, 0]
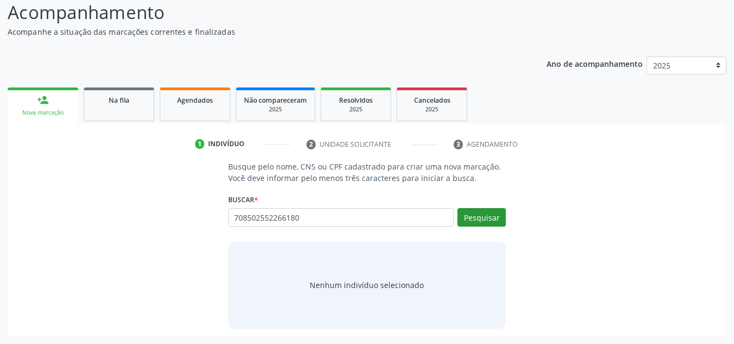
type input "708502552266180"
click at [493, 215] on button "Pesquisar" at bounding box center [481, 217] width 48 height 18
type input "708502552266180"
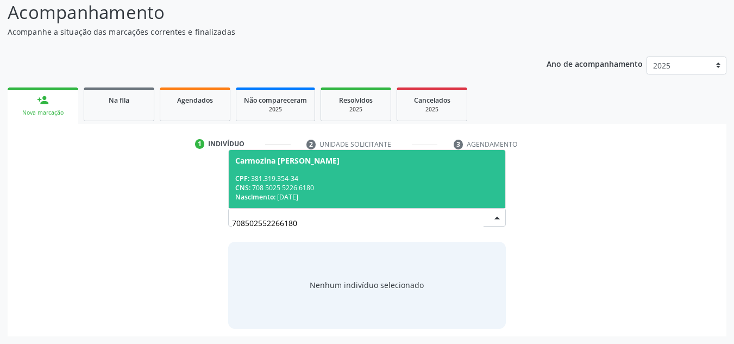
click at [327, 181] on div "CPF: 381.319.354-34" at bounding box center [367, 178] width 264 height 9
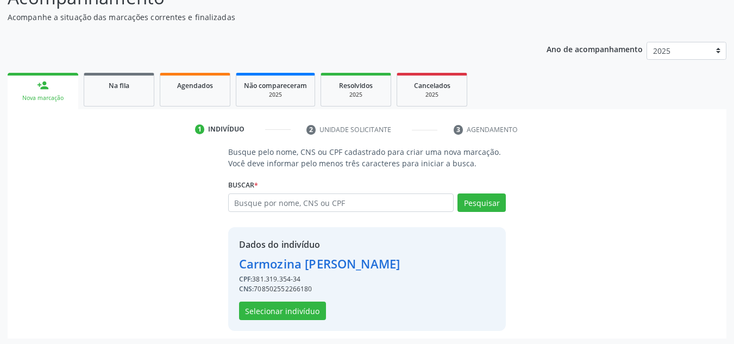
scroll to position [107, 0]
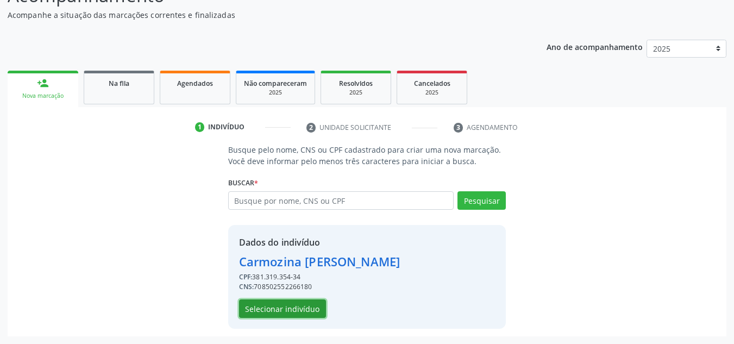
click at [294, 306] on button "Selecionar indivíduo" at bounding box center [282, 308] width 87 height 18
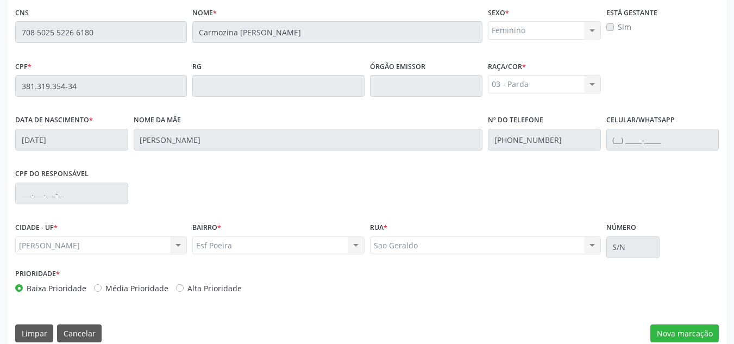
scroll to position [292, 0]
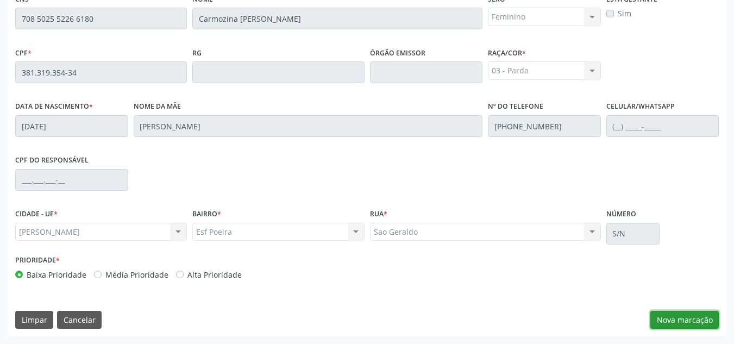
click at [674, 318] on button "Nova marcação" at bounding box center [684, 320] width 68 height 18
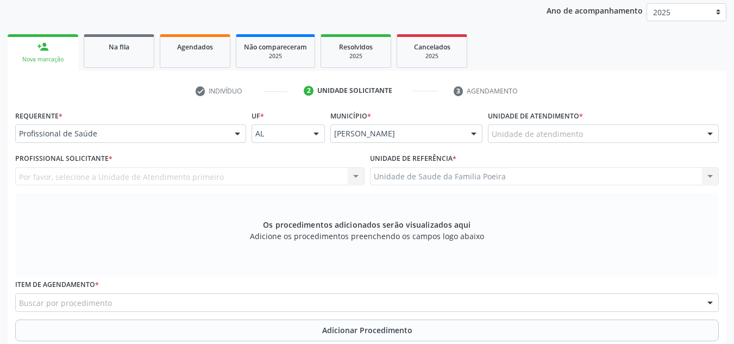
scroll to position [129, 0]
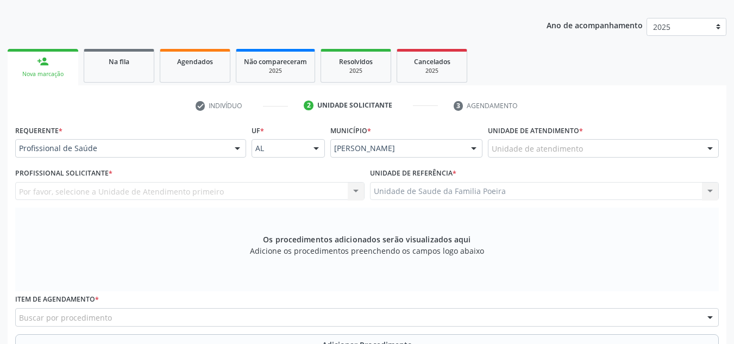
click at [594, 154] on div "Unidade de atendimento" at bounding box center [603, 148] width 231 height 18
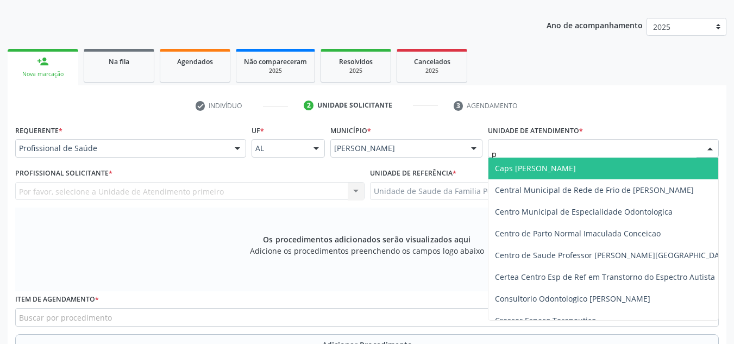
type input "po"
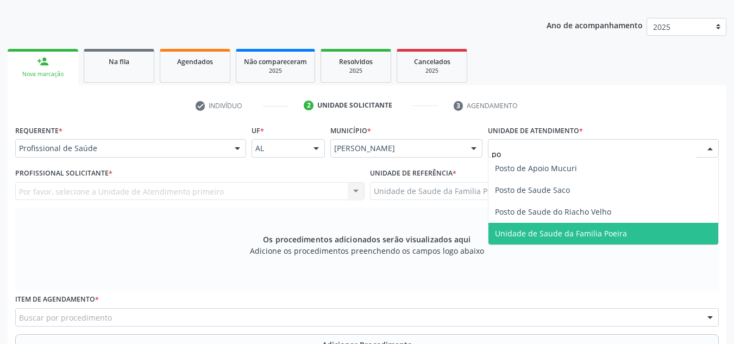
click at [565, 235] on span "Unidade de Saude da Familia Poeira" at bounding box center [561, 233] width 132 height 10
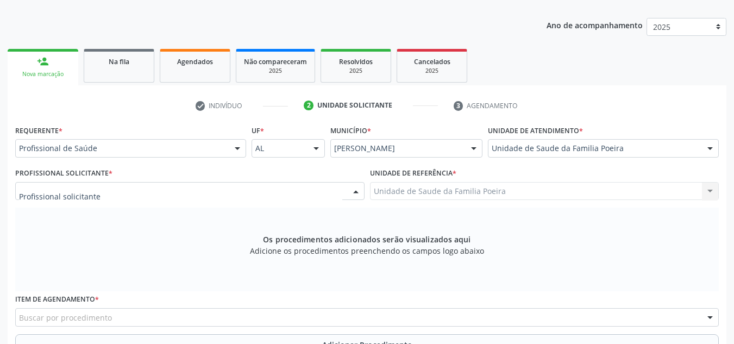
click at [154, 191] on div at bounding box center [189, 191] width 349 height 18
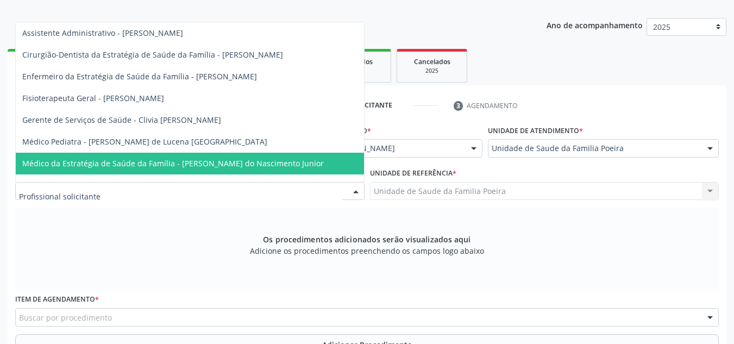
click at [162, 164] on span "Médico da Estratégia de Saúde da Família - Cosmo Faustino do Nascimento Junior" at bounding box center [172, 163] width 301 height 10
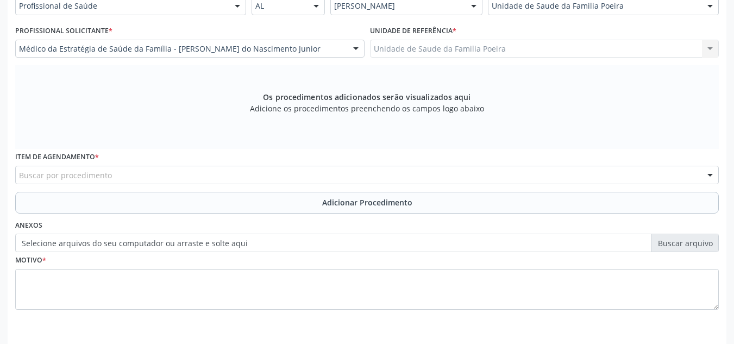
scroll to position [309, 0]
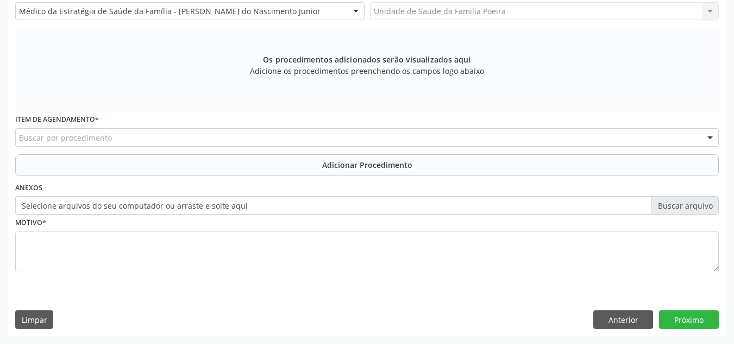
click at [140, 142] on div "Buscar por procedimento" at bounding box center [366, 137] width 703 height 18
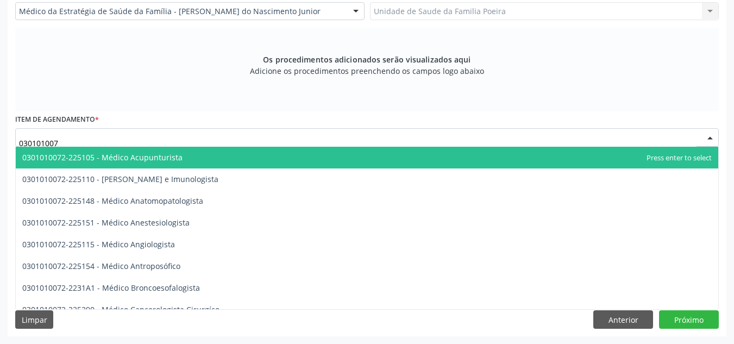
type input "0301010072"
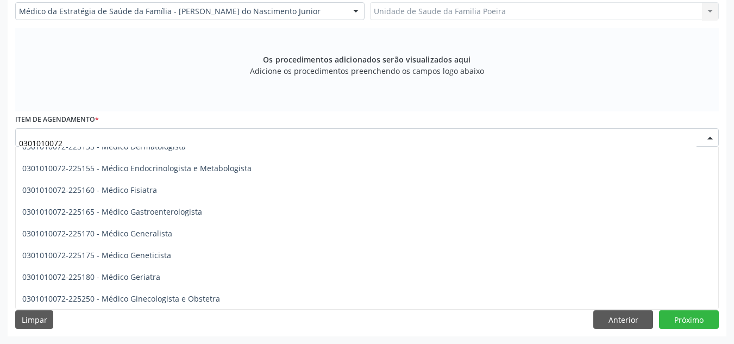
scroll to position [543, 0]
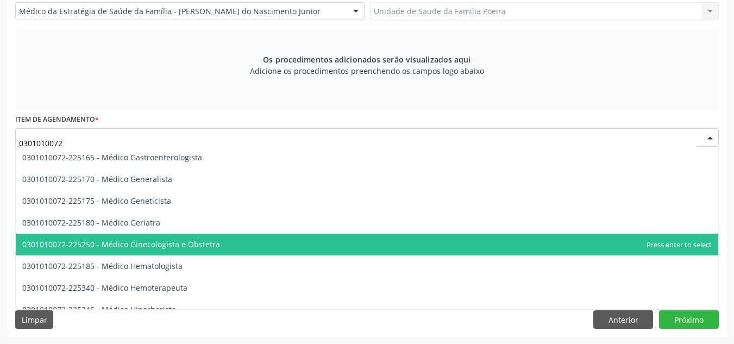
click at [186, 245] on span "0301010072-225250 - Médico Ginecologista e Obstetra" at bounding box center [121, 244] width 198 height 10
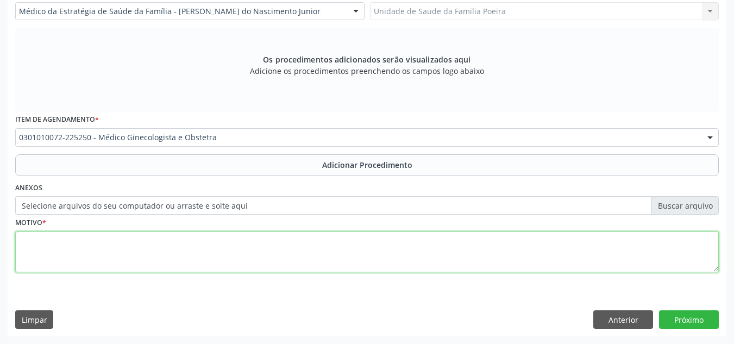
click at [186, 245] on textarea at bounding box center [366, 251] width 703 height 41
type textarea "e"
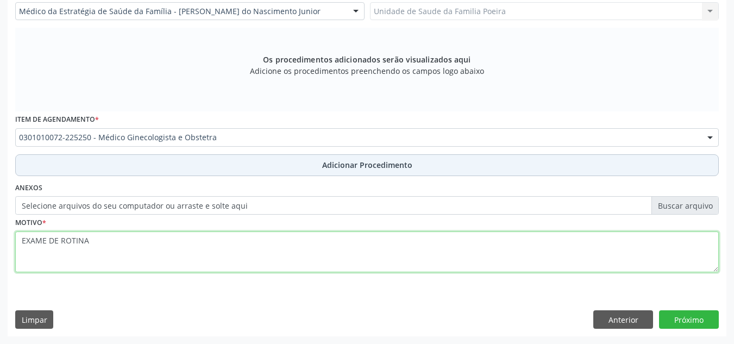
type textarea "EXAME DE ROTINA"
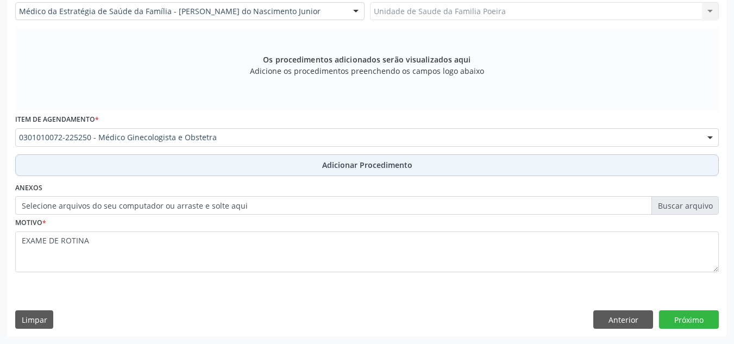
click at [356, 166] on span "Adicionar Procedimento" at bounding box center [367, 164] width 90 height 11
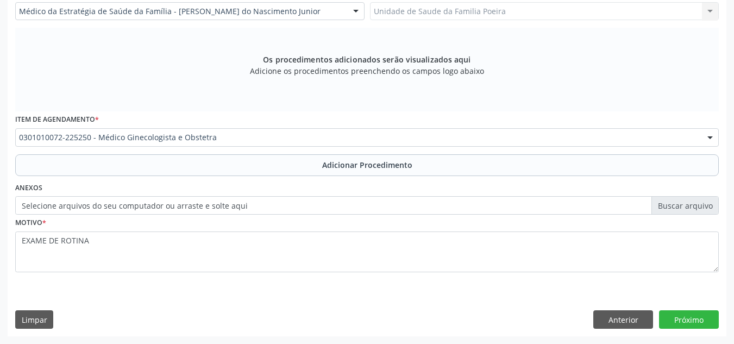
scroll to position [267, 0]
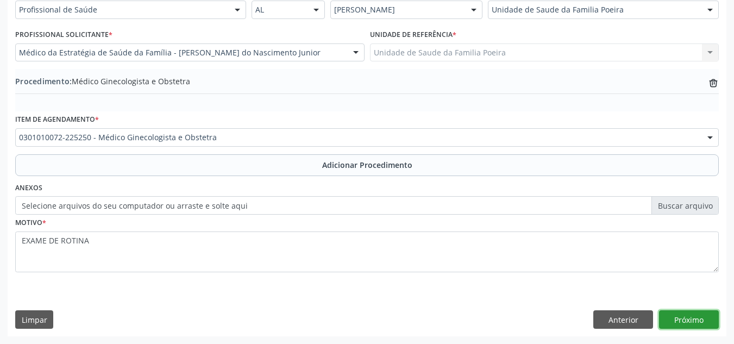
click at [678, 311] on button "Próximo" at bounding box center [689, 319] width 60 height 18
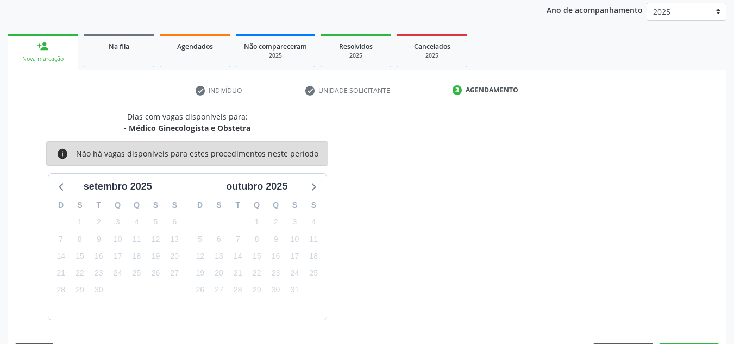
scroll to position [176, 0]
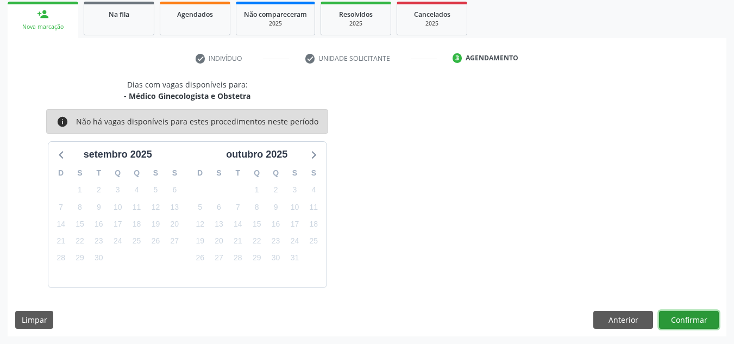
click at [678, 325] on button "Confirmar" at bounding box center [689, 320] width 60 height 18
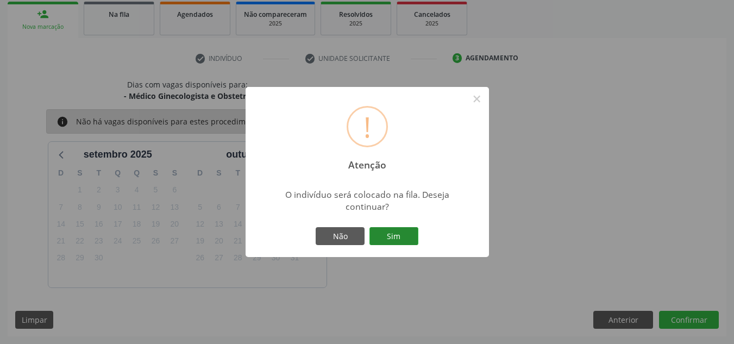
click at [399, 234] on button "Sim" at bounding box center [393, 236] width 49 height 18
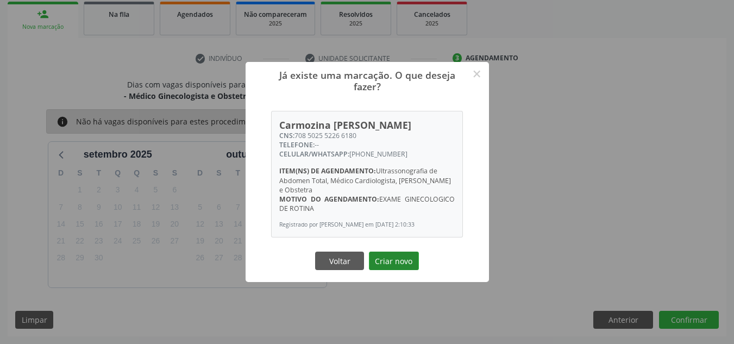
click at [394, 265] on button "Criar novo" at bounding box center [394, 261] width 50 height 18
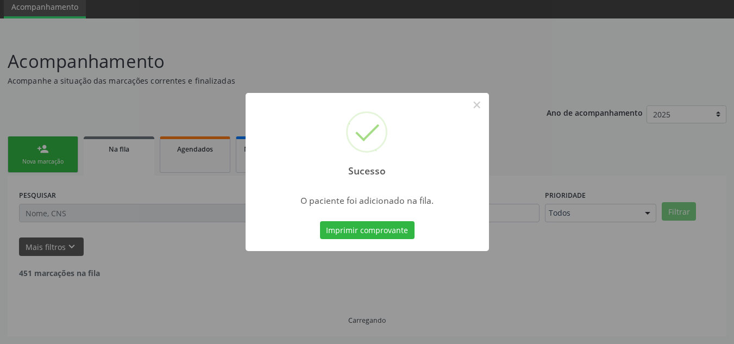
scroll to position [30, 0]
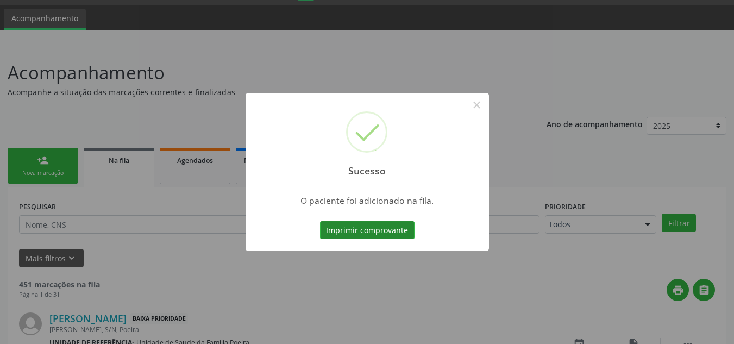
click at [393, 231] on button "Imprimir comprovante" at bounding box center [367, 230] width 95 height 18
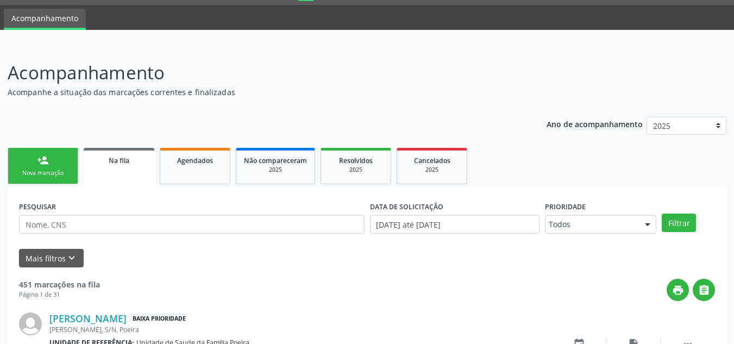
click at [128, 158] on span "Na fila" at bounding box center [119, 160] width 21 height 9
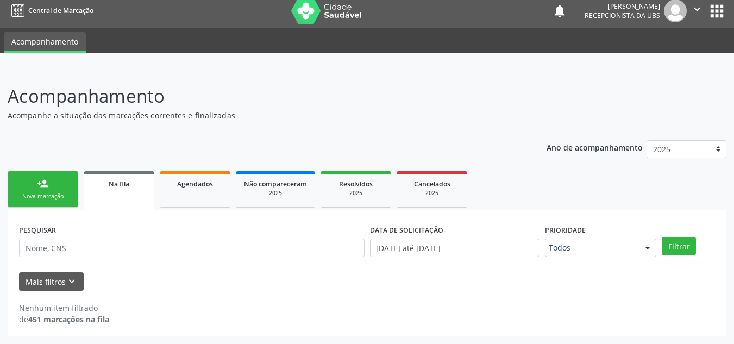
scroll to position [7, 0]
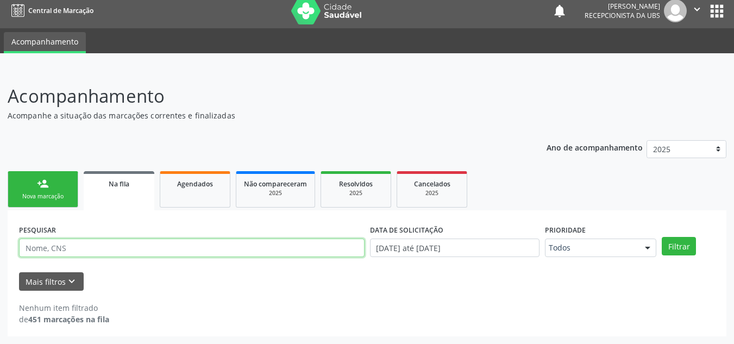
drag, startPoint x: 116, startPoint y: 232, endPoint x: 100, endPoint y: 247, distance: 21.1
click at [100, 247] on input "text" at bounding box center [191, 247] width 345 height 18
paste input "708502552266180"
type input "708502552266180"
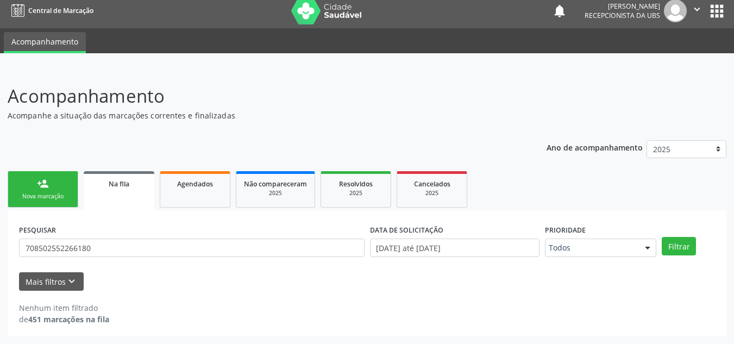
click at [132, 121] on p "Acompanhe a situação das marcações correntes e finalizadas" at bounding box center [259, 115] width 503 height 11
click at [686, 248] on button "Filtrar" at bounding box center [679, 246] width 34 height 18
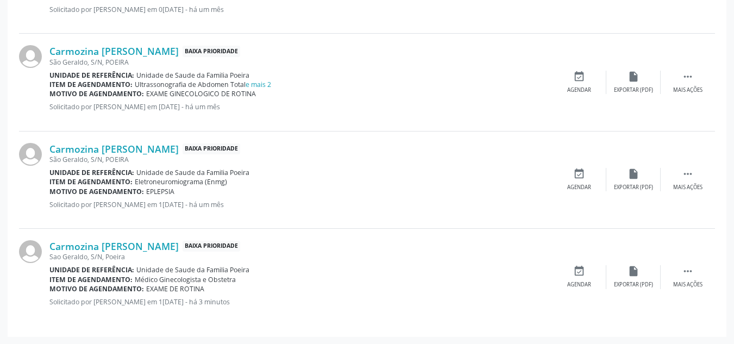
scroll to position [502, 0]
click at [256, 84] on link "e mais 2" at bounding box center [259, 83] width 26 height 9
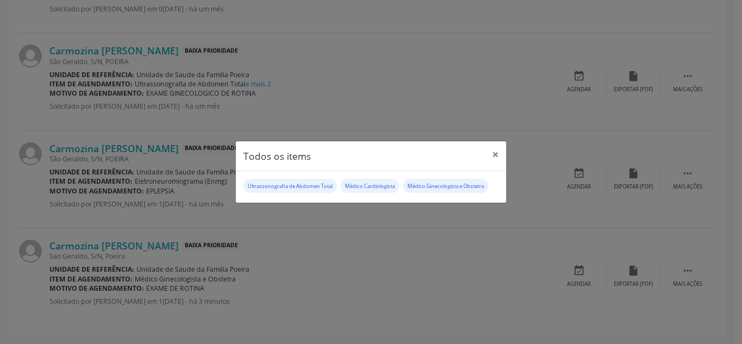
click at [296, 189] on small "Ultrassonografia de Abdomen Total" at bounding box center [290, 186] width 85 height 7
click at [364, 243] on div "Todos os items × Ultrassonografia de Abdomen Total Médico Cardiologista Médico …" at bounding box center [371, 172] width 742 height 344
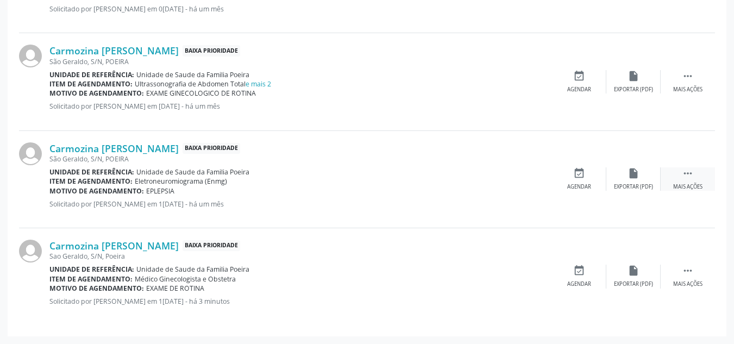
click at [688, 175] on icon "" at bounding box center [688, 173] width 12 height 12
click at [636, 188] on div "Editar" at bounding box center [633, 187] width 17 height 8
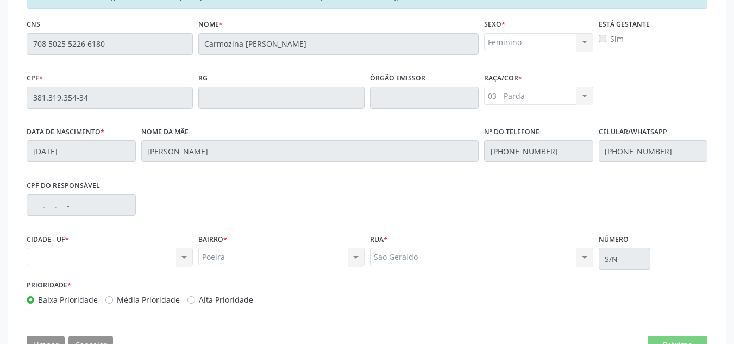
scroll to position [306, 0]
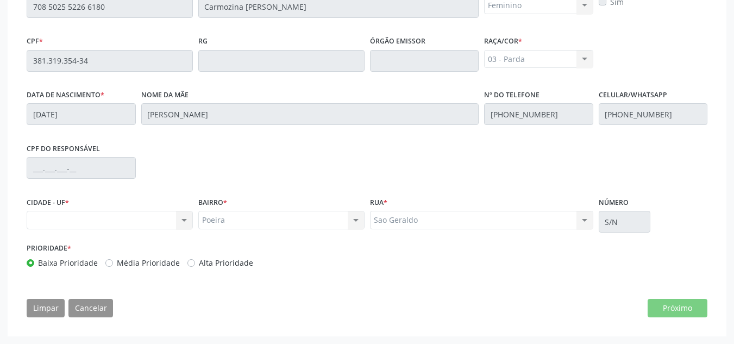
click at [416, 219] on div "Sao Geraldo Sao Geraldo Nenhum resultado encontrado para: " " Não há nenhuma op…" at bounding box center [481, 220] width 223 height 18
drag, startPoint x: 296, startPoint y: 222, endPoint x: 280, endPoint y: 222, distance: 15.2
click at [295, 222] on div "Poeira Poeira Nenhum resultado encontrado para: " " Não há nenhuma opção para s…" at bounding box center [281, 220] width 166 height 18
click at [122, 222] on div "Nenhum resultado encontrado para: " " Não há nenhuma opção para ser exibida." at bounding box center [110, 220] width 166 height 18
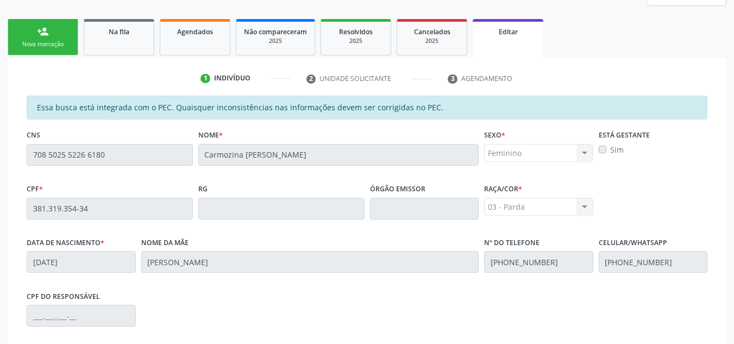
scroll to position [143, 0]
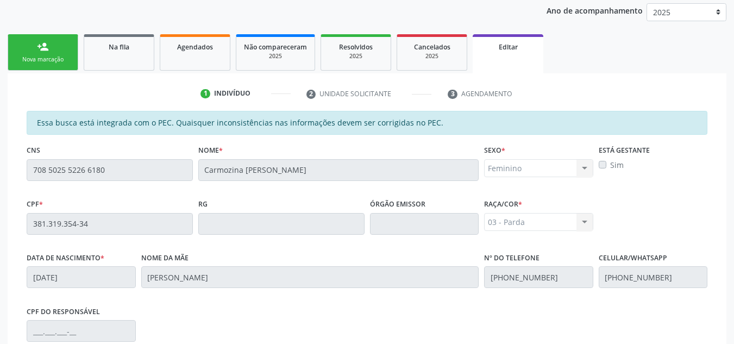
drag, startPoint x: 481, startPoint y: 231, endPoint x: 489, endPoint y: 224, distance: 10.8
click at [481, 229] on div "Órgão emissor" at bounding box center [424, 223] width 115 height 54
drag, startPoint x: 507, startPoint y: 224, endPoint x: 508, endPoint y: 218, distance: 6.2
click at [508, 222] on div "03 - Parda 01 - Branca 02 - Preta 04 - Amarela 03 - Parda 05 - Indígena Nenhum …" at bounding box center [538, 222] width 109 height 18
click at [550, 171] on div "Feminino Masculino Feminino Nenhum resultado encontrado para: " " Não há nenhum…" at bounding box center [538, 168] width 109 height 18
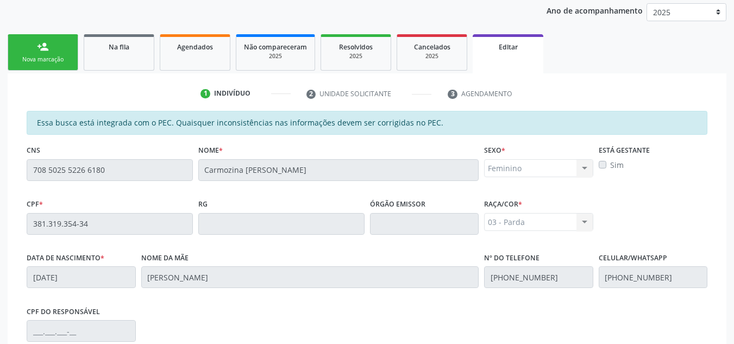
click at [619, 164] on label "Sim" at bounding box center [617, 164] width 14 height 11
click at [609, 198] on div "CPF * 381.319.354-34 RG Órgão emissor Raça/cor * 03 - Parda 01 - Branca 02 - Pr…" at bounding box center [367, 223] width 686 height 54
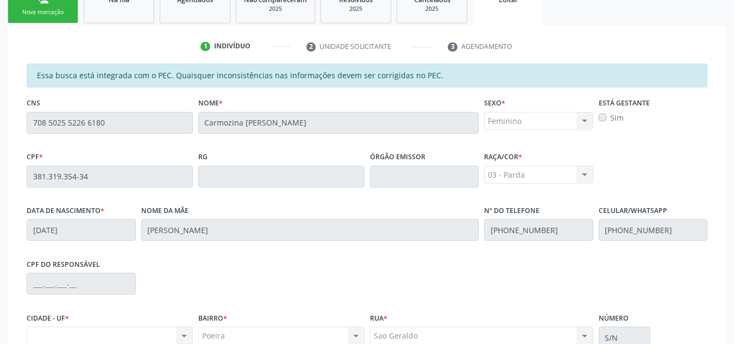
scroll to position [252, 0]
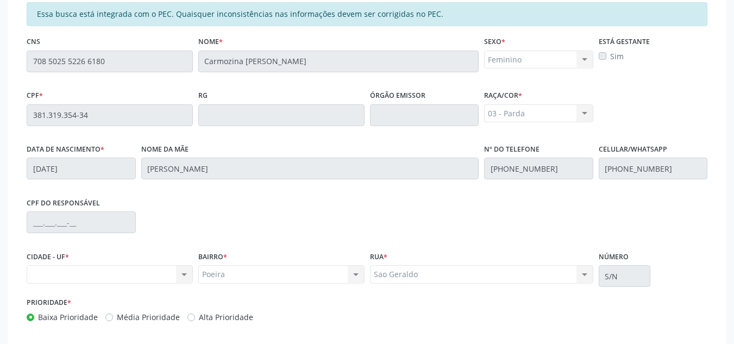
click at [106, 181] on fieldset "Data de nascimento * 26/07/1960" at bounding box center [81, 164] width 109 height 46
click at [122, 208] on div "CPF do responsável" at bounding box center [81, 213] width 109 height 39
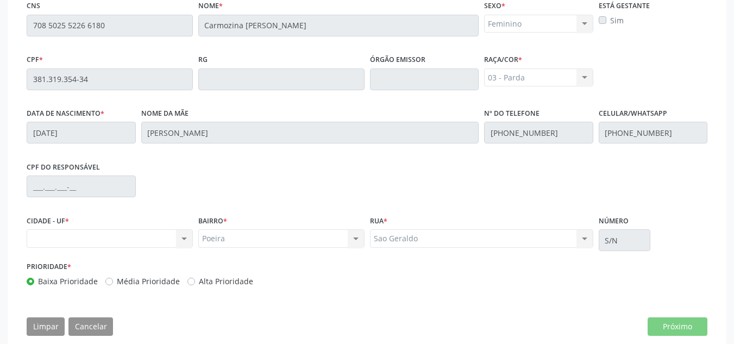
scroll to position [306, 0]
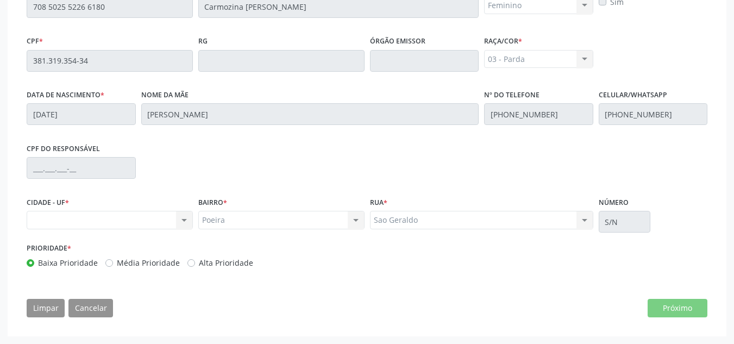
click at [117, 259] on label "Média Prioridade" at bounding box center [148, 262] width 63 height 11
click at [105, 259] on input "Média Prioridade" at bounding box center [109, 262] width 8 height 10
radio input "true"
click at [199, 263] on label "Alta Prioridade" at bounding box center [226, 262] width 54 height 11
click at [190, 263] on input "Alta Prioridade" at bounding box center [191, 262] width 8 height 10
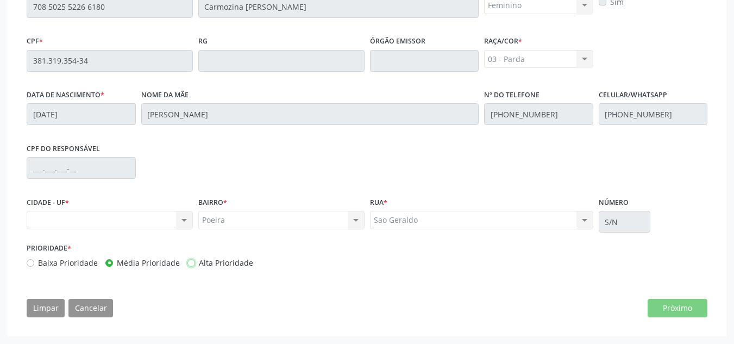
radio input "true"
click at [38, 264] on label "Baixa Prioridade" at bounding box center [68, 262] width 60 height 11
click at [33, 264] on input "Baixa Prioridade" at bounding box center [31, 262] width 8 height 10
radio input "true"
click at [186, 222] on div "Nenhum resultado encontrado para: " " Não há nenhuma opção para ser exibida." at bounding box center [110, 220] width 166 height 18
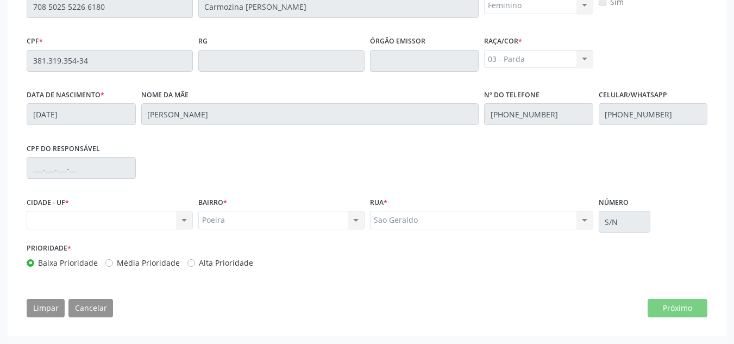
click at [186, 222] on div "Nenhum resultado encontrado para: " " Não há nenhuma opção para ser exibida." at bounding box center [110, 220] width 166 height 18
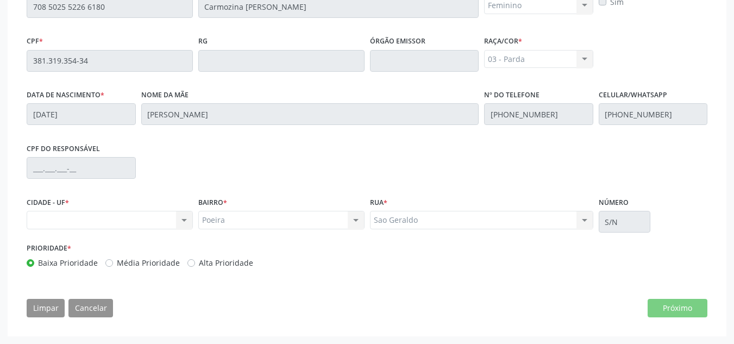
click at [118, 230] on div "CIDADE - UF * Nenhum resultado encontrado para: " " Não há nenhuma opção para s…" at bounding box center [110, 217] width 172 height 46
click at [120, 229] on div "Nenhum resultado encontrado para: " " Não há nenhuma opção para ser exibida." at bounding box center [110, 220] width 166 height 18
click at [117, 229] on div "CIDADE - UF * Nenhum resultado encontrado para: " " Não há nenhuma opção para s…" at bounding box center [110, 217] width 172 height 46
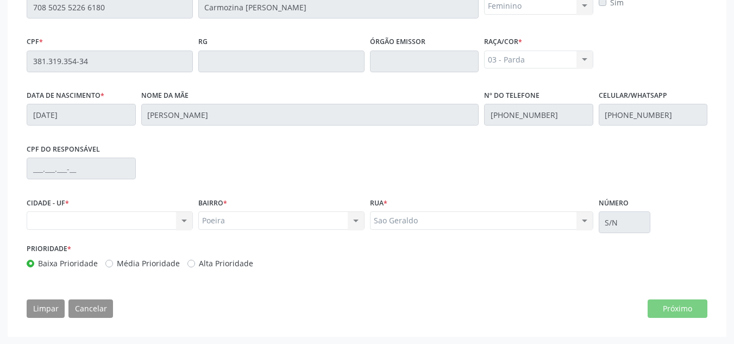
scroll to position [252, 0]
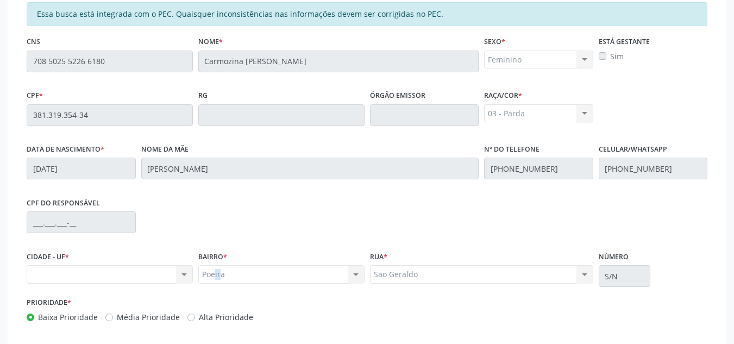
drag, startPoint x: 219, startPoint y: 274, endPoint x: 224, endPoint y: 265, distance: 10.4
click at [224, 267] on div "Poeira Poeira Nenhum resultado encontrado para: " " Não há nenhuma opção para s…" at bounding box center [281, 274] width 166 height 18
click at [224, 265] on label "BAIRRO *" at bounding box center [212, 256] width 29 height 17
click at [249, 254] on div "BAIRRO * Poeira Poeira Nenhum resultado encontrado para: " " Não há nenhuma opç…" at bounding box center [281, 265] width 166 height 35
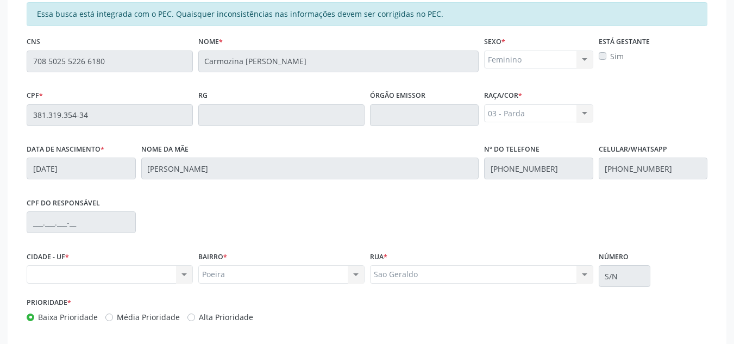
click at [108, 275] on div "Nenhum resultado encontrado para: " " Não há nenhuma opção para ser exibida." at bounding box center [110, 274] width 166 height 18
click at [114, 267] on div "Nenhum resultado encontrado para: " " Não há nenhuma opção para ser exibida." at bounding box center [110, 274] width 166 height 18
click at [183, 228] on div "CPF do responsável" at bounding box center [367, 221] width 686 height 54
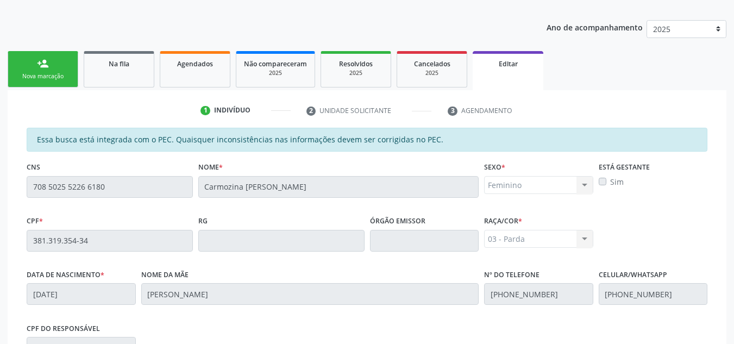
scroll to position [89, 0]
